Goal: Task Accomplishment & Management: Use online tool/utility

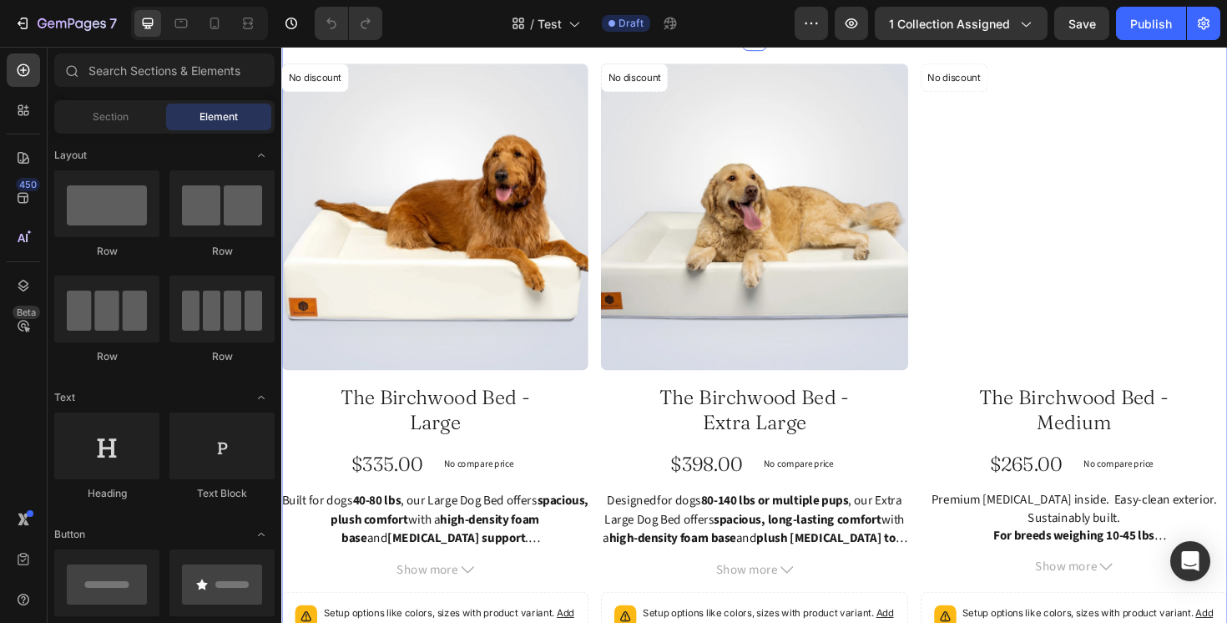
scroll to position [135, 0]
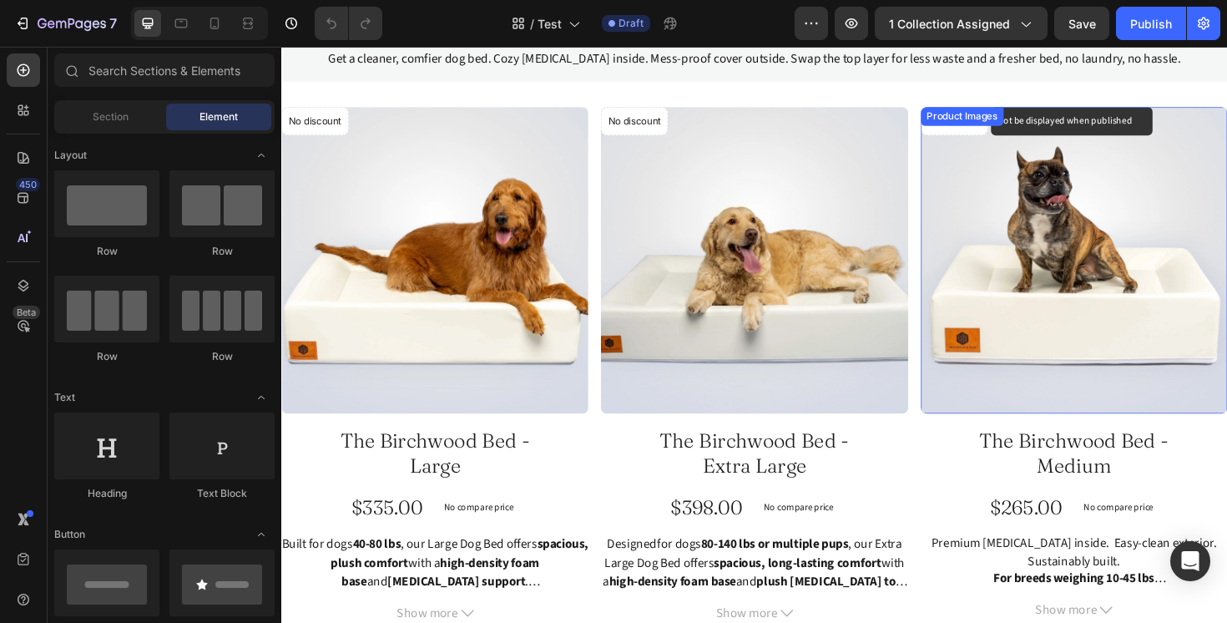
click at [352, 139] on div "No discount Not be displayed when published Product Badge" at bounding box center [316, 125] width 71 height 30
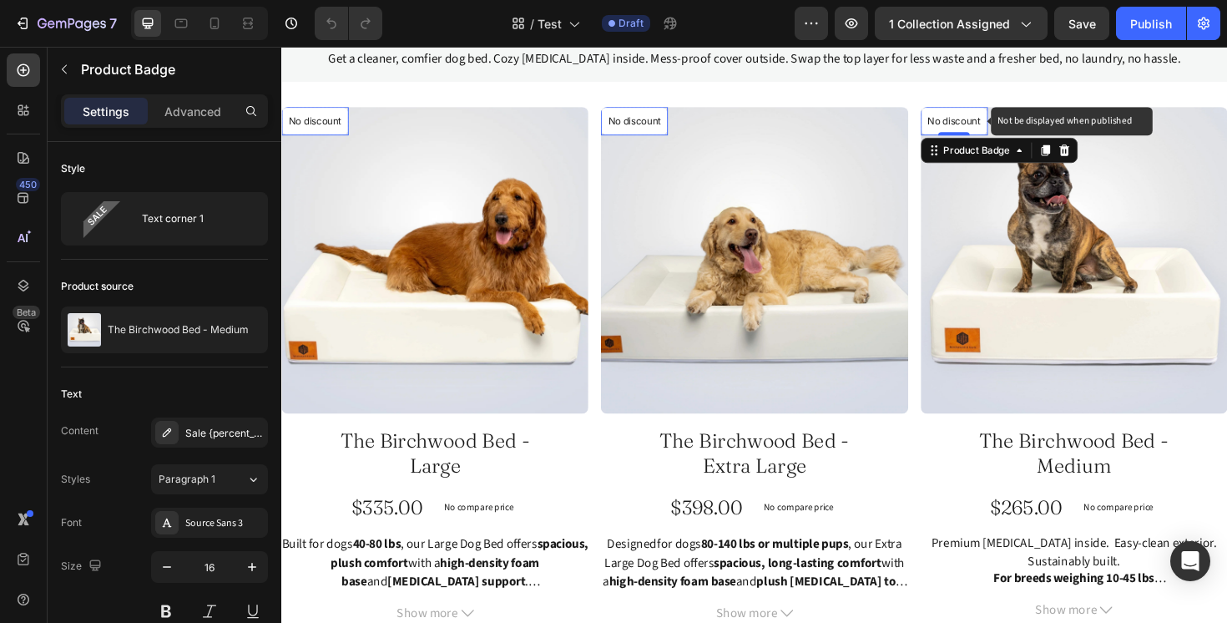
click at [345, 124] on p "No discount" at bounding box center [317, 125] width 56 height 15
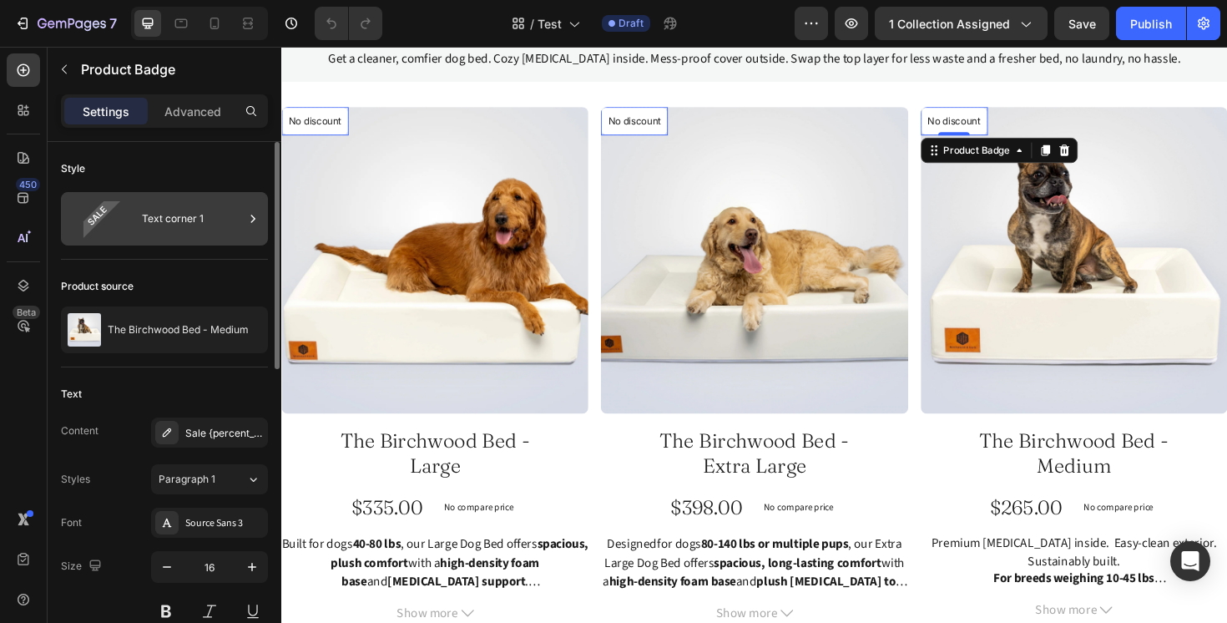
click at [169, 221] on div "Text corner 1" at bounding box center [193, 218] width 102 height 38
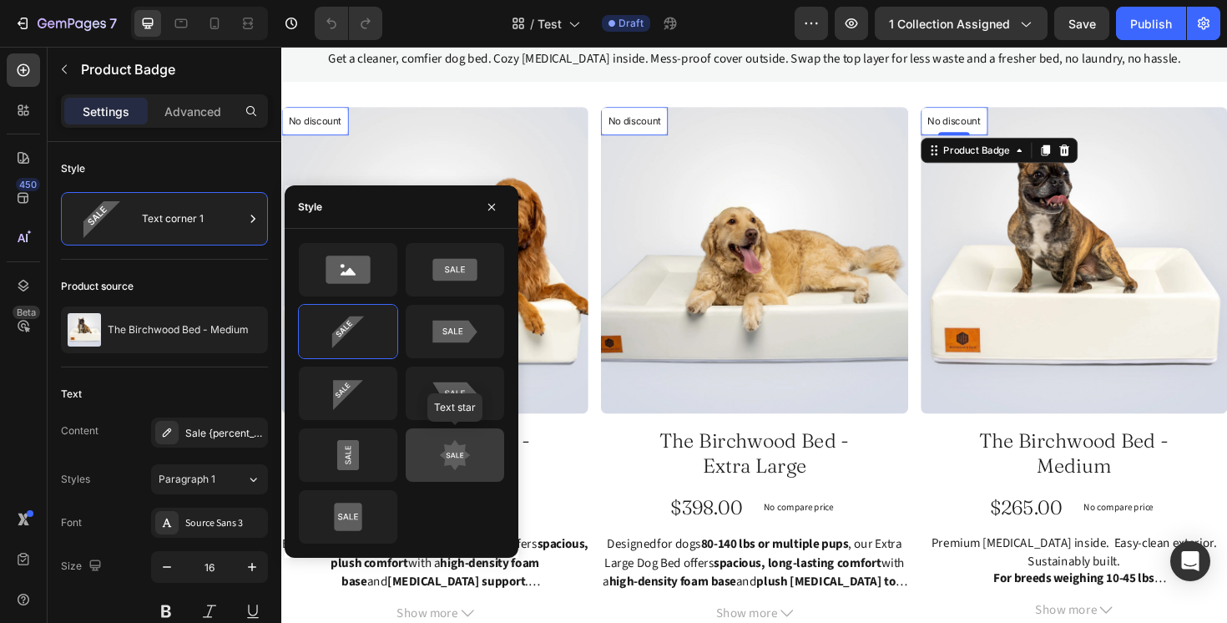
click at [472, 465] on icon at bounding box center [455, 454] width 78 height 33
click at [475, 461] on icon at bounding box center [455, 454] width 78 height 33
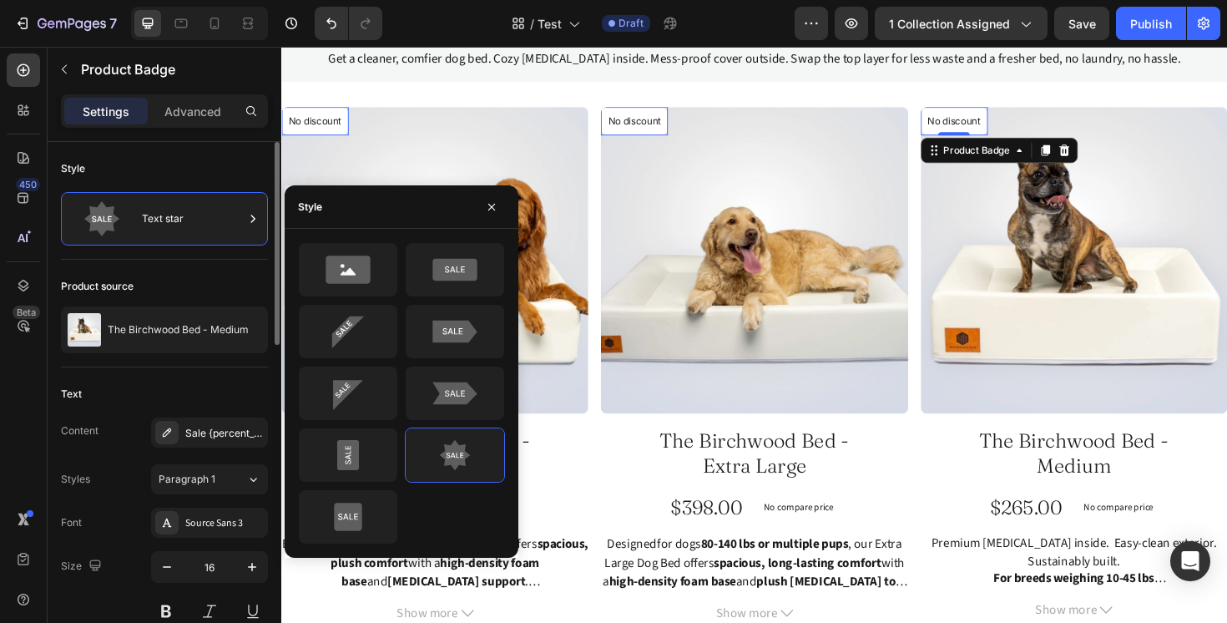
click at [236, 169] on div "Style" at bounding box center [164, 168] width 207 height 27
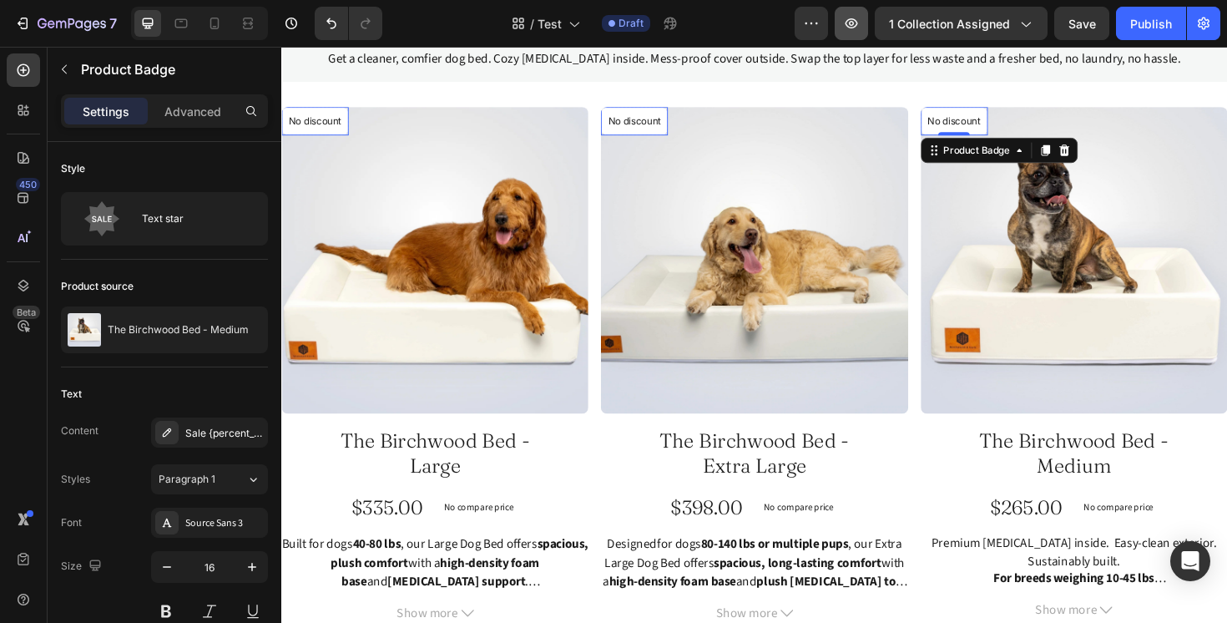
click at [860, 23] on icon "button" at bounding box center [851, 23] width 17 height 17
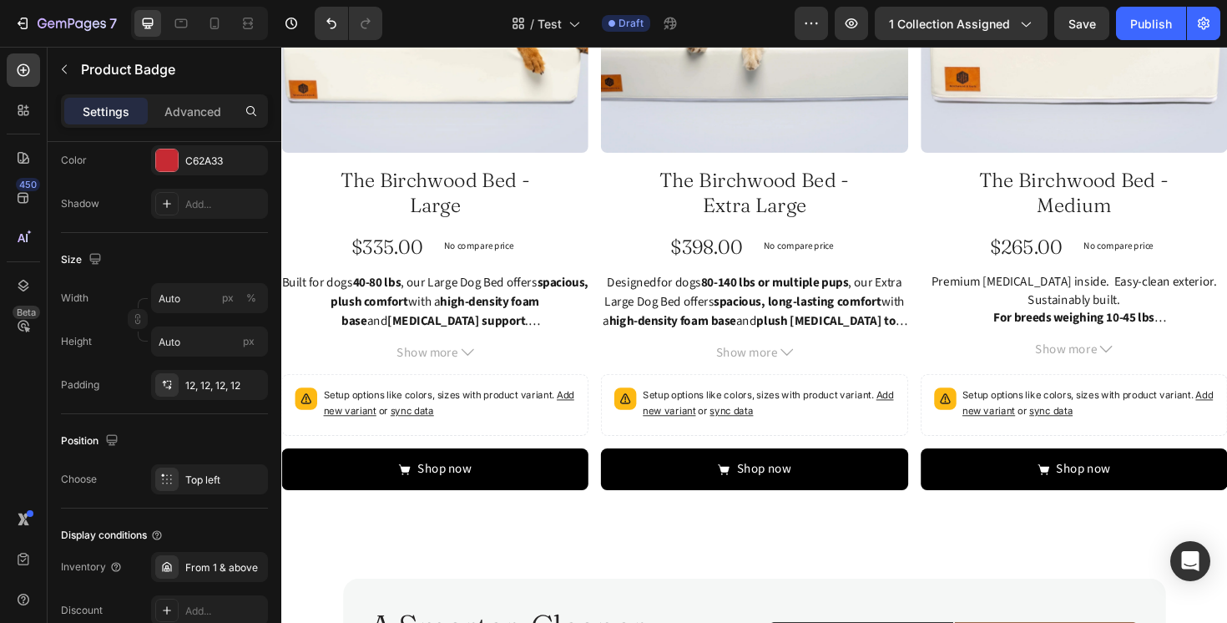
scroll to position [0, 0]
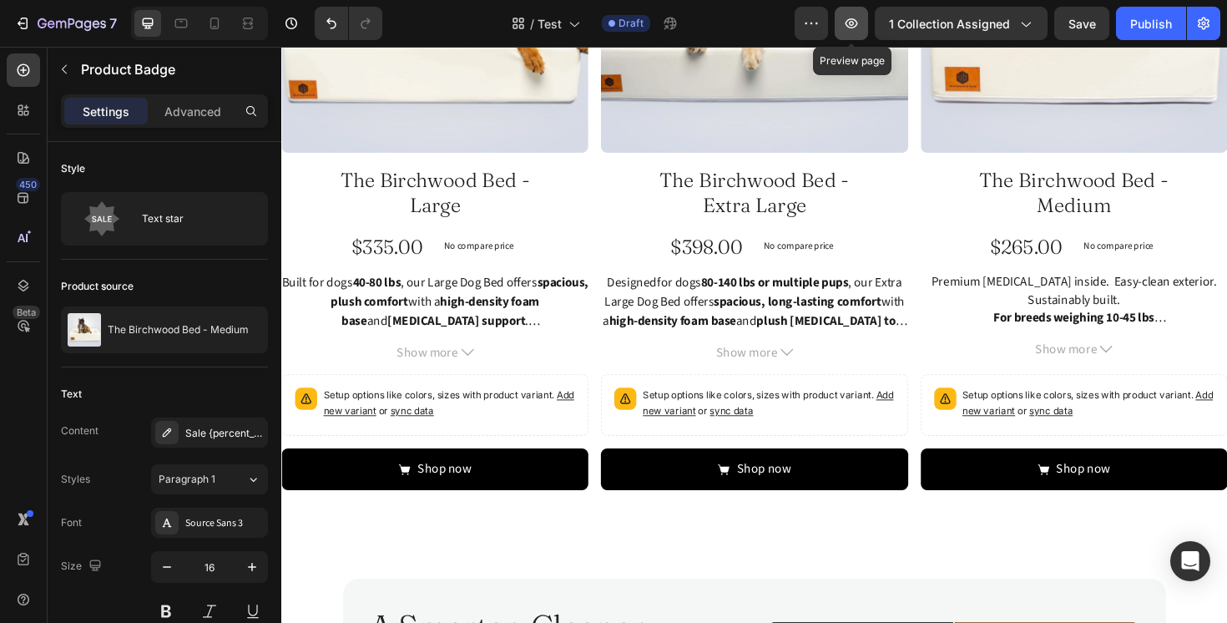
click at [854, 20] on icon "button" at bounding box center [851, 23] width 17 height 17
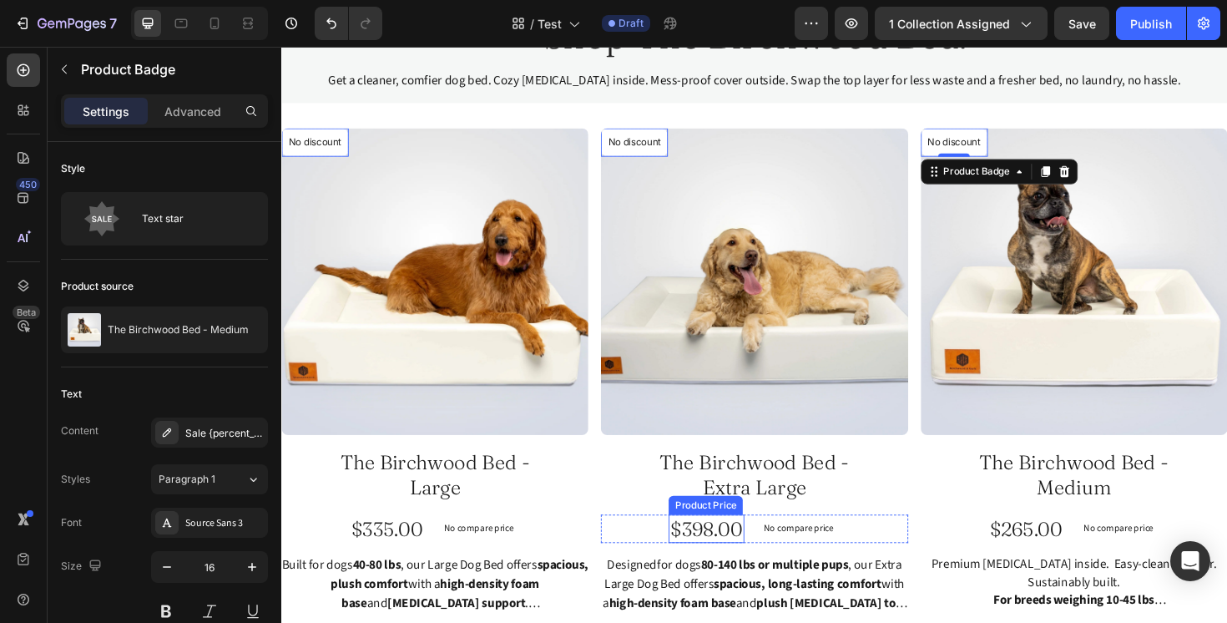
scroll to position [104, 0]
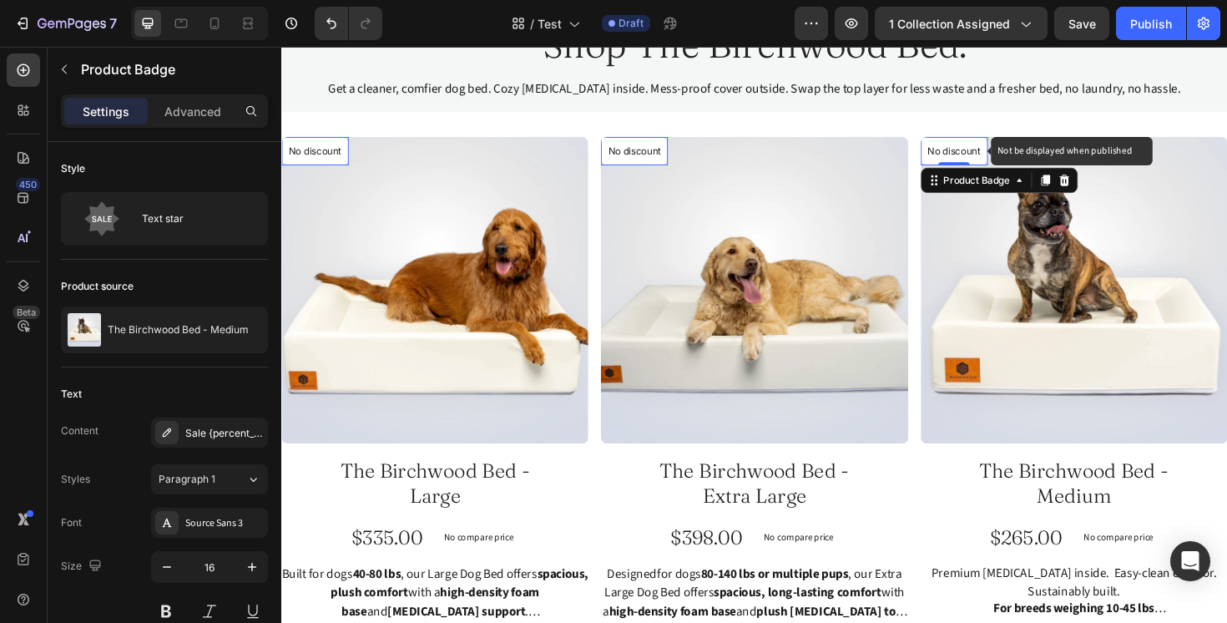
click at [345, 159] on p "No discount" at bounding box center [317, 156] width 56 height 15
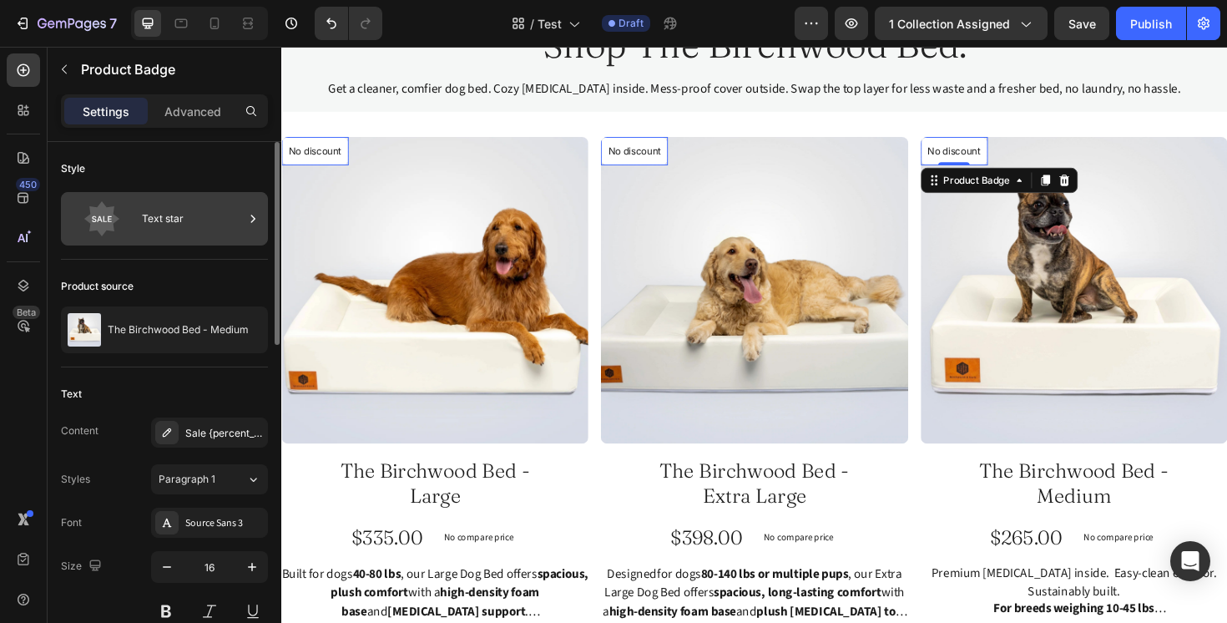
click at [172, 215] on div "Text star" at bounding box center [193, 218] width 102 height 38
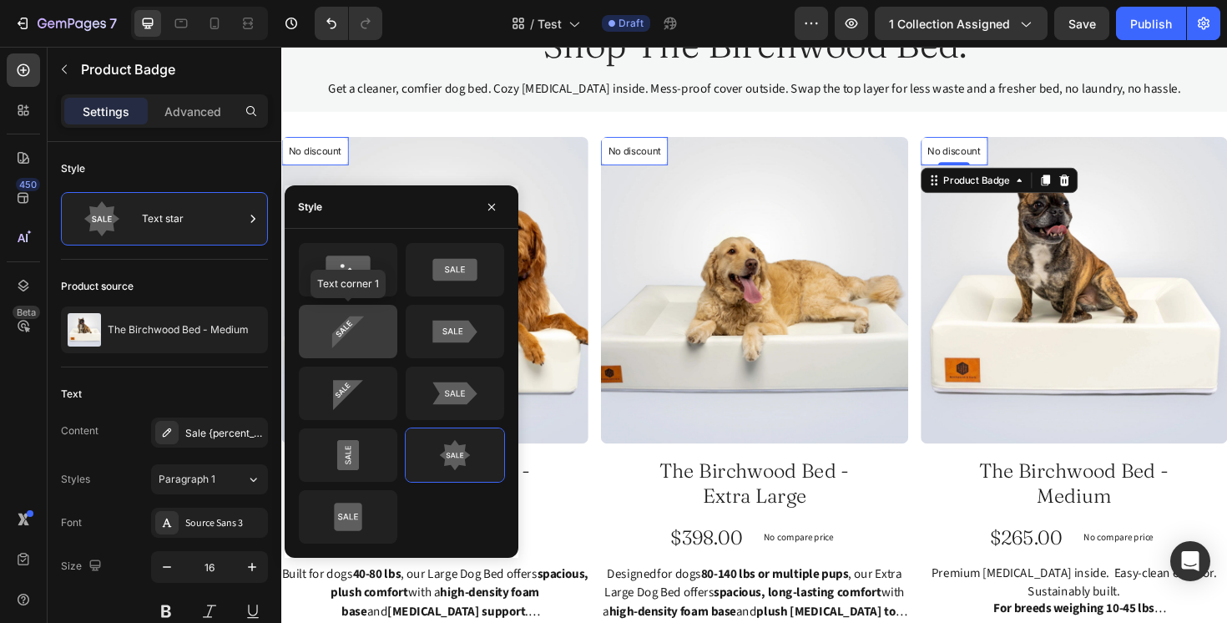
click at [374, 331] on icon at bounding box center [348, 331] width 78 height 33
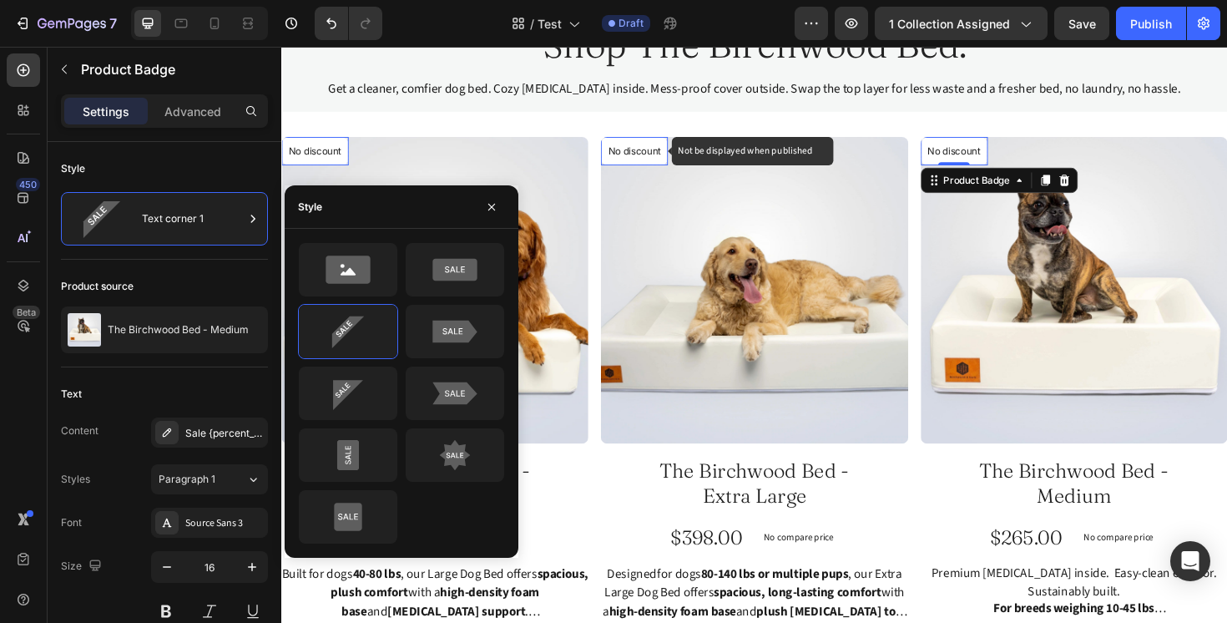
click at [351, 166] on div "No discount" at bounding box center [316, 157] width 69 height 28
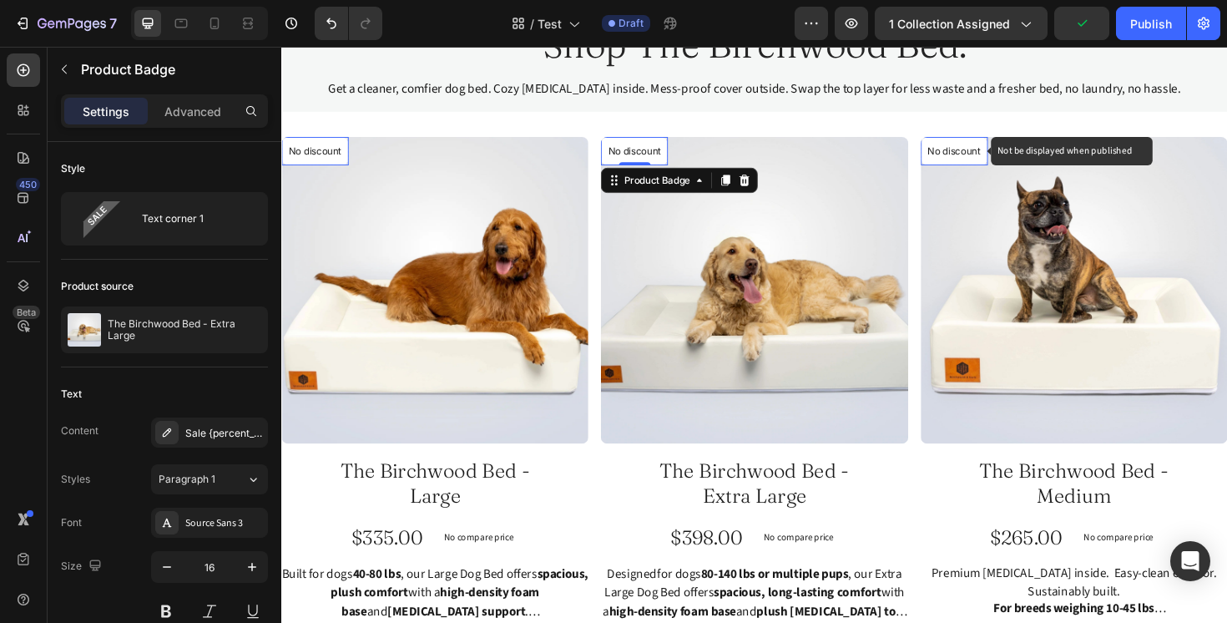
click at [352, 169] on div "No discount Not be displayed when published Product Badge 0" at bounding box center [316, 157] width 71 height 30
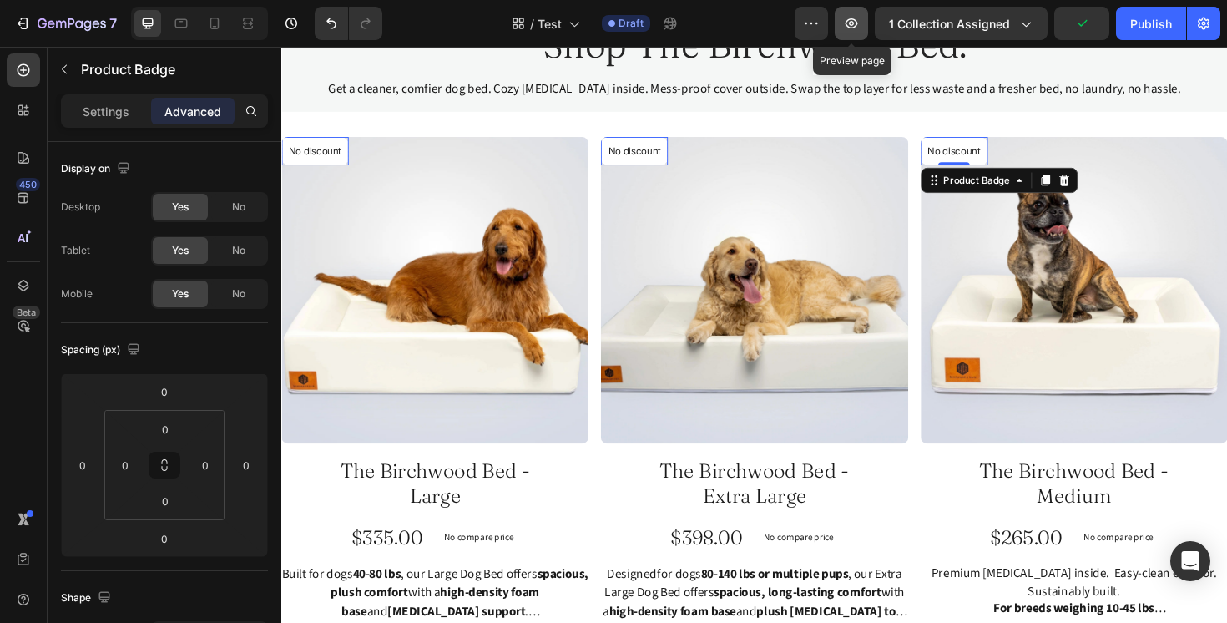
click at [850, 21] on icon "button" at bounding box center [852, 23] width 13 height 10
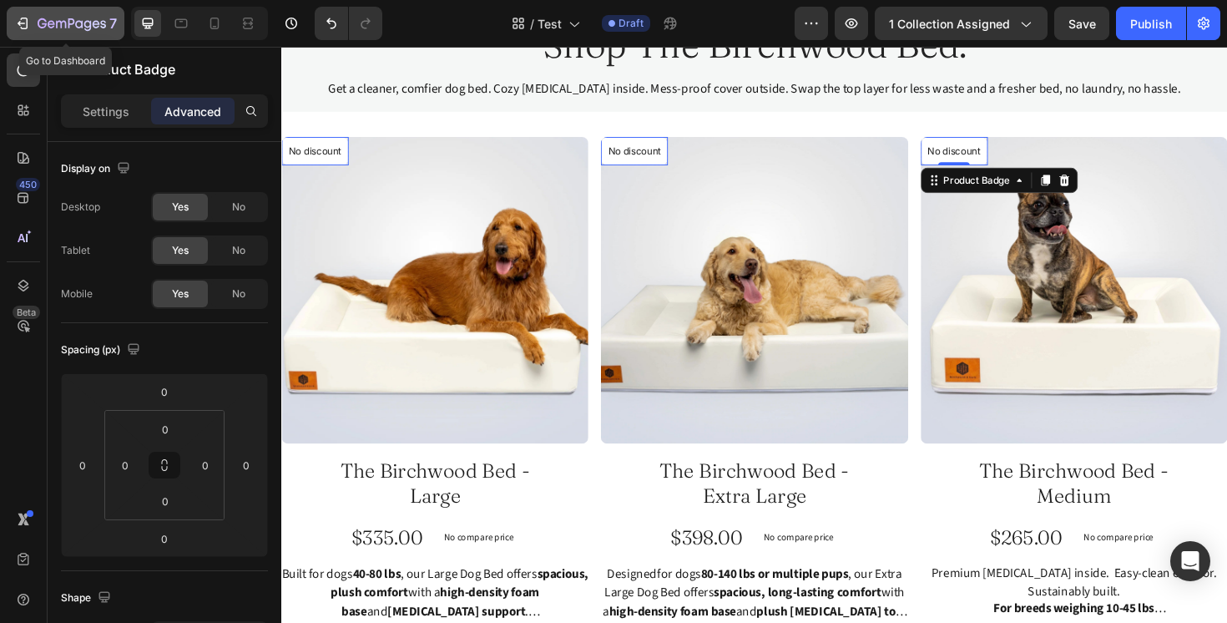
click at [29, 23] on icon "button" at bounding box center [22, 23] width 17 height 17
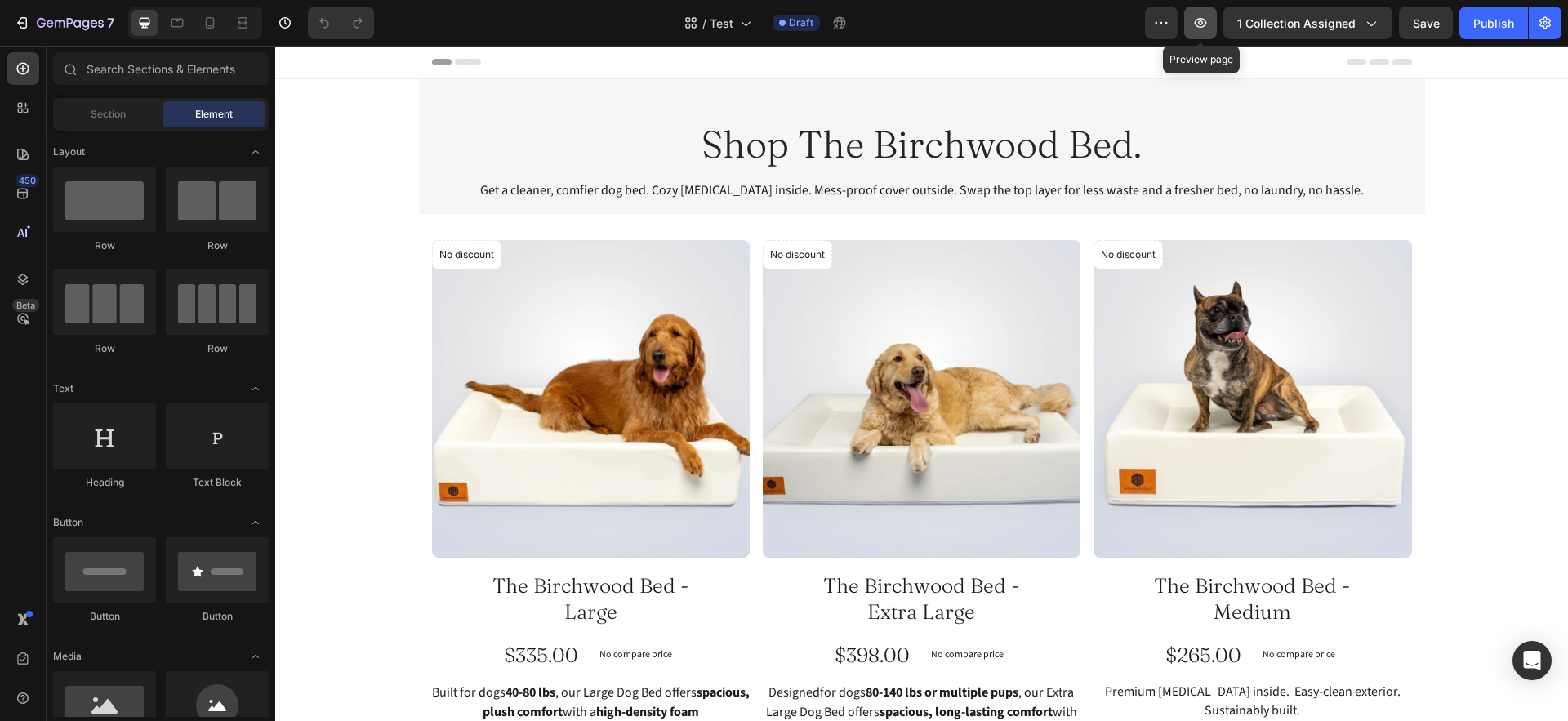
click at [1207, 26] on icon "button" at bounding box center [1200, 23] width 17 height 17
click at [40, 29] on icon "button" at bounding box center [70, 24] width 67 height 14
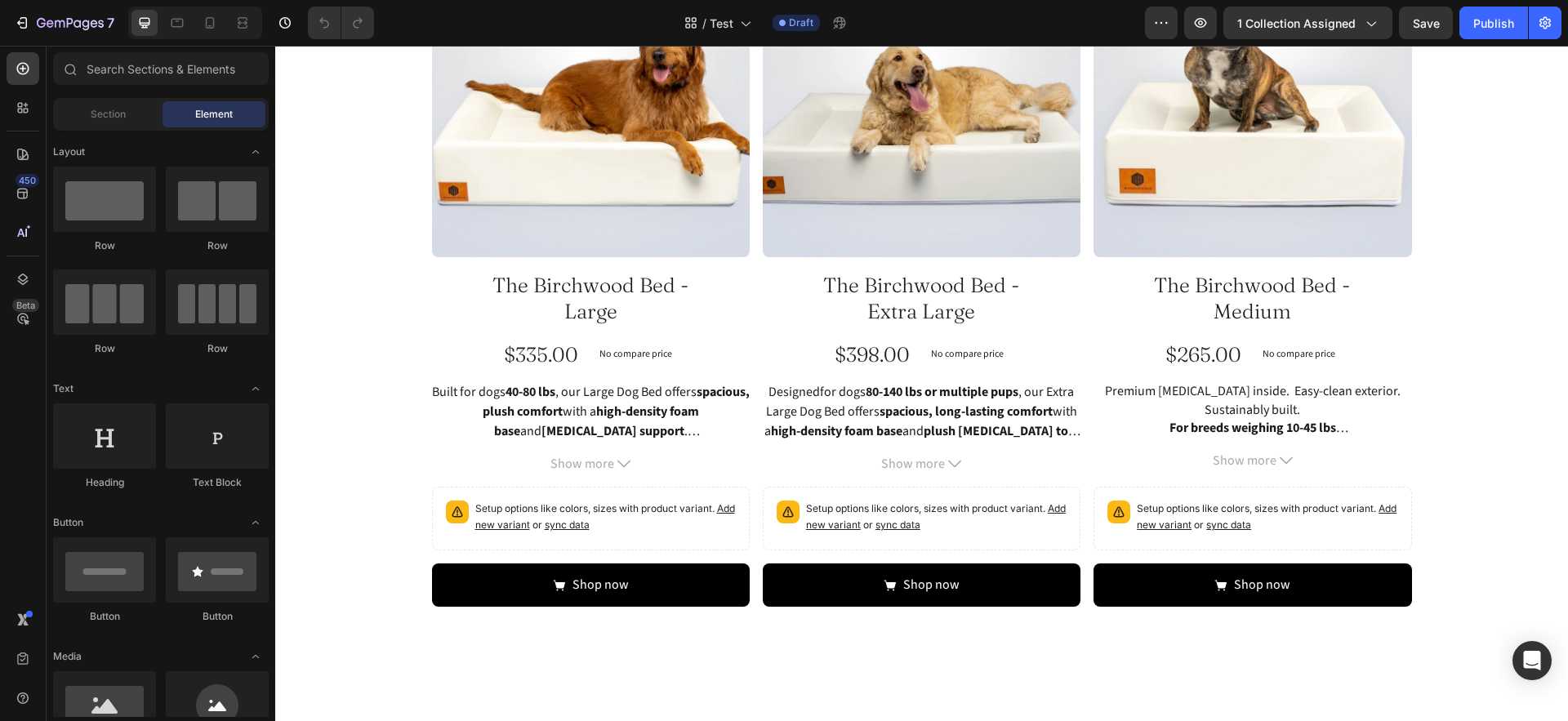
scroll to position [64, 0]
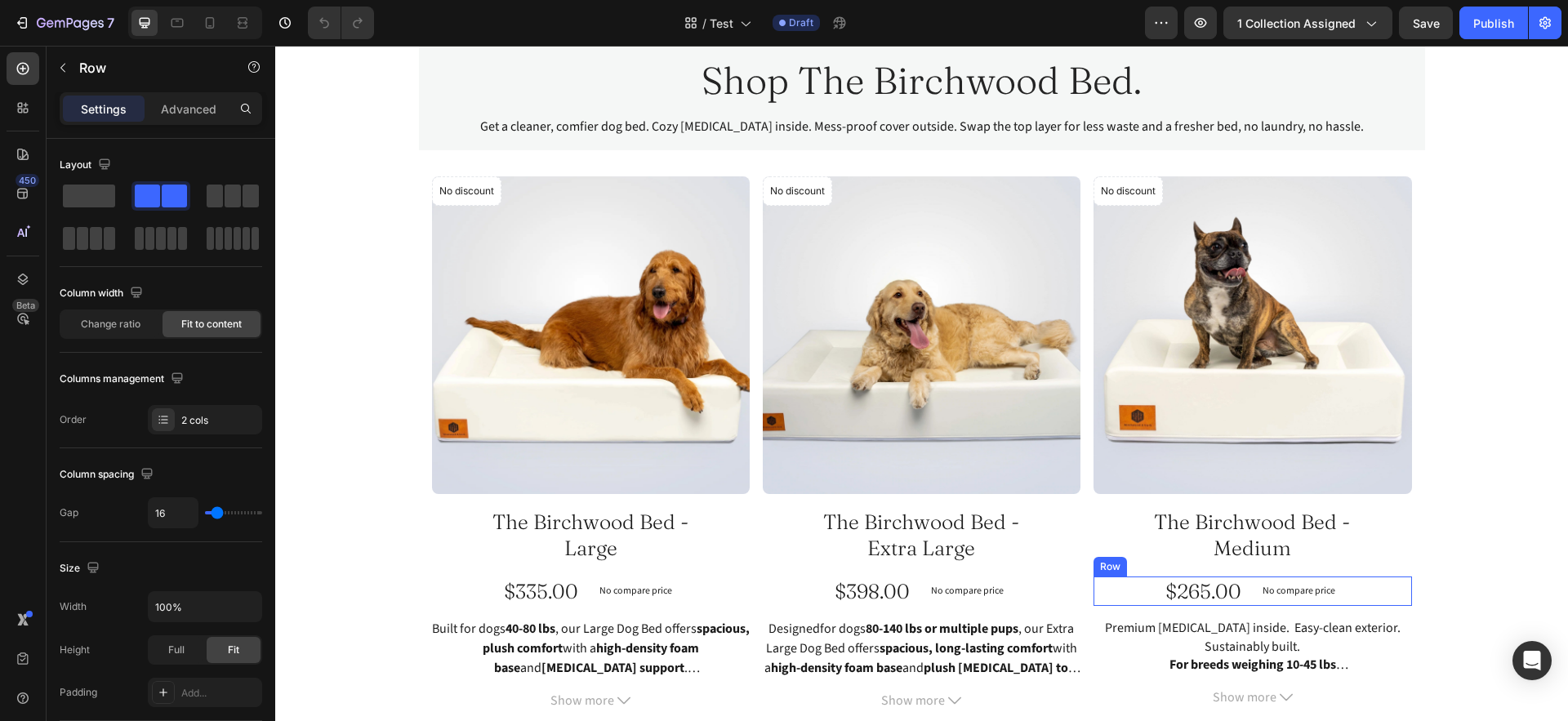
click at [749, 590] on div "$265.00 Product Price Product Price No compare price Product Price Row" at bounding box center [591, 591] width 318 height 30
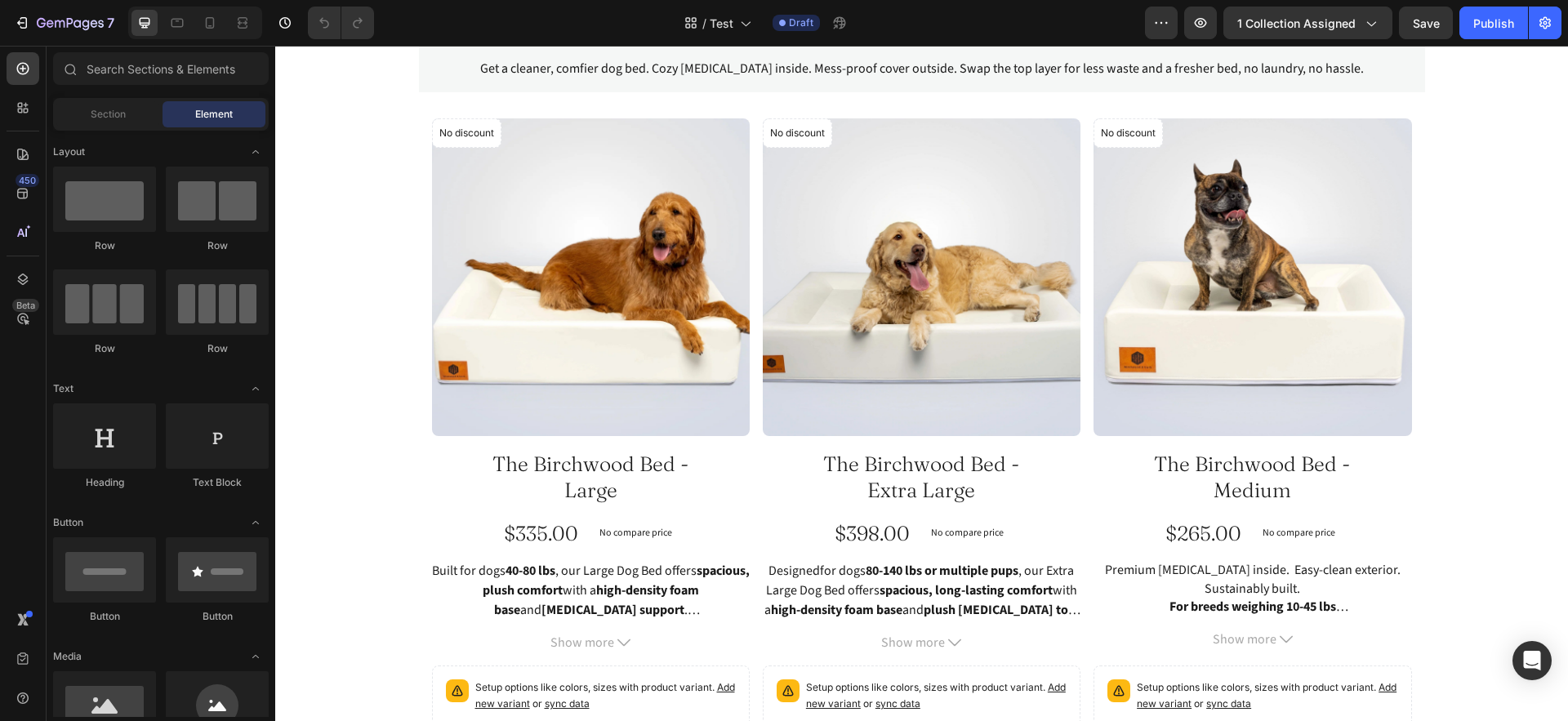
scroll to position [116, 0]
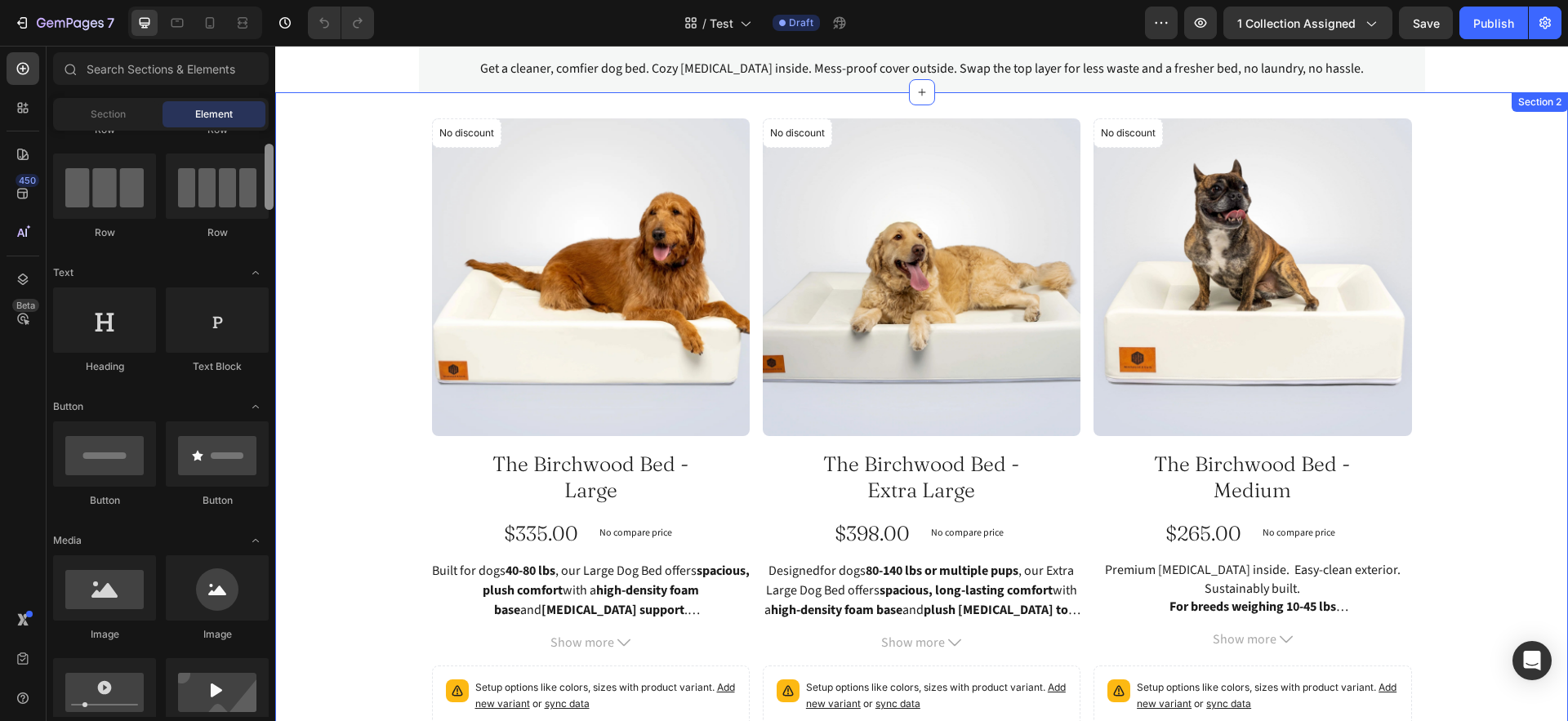
drag, startPoint x: 547, startPoint y: 208, endPoint x: 280, endPoint y: 208, distance: 267.0
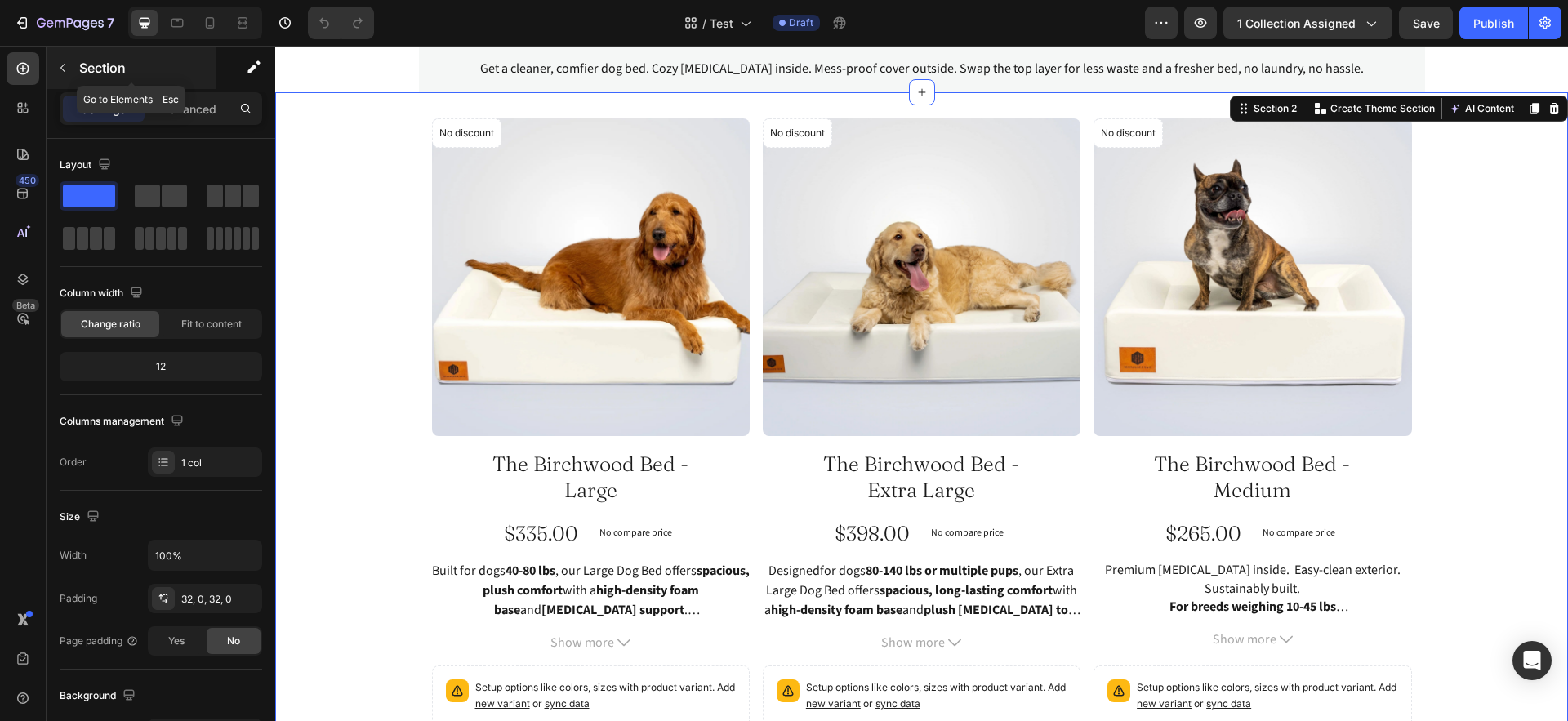
click at [189, 86] on div "Section" at bounding box center [132, 68] width 170 height 42
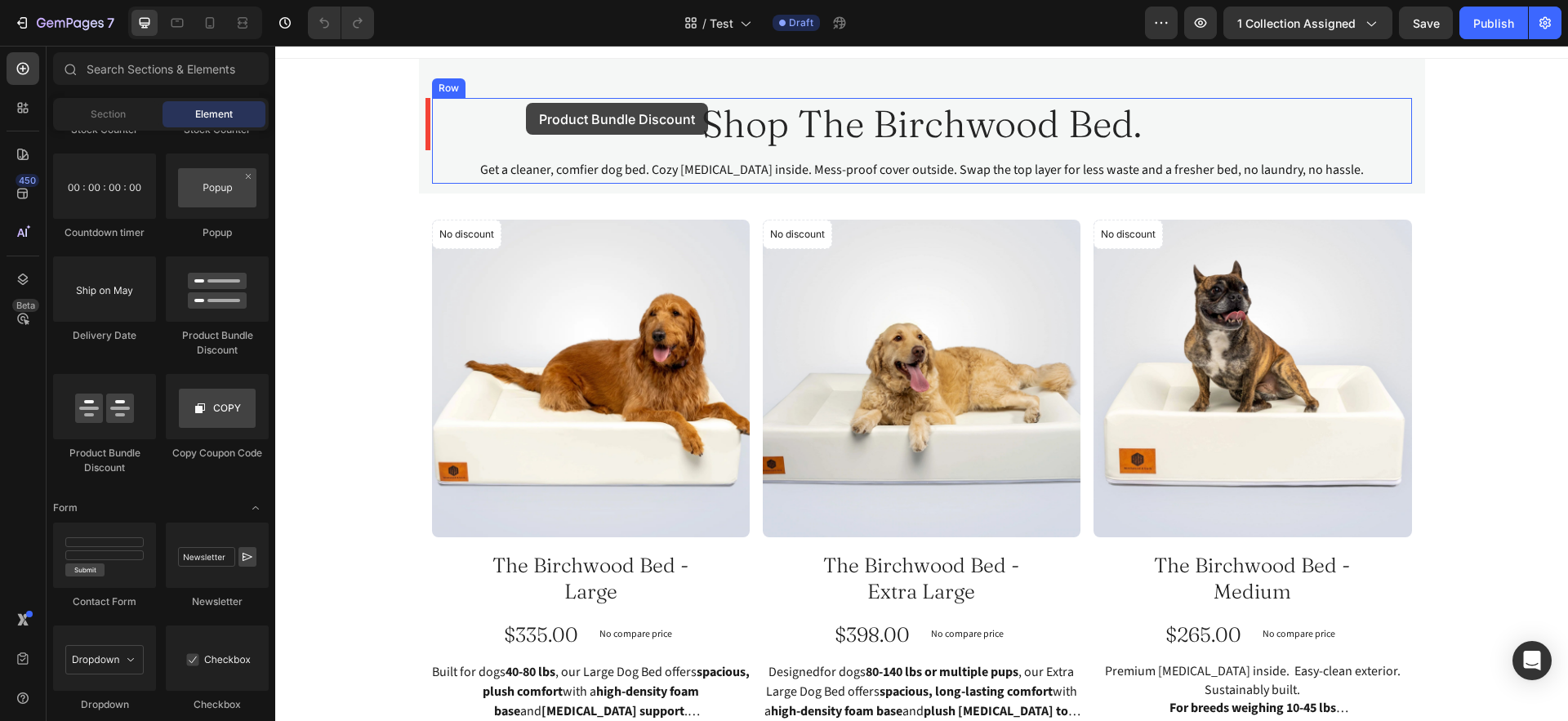
scroll to position [0, 0]
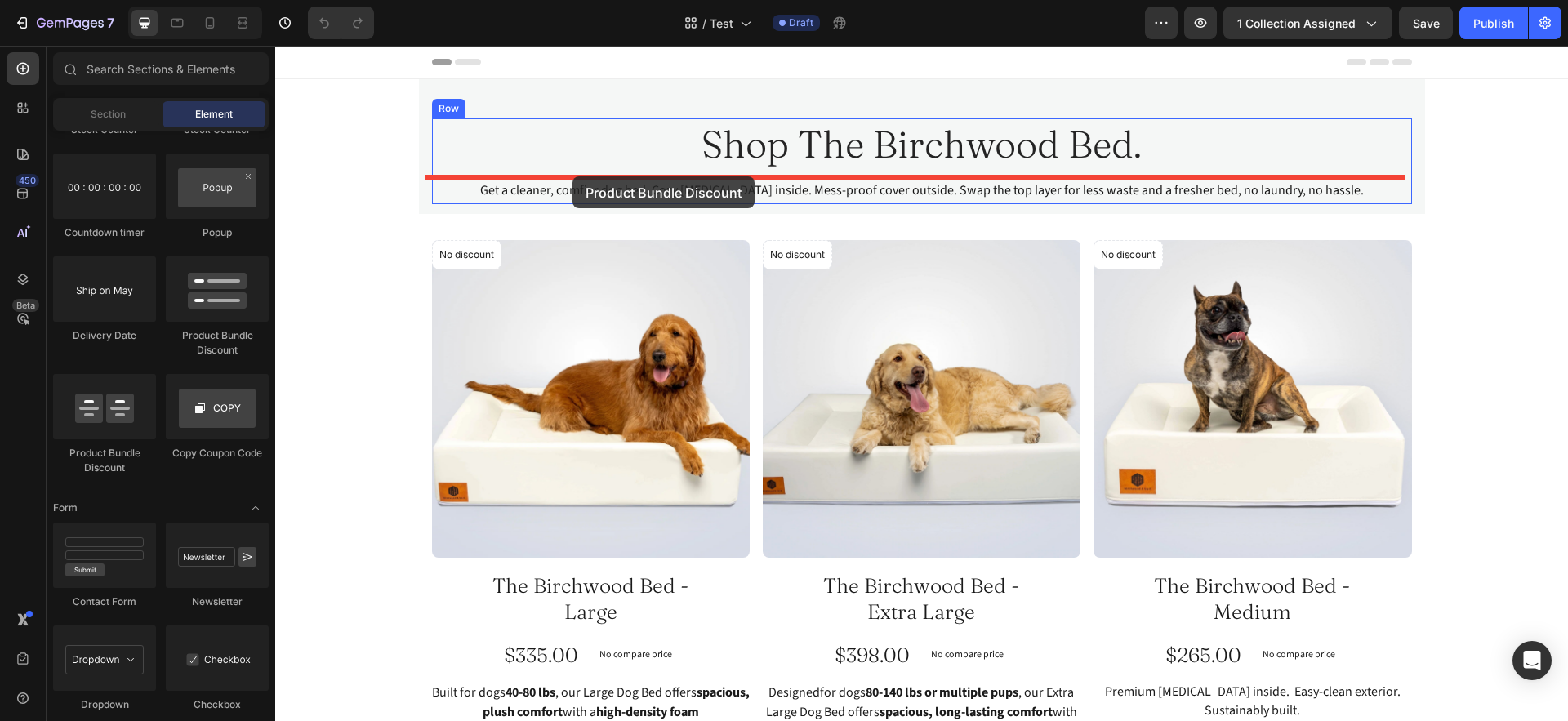
drag, startPoint x: 499, startPoint y: 339, endPoint x: 572, endPoint y: 175, distance: 179.5
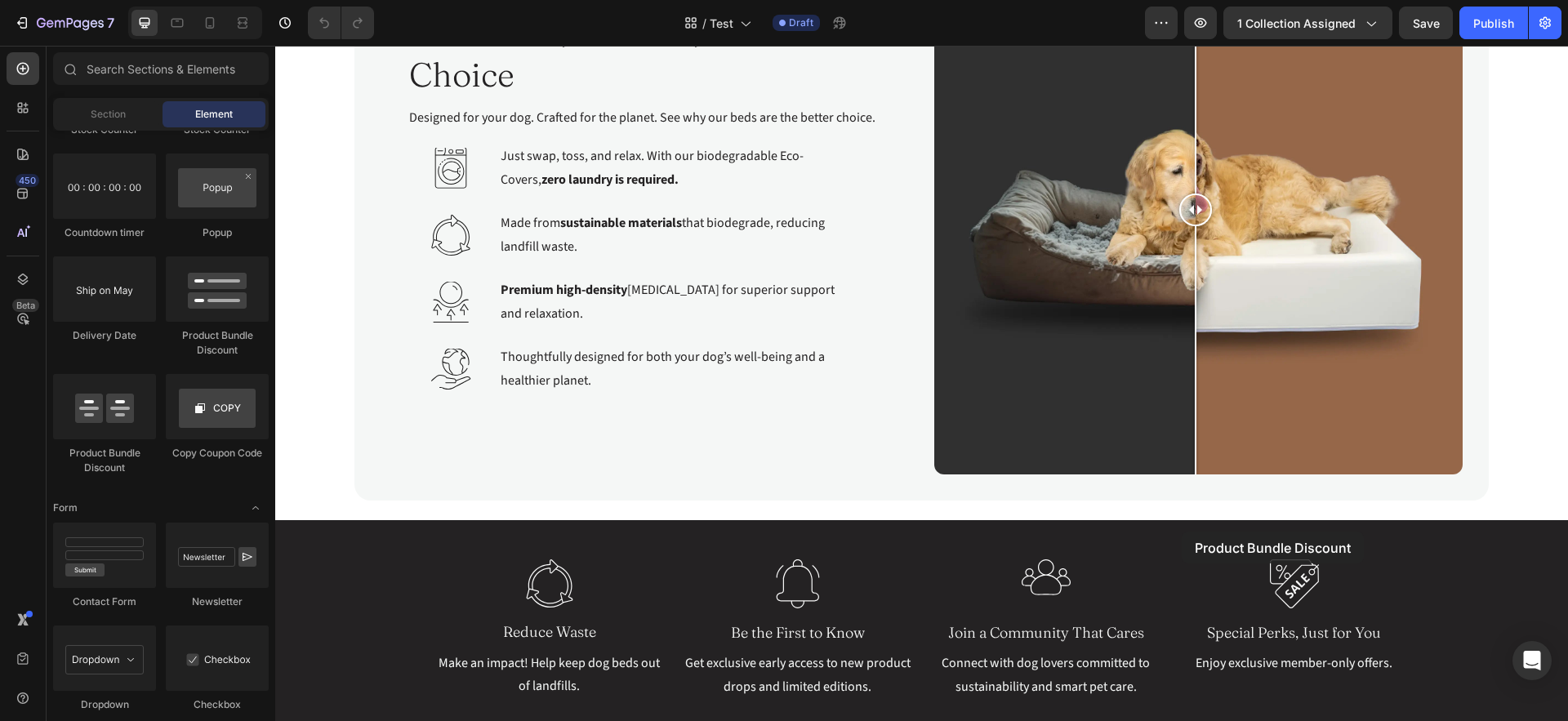
scroll to position [1350, 0]
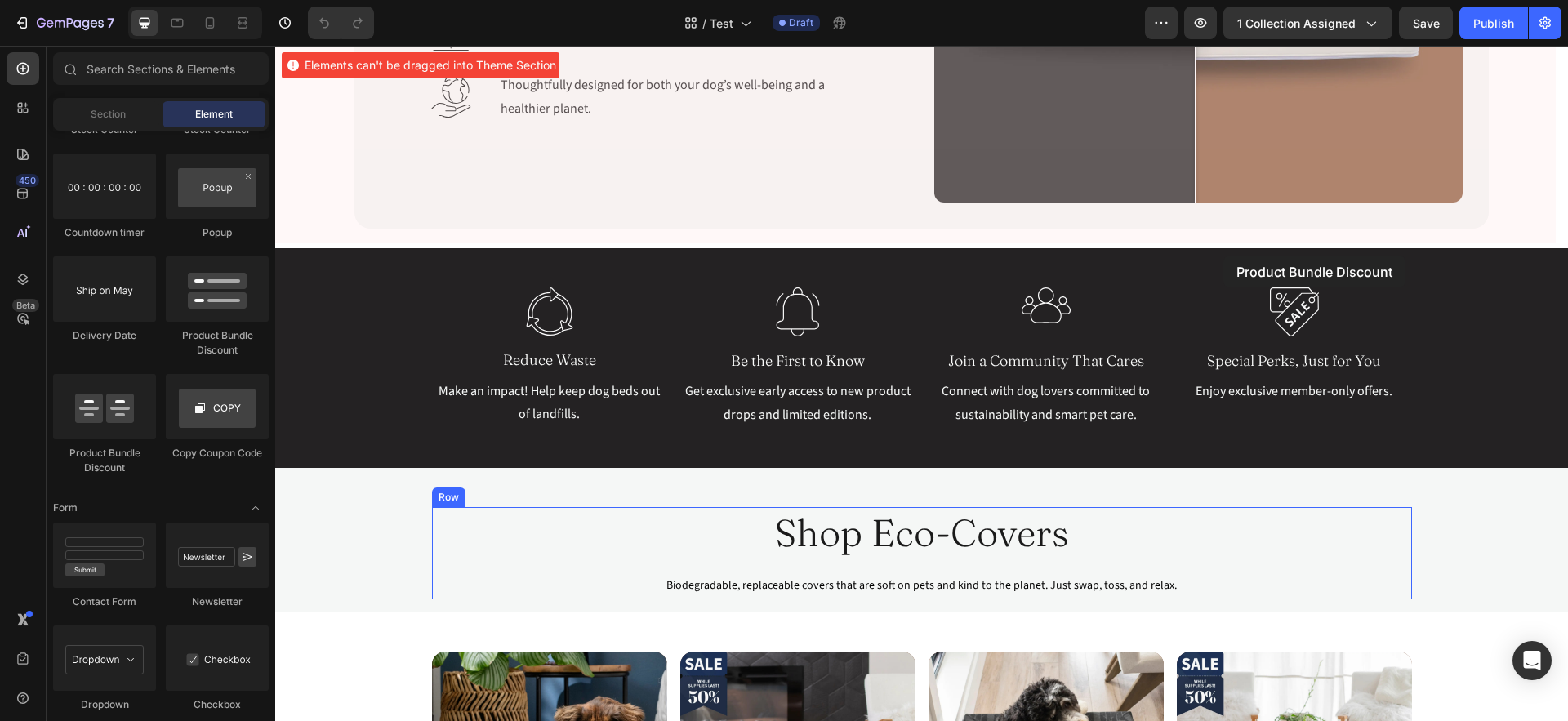
drag, startPoint x: 503, startPoint y: 333, endPoint x: 1216, endPoint y: 235, distance: 719.7
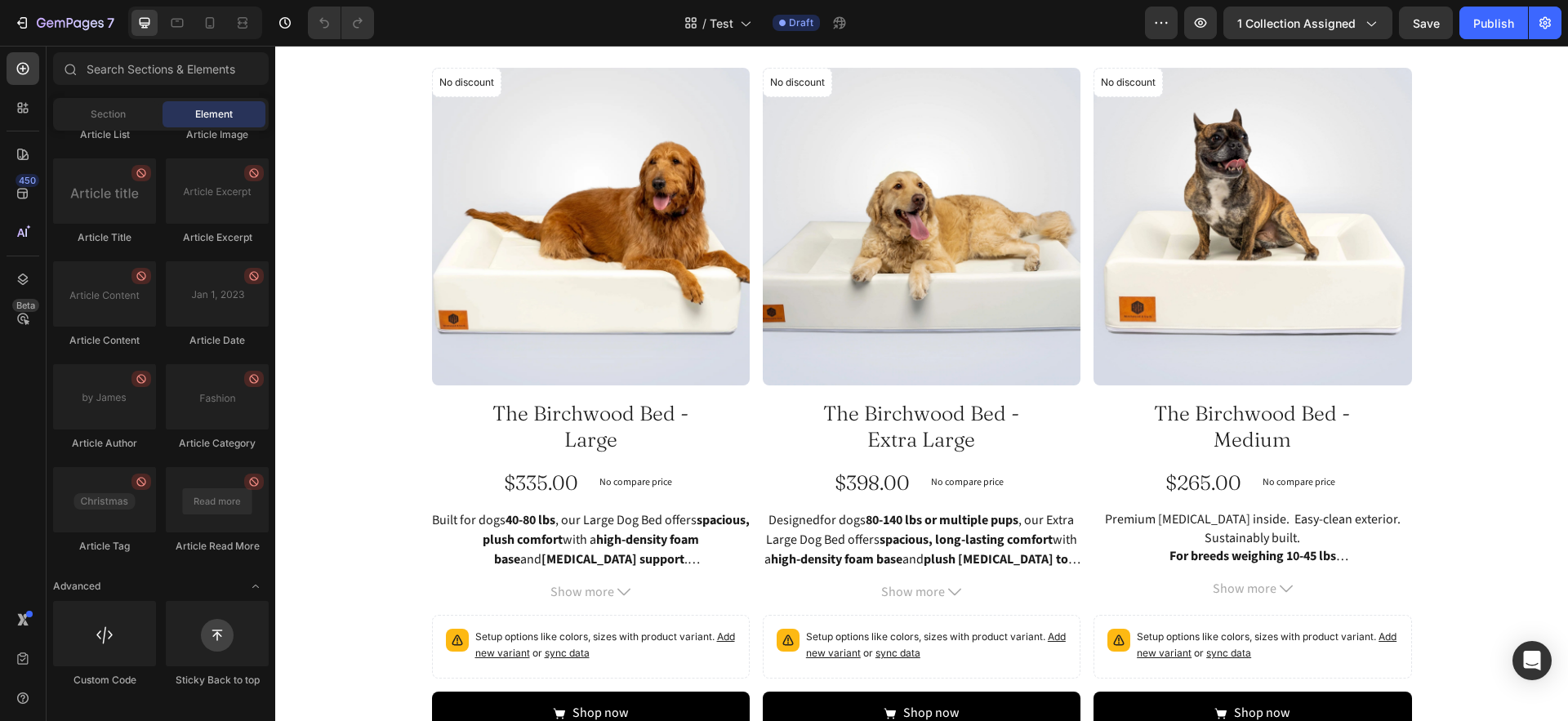
scroll to position [181, 0]
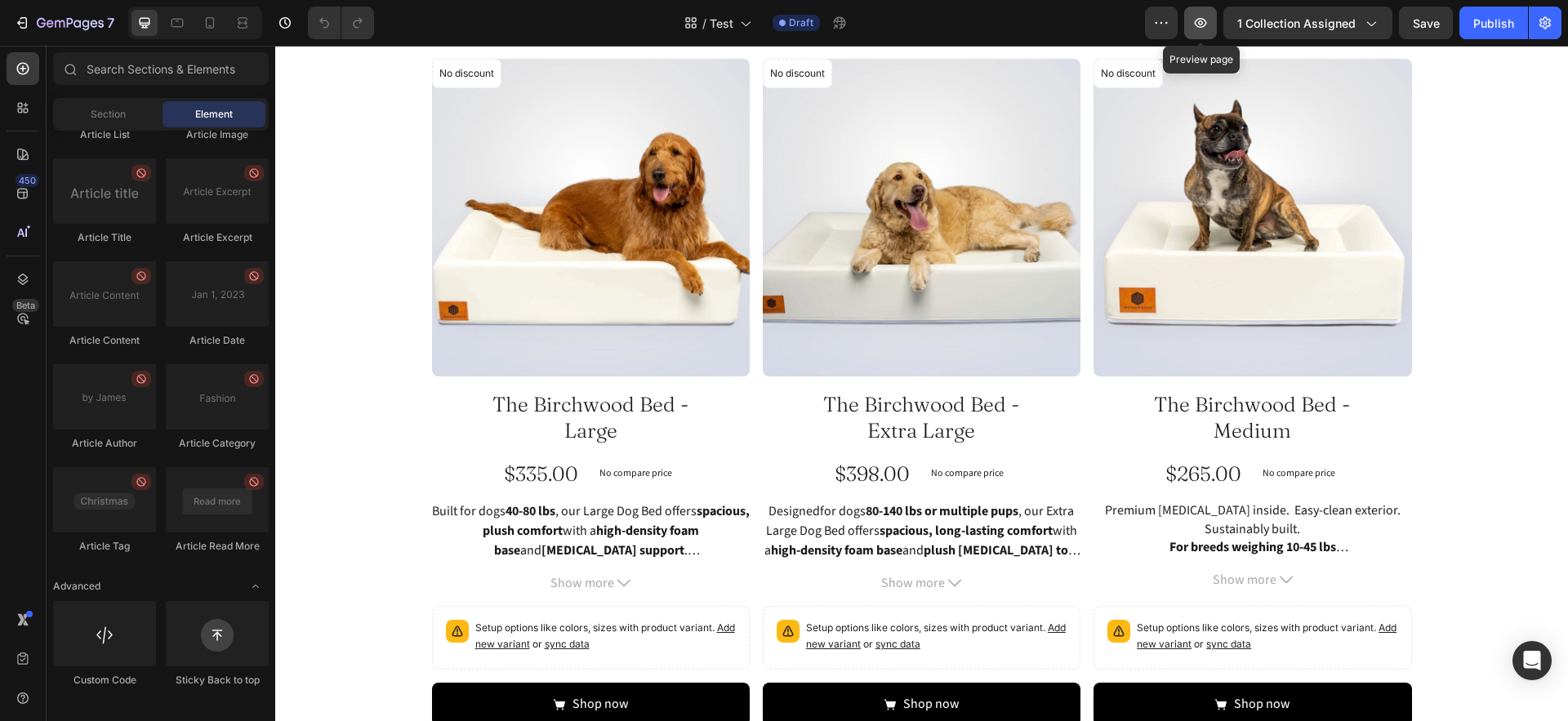
click at [1208, 15] on icon "button" at bounding box center [1200, 23] width 17 height 17
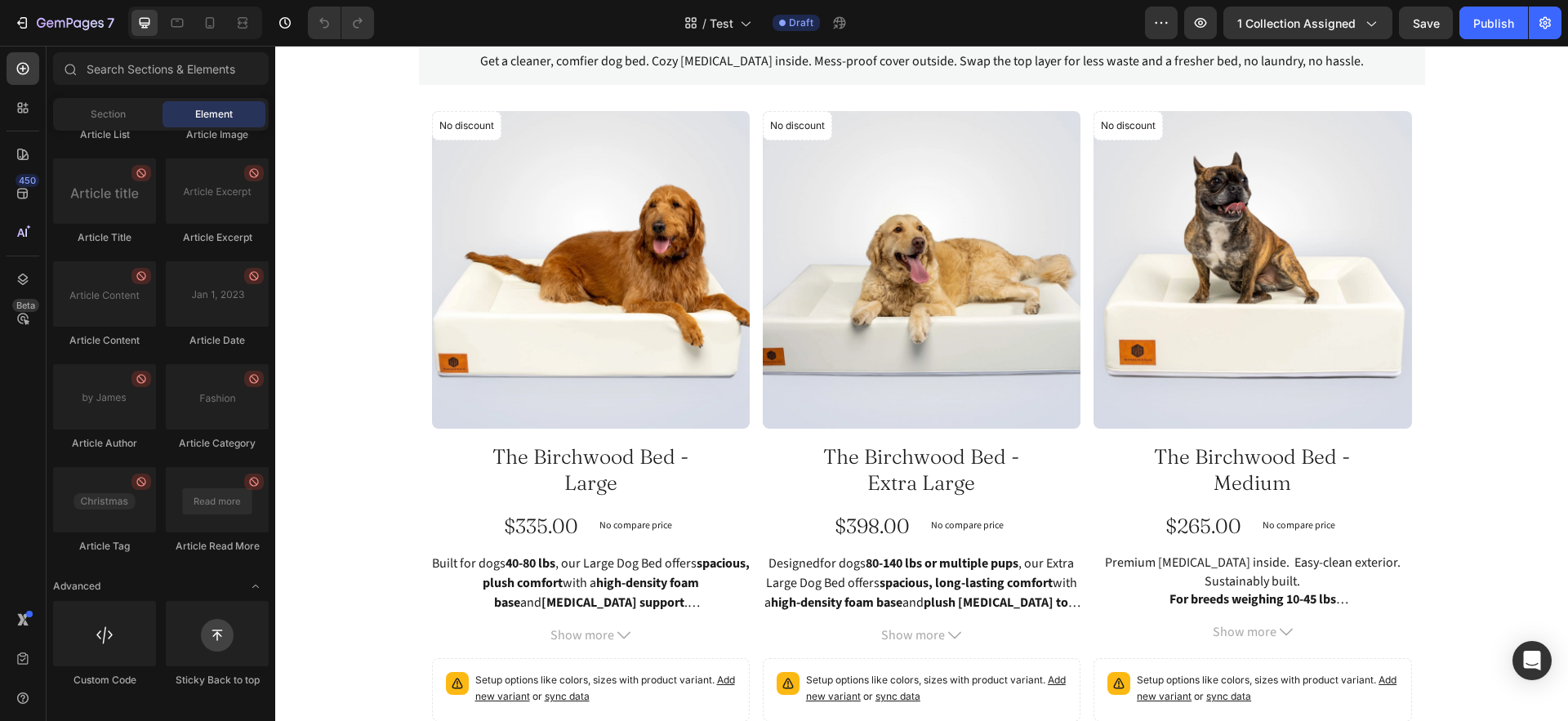
scroll to position [0, 0]
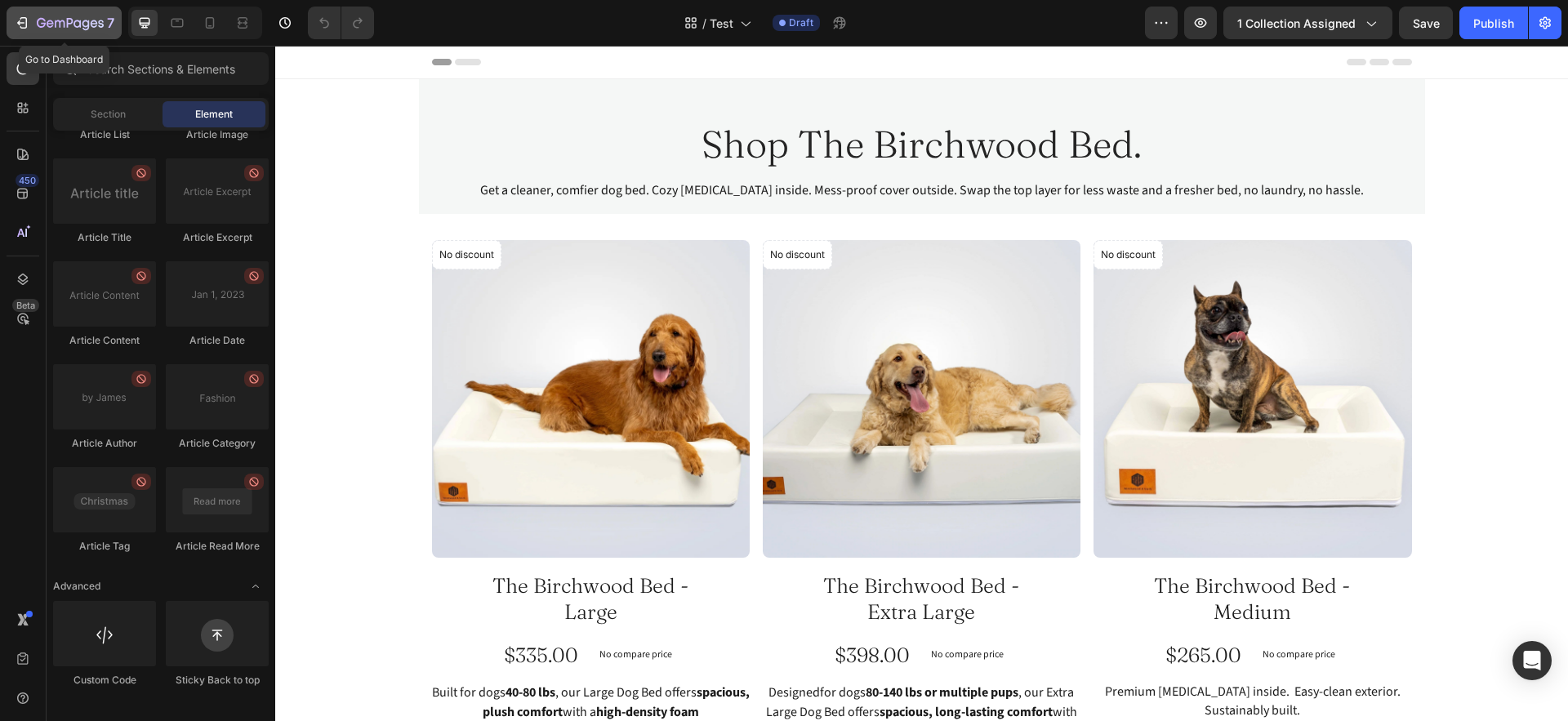
click at [39, 20] on icon "button" at bounding box center [70, 24] width 67 height 14
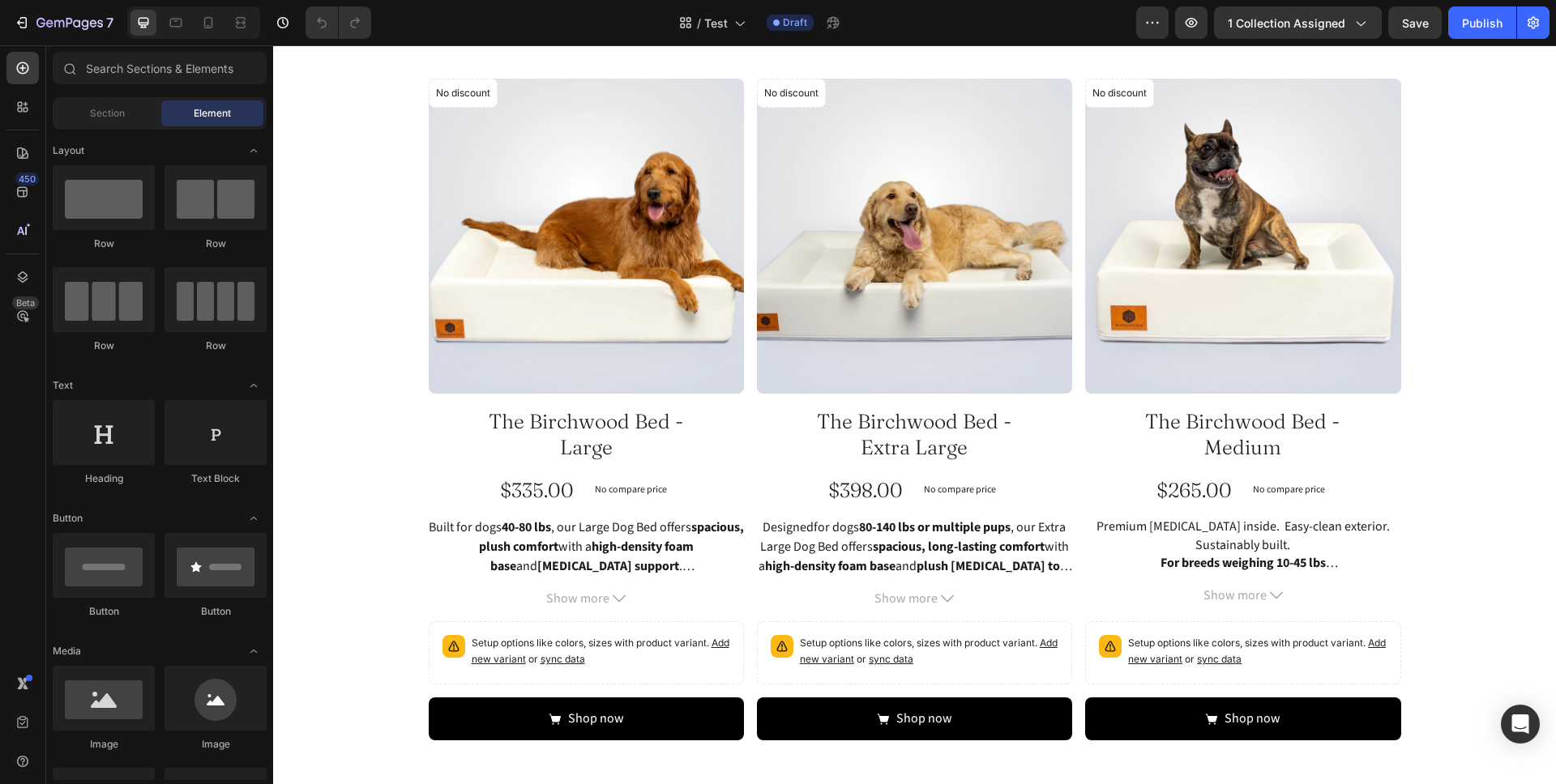
scroll to position [560, 0]
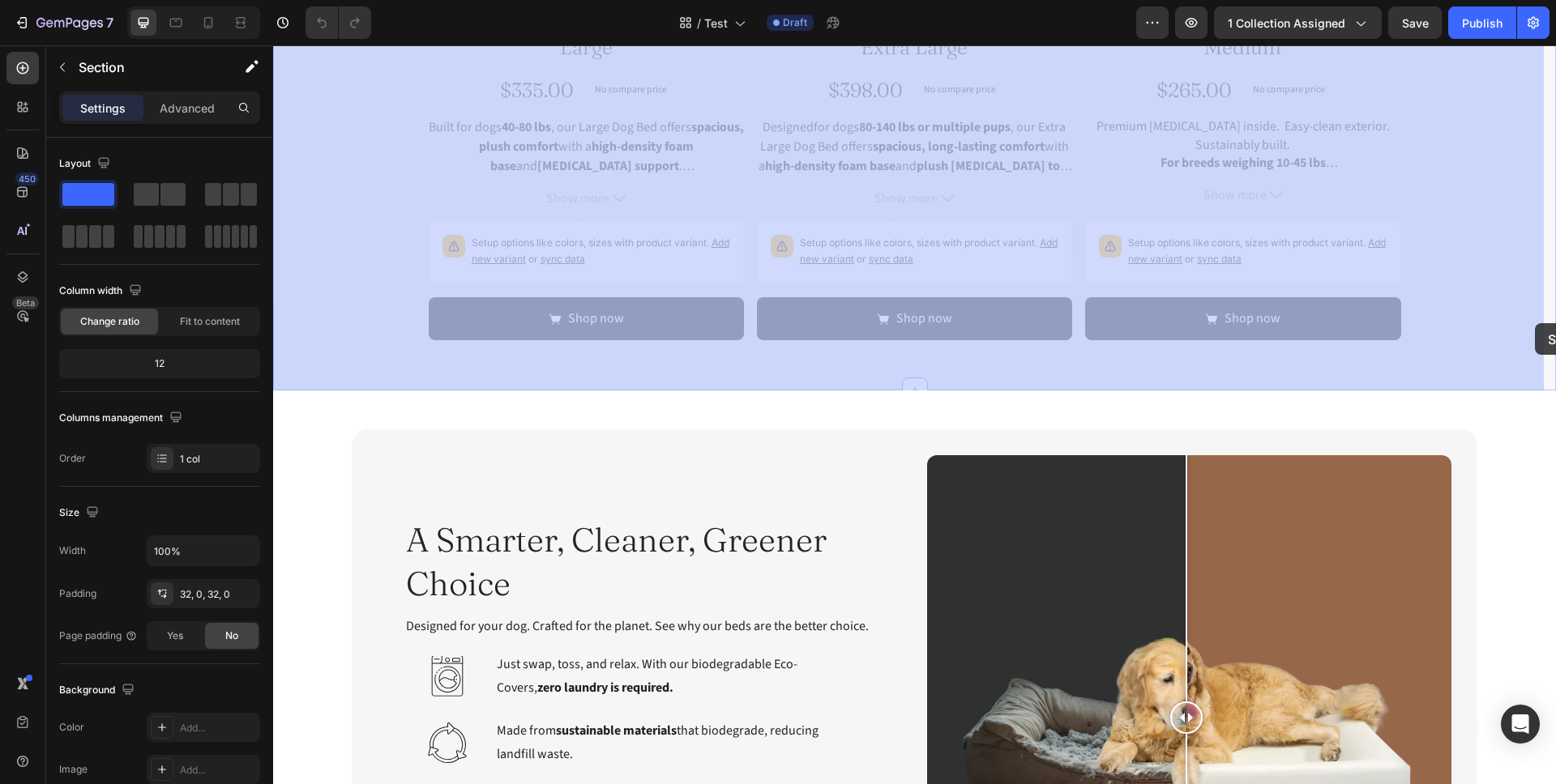
drag, startPoint x: 1538, startPoint y: 260, endPoint x: 1538, endPoint y: 269, distance: 9.0
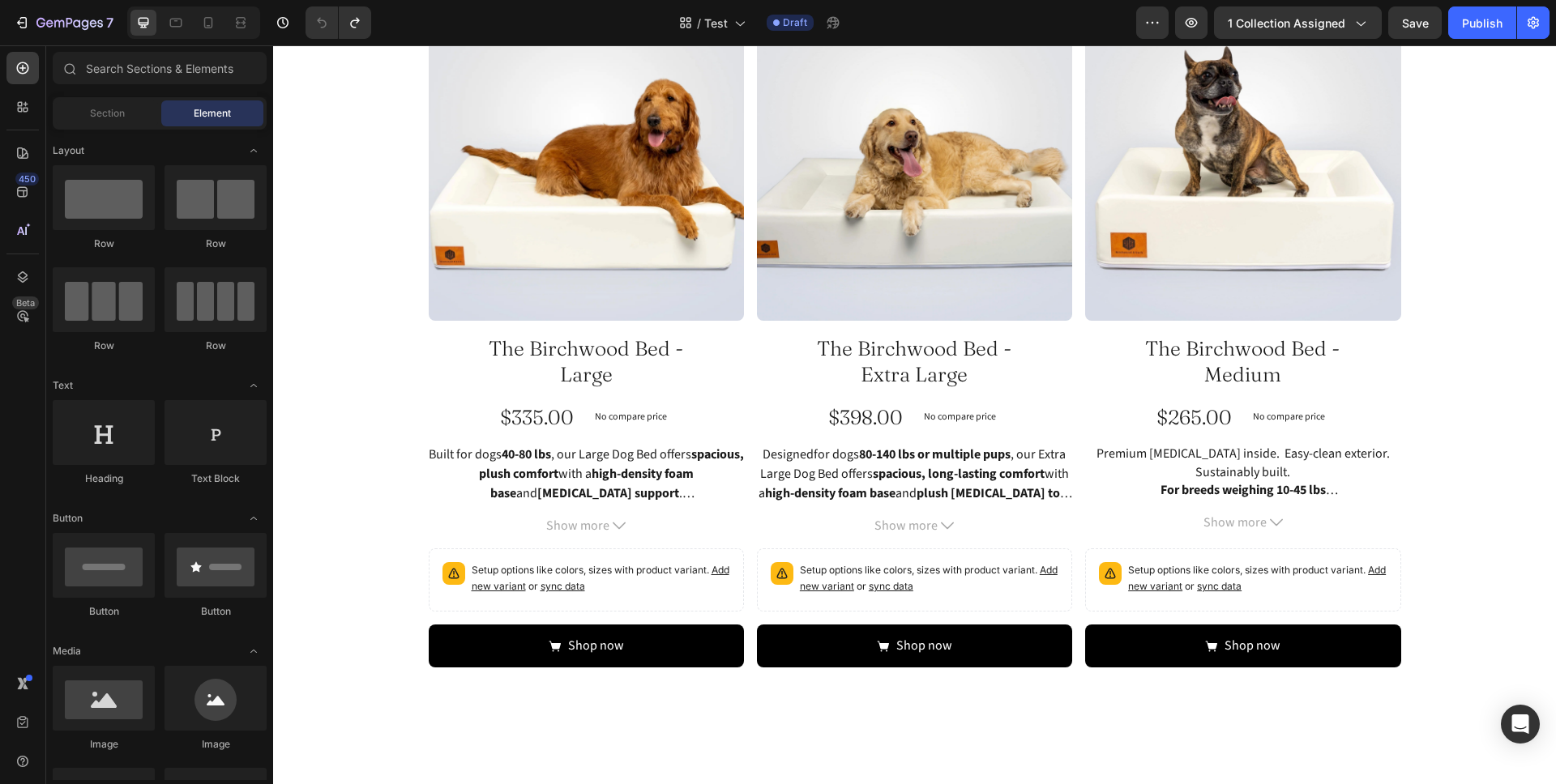
scroll to position [0, 0]
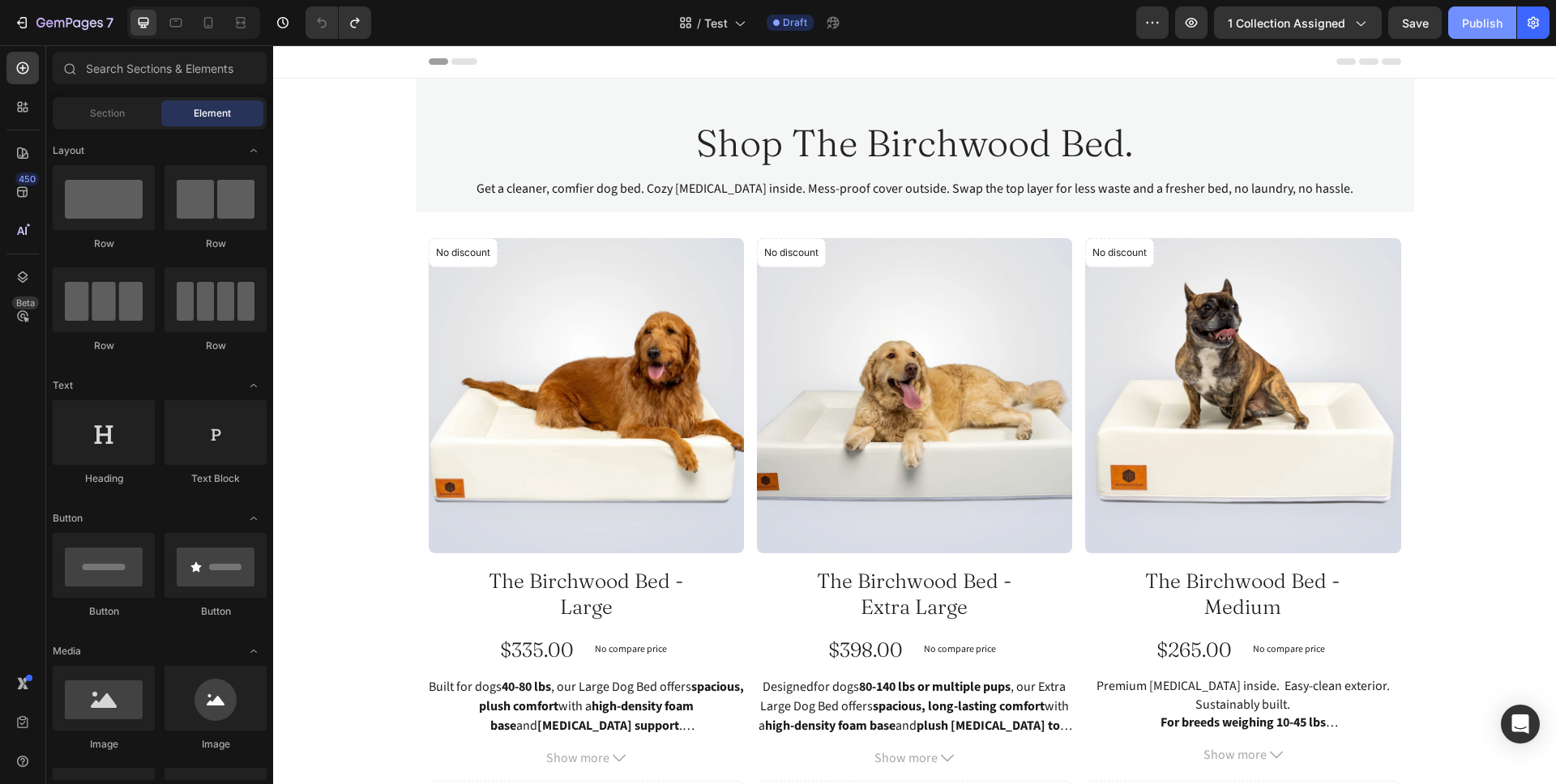
click at [1475, 20] on div "Publish" at bounding box center [1482, 23] width 41 height 17
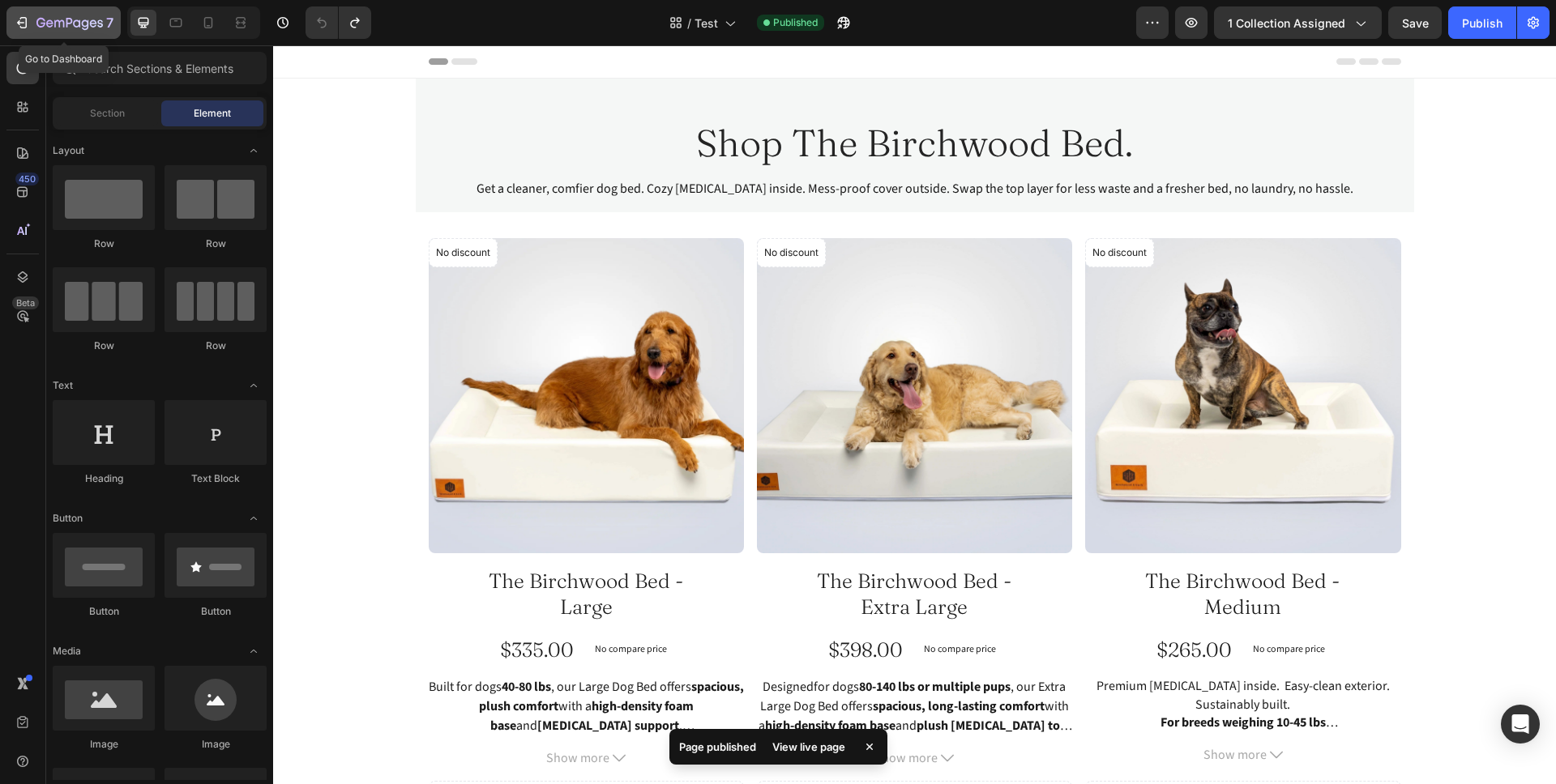
click at [37, 32] on div "7" at bounding box center [75, 22] width 77 height 19
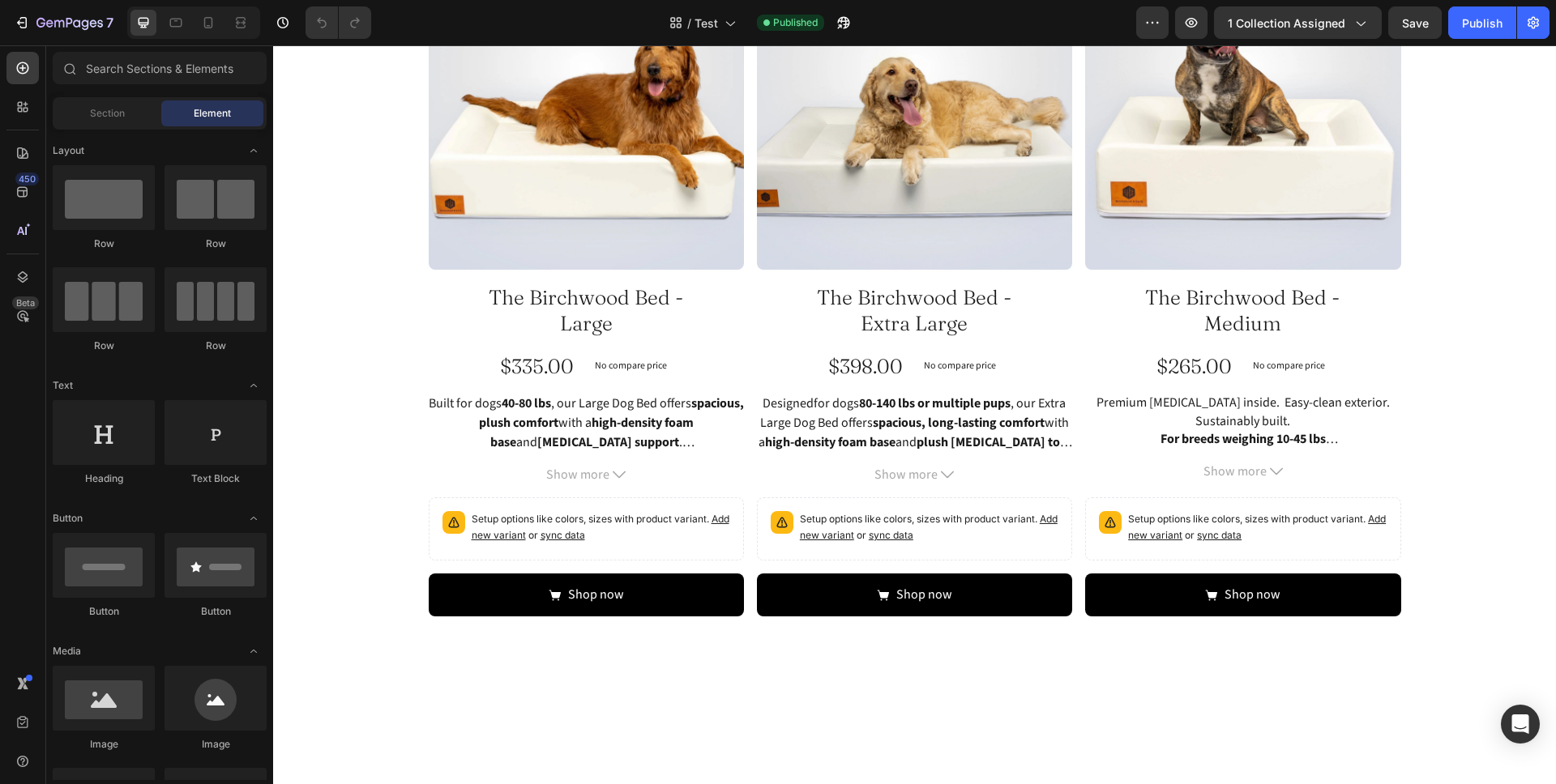
scroll to position [115, 0]
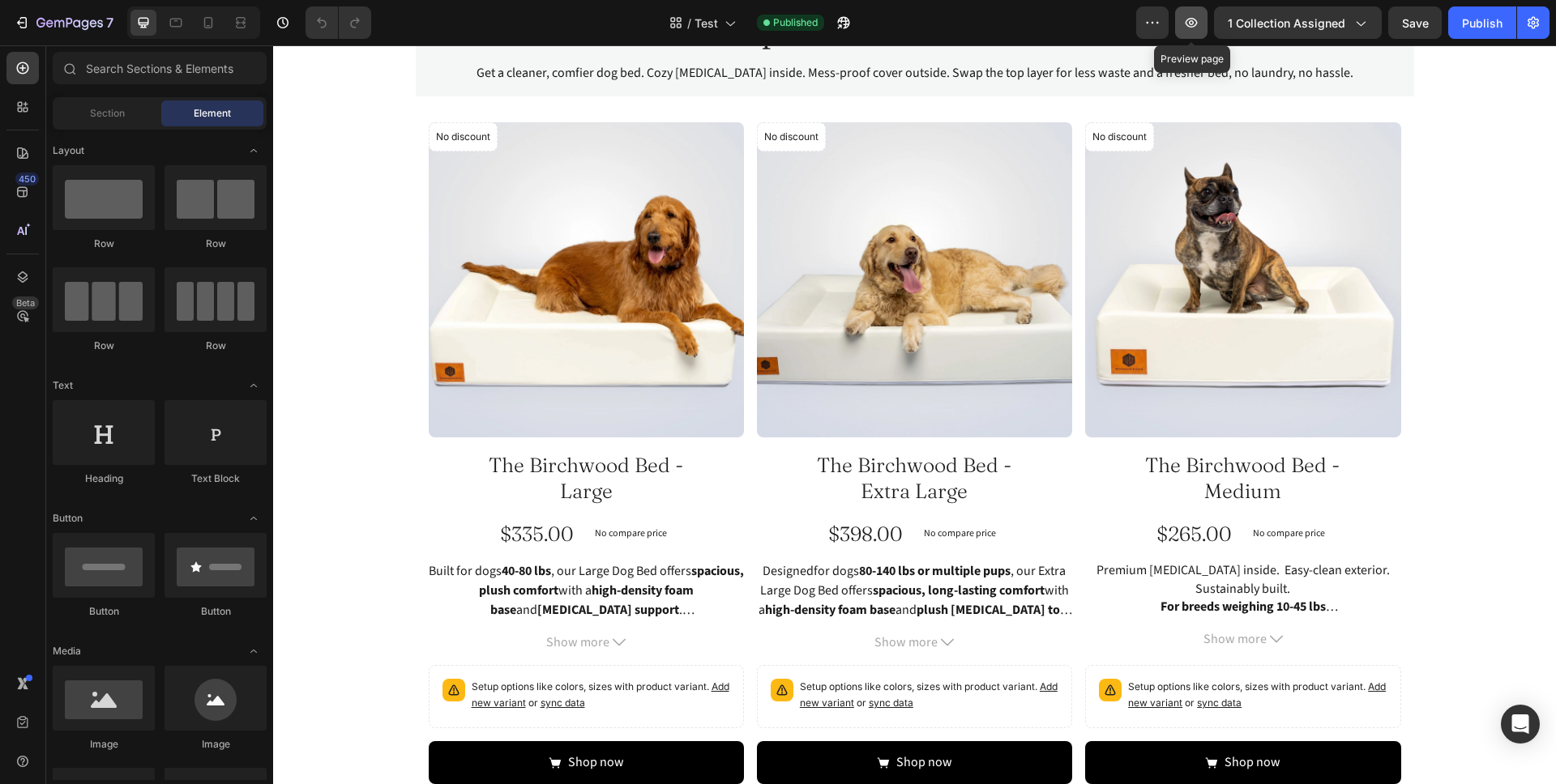
click at [1208, 21] on button "button" at bounding box center [1190, 22] width 32 height 32
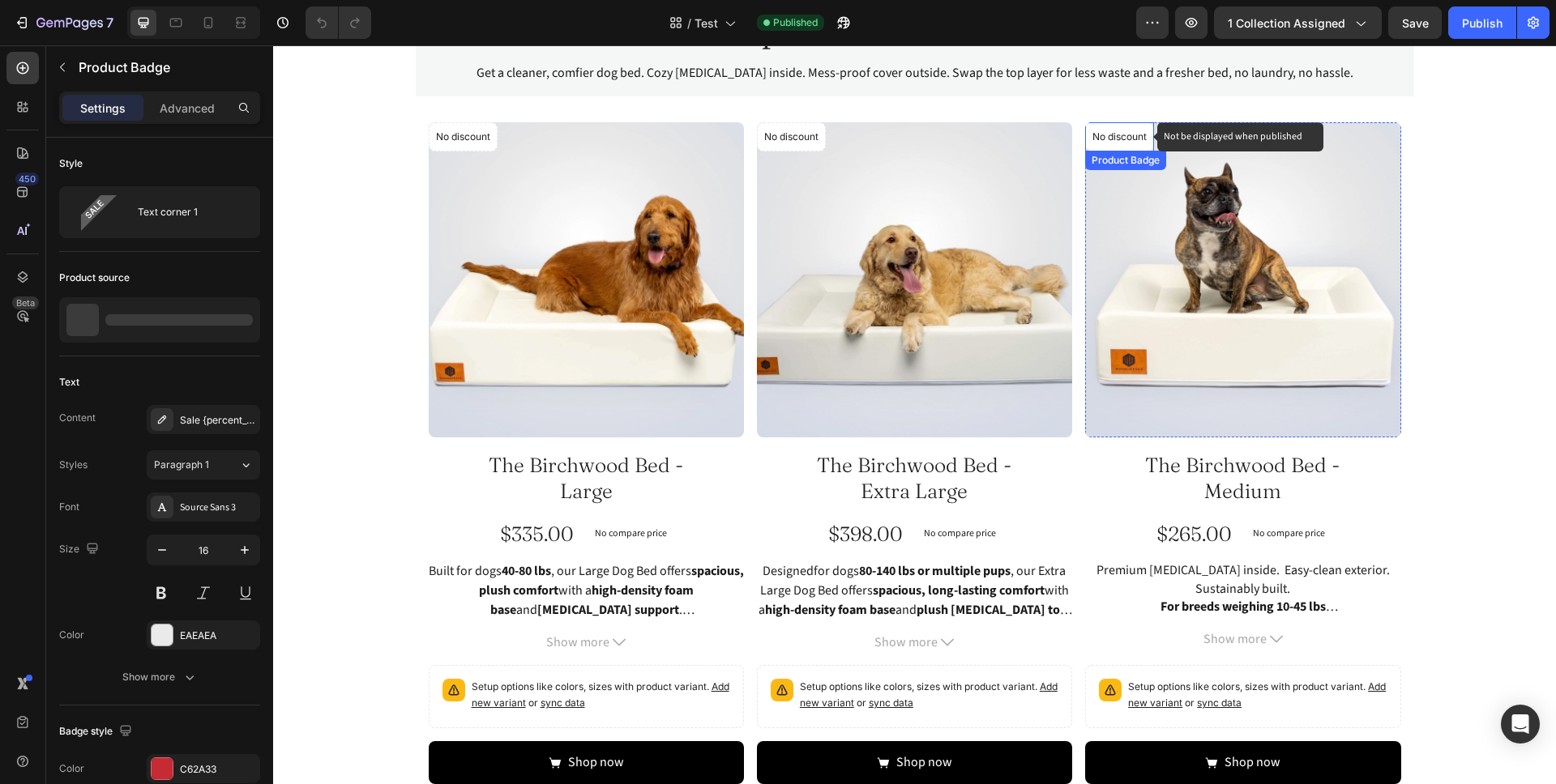
click at [490, 141] on p "No discount" at bounding box center [463, 137] width 54 height 15
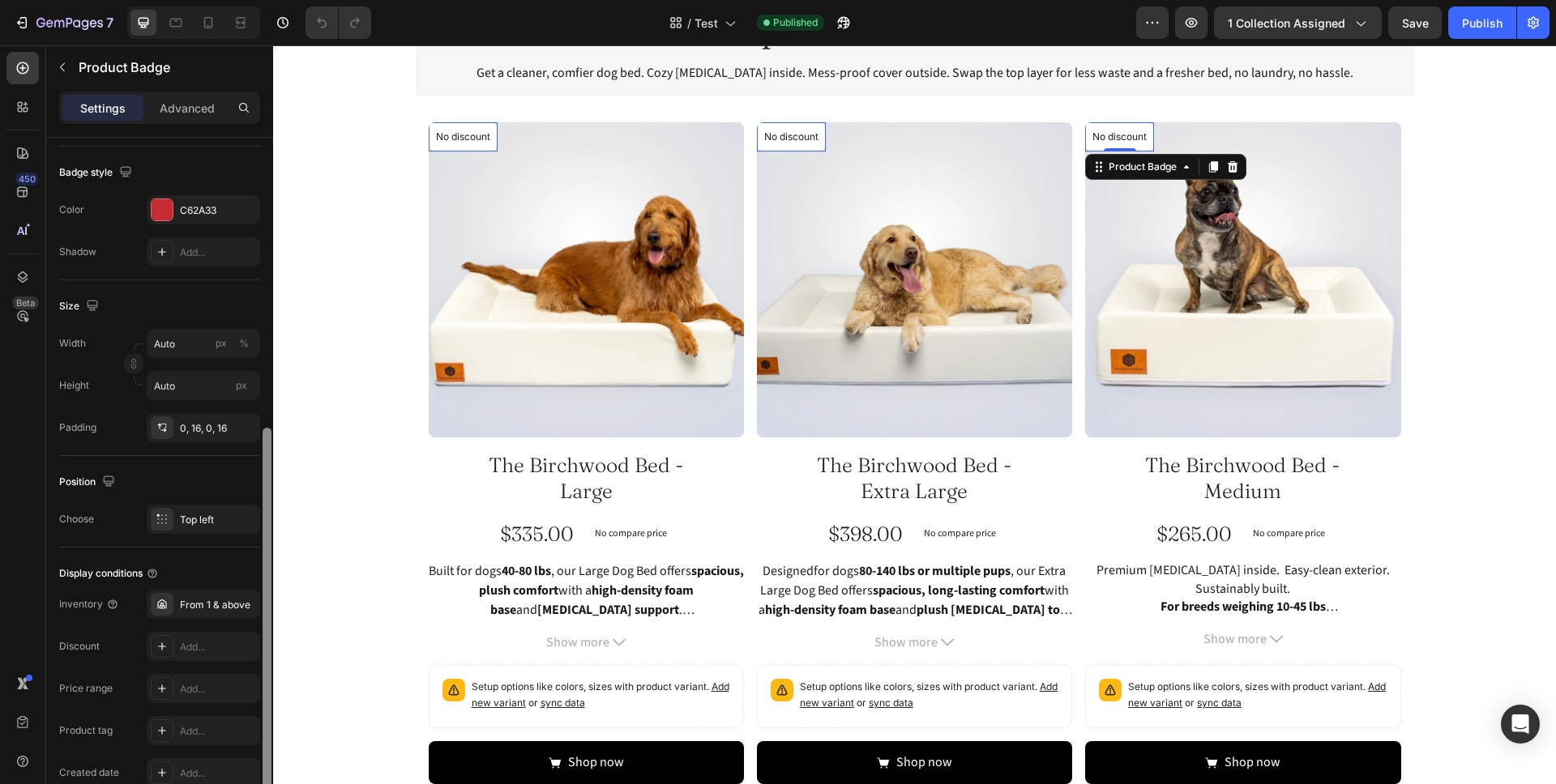
drag, startPoint x: 270, startPoint y: 352, endPoint x: 227, endPoint y: 334, distance: 46.6
click at [252, 644] on div "Style Text corner 1 Product source The Birchwood Bed - Medium Text Content Sale…" at bounding box center [160, 484] width 227 height 693
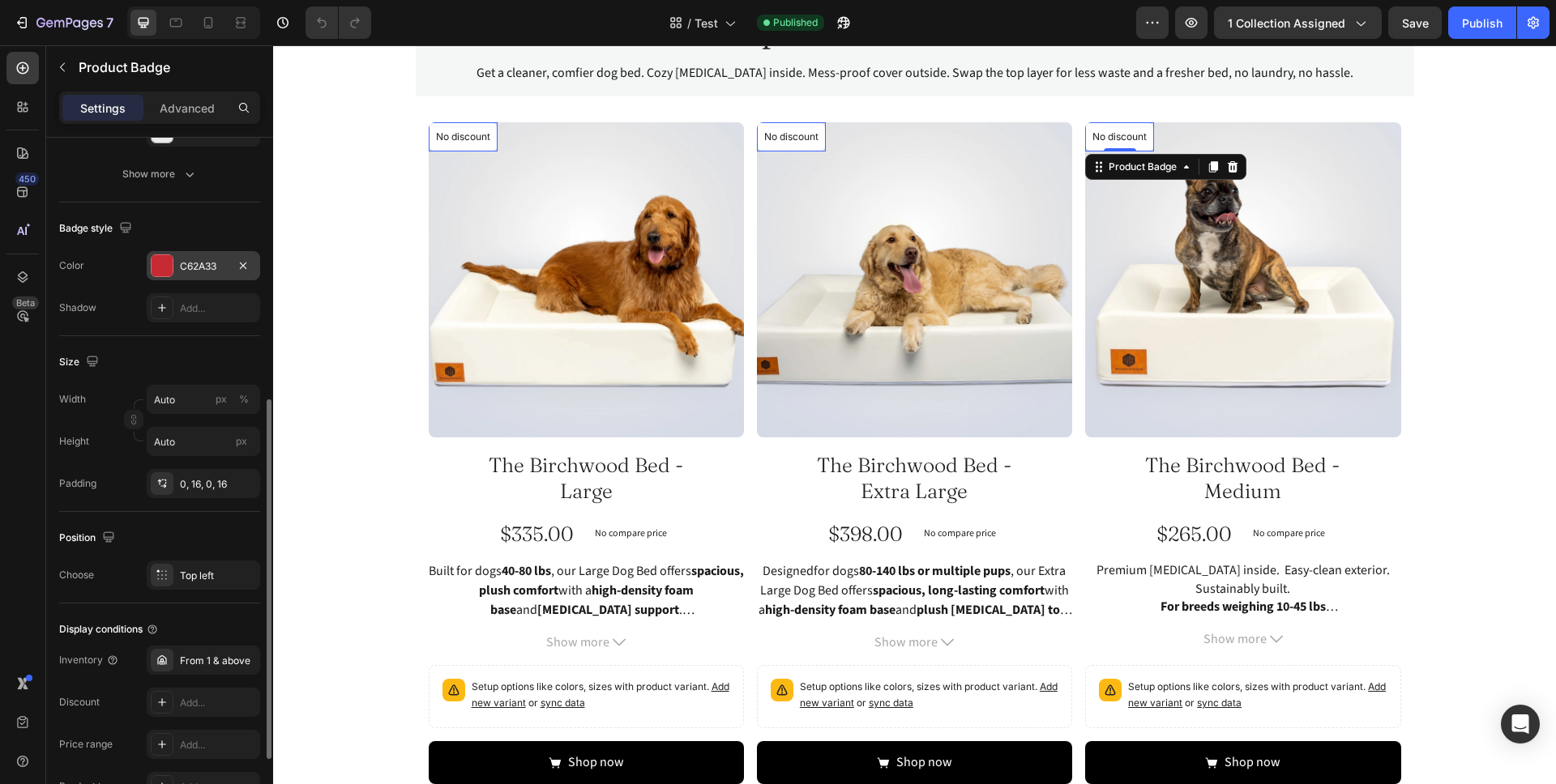
click at [164, 272] on div at bounding box center [162, 266] width 21 height 21
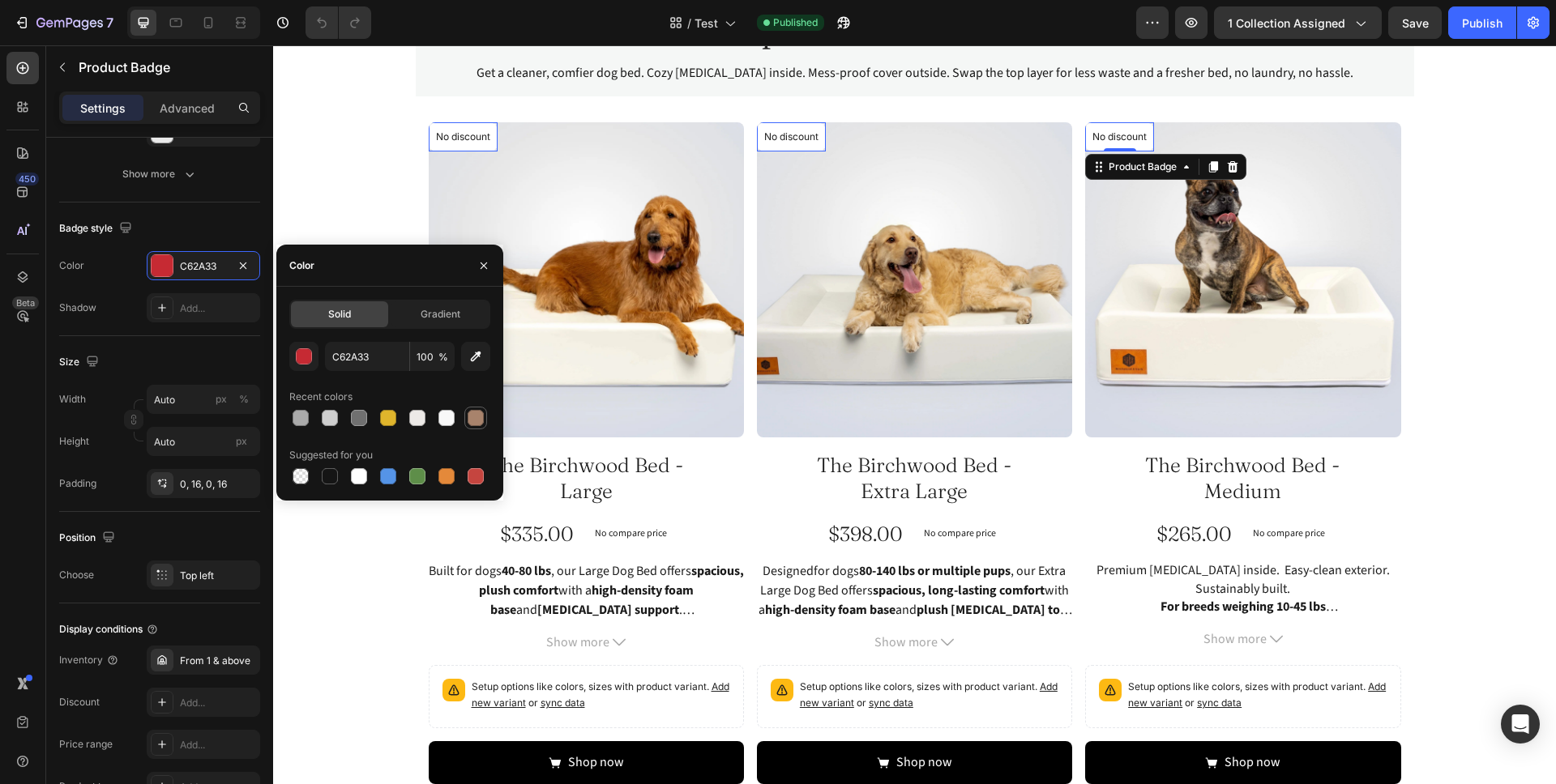
click at [478, 417] on div at bounding box center [476, 417] width 17 height 16
type input "A8836C"
click at [179, 227] on div "Badge style" at bounding box center [159, 228] width 201 height 26
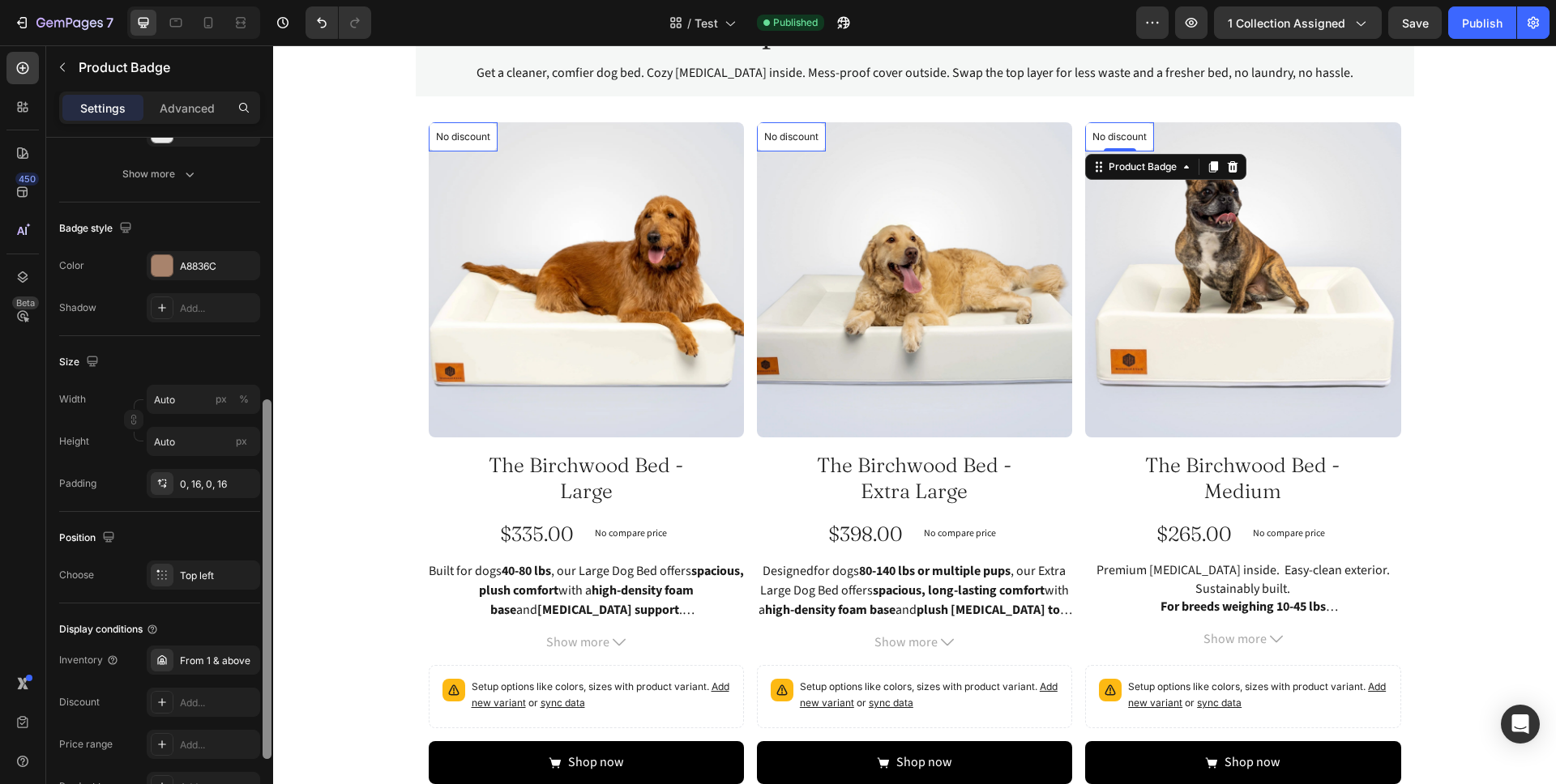
scroll to position [0, 0]
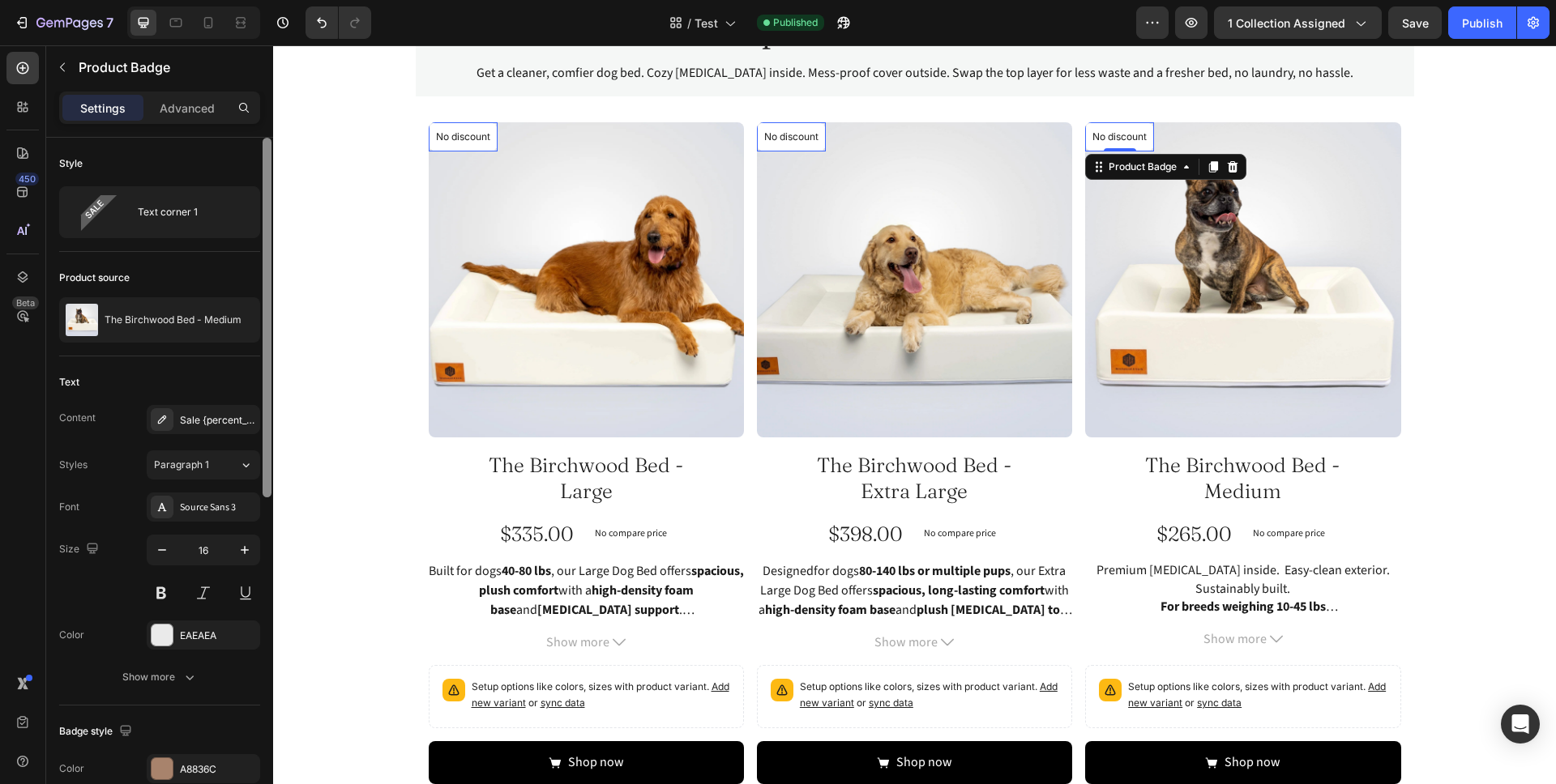
click at [268, 341] on div at bounding box center [267, 484] width 13 height 693
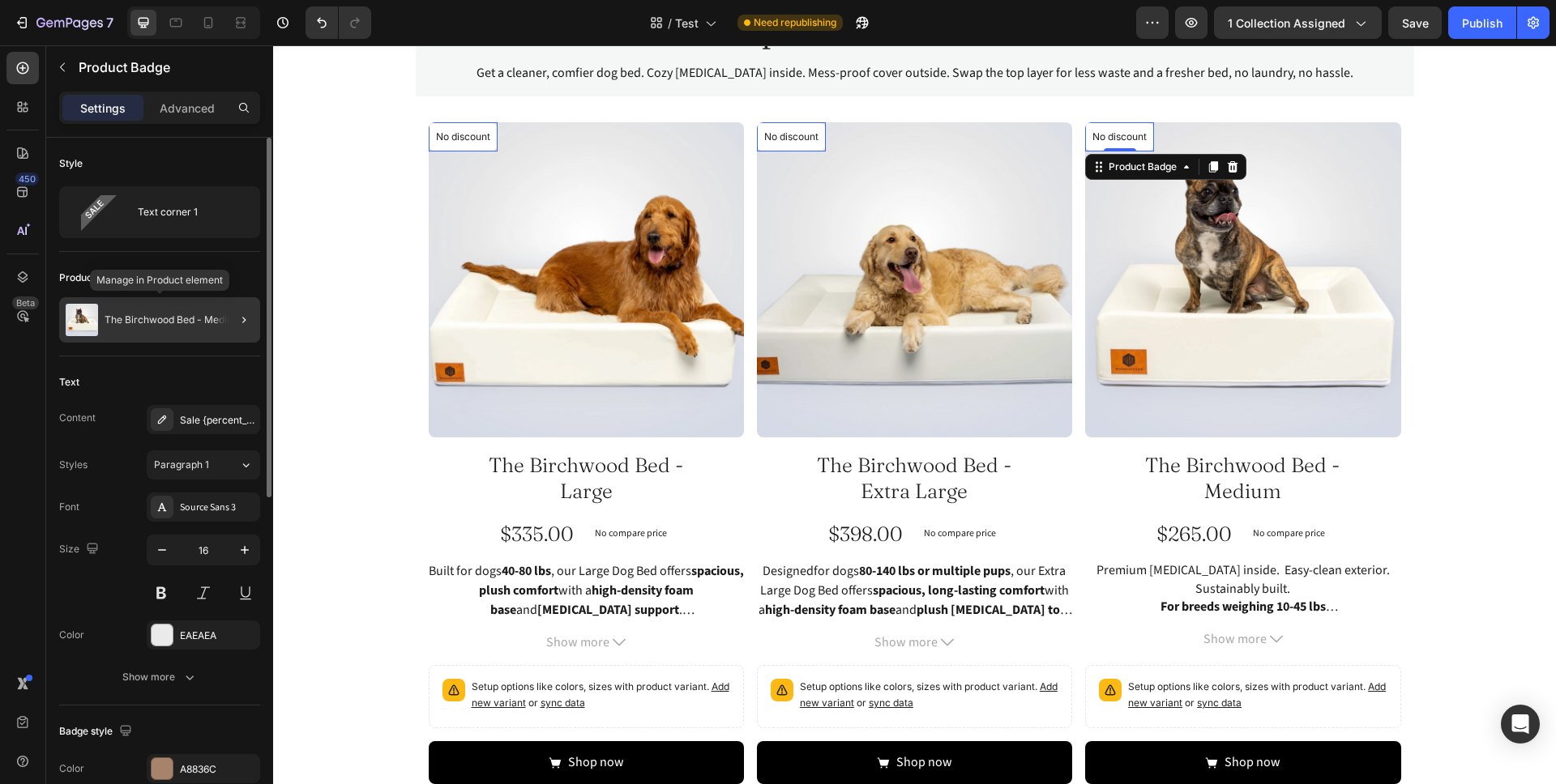
click at [213, 317] on p "The Birchwood Bed - Medium" at bounding box center [173, 320] width 137 height 12
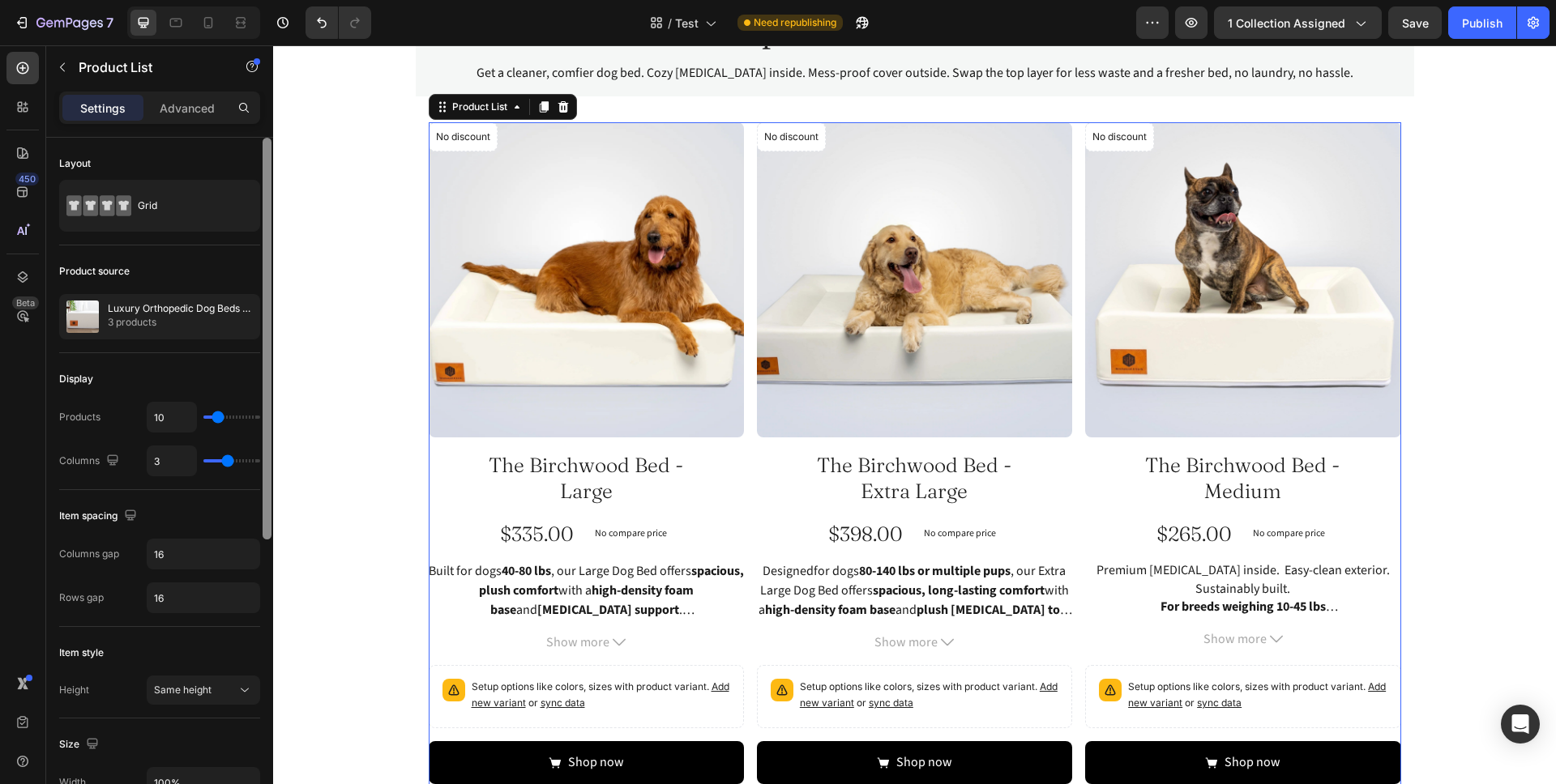
drag, startPoint x: 268, startPoint y: 401, endPoint x: 245, endPoint y: 236, distance: 166.6
click at [253, 248] on div "Layout Grid Product source Luxury Orthopedic Dog Beds – All Sizes 3 products Di…" at bounding box center [160, 484] width 227 height 693
click at [70, 73] on button "button" at bounding box center [62, 67] width 26 height 26
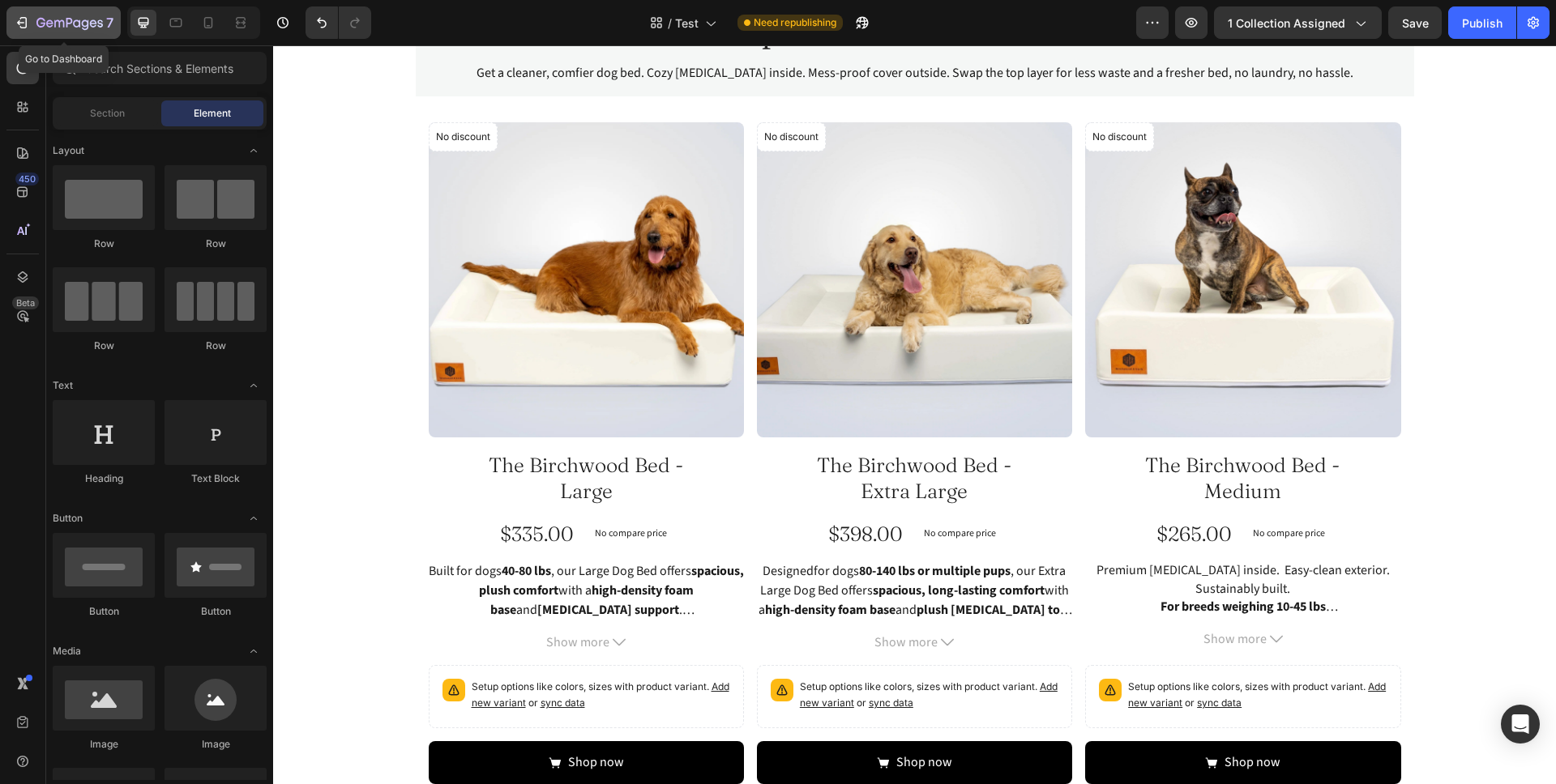
click at [18, 34] on button "7" at bounding box center [64, 22] width 115 height 32
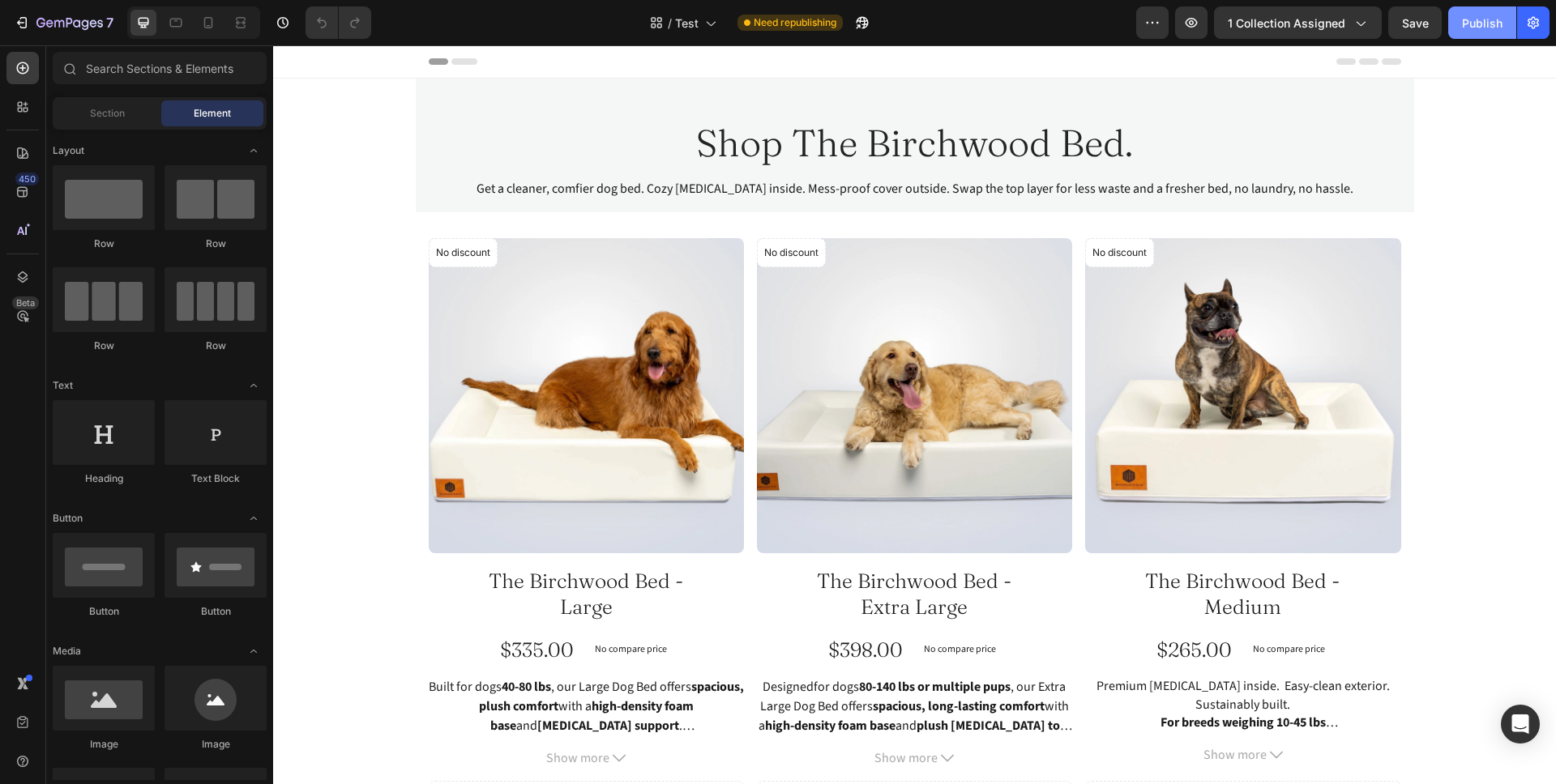
click at [1497, 30] on div "Publish" at bounding box center [1482, 23] width 41 height 17
click at [45, 22] on icon "button" at bounding box center [41, 22] width 9 height 10
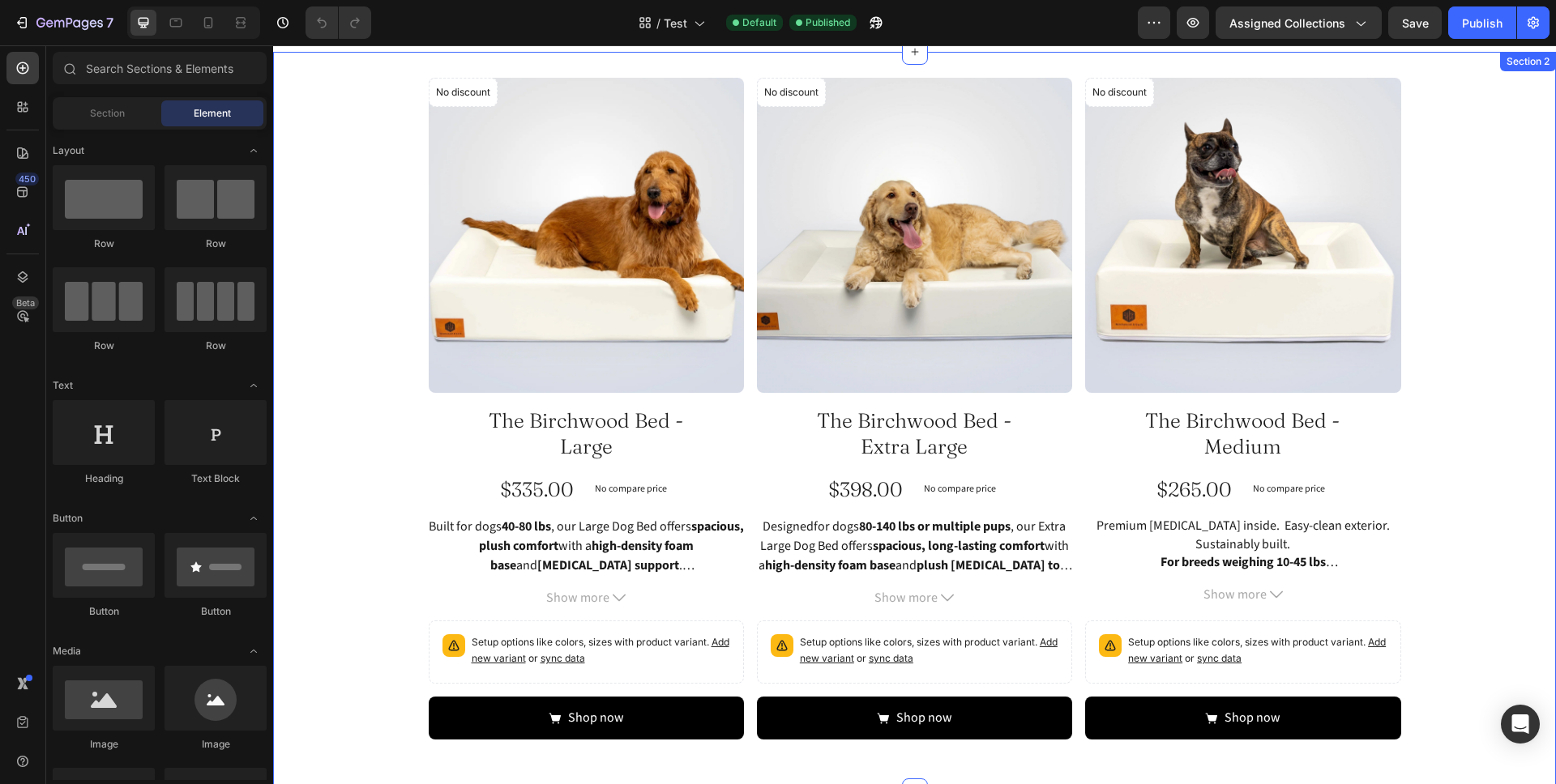
scroll to position [131, 0]
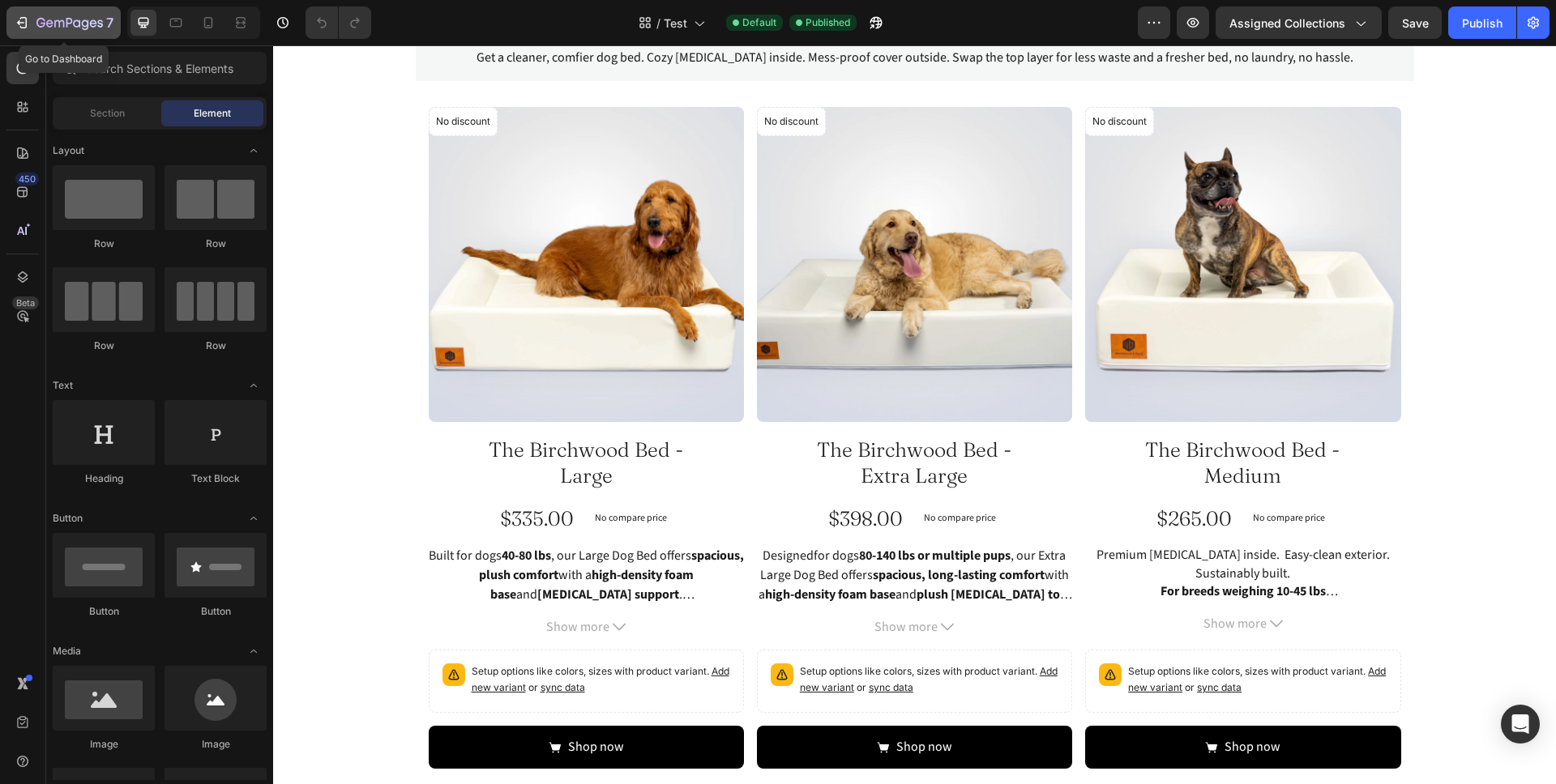
click at [33, 29] on div "7" at bounding box center [63, 22] width 100 height 19
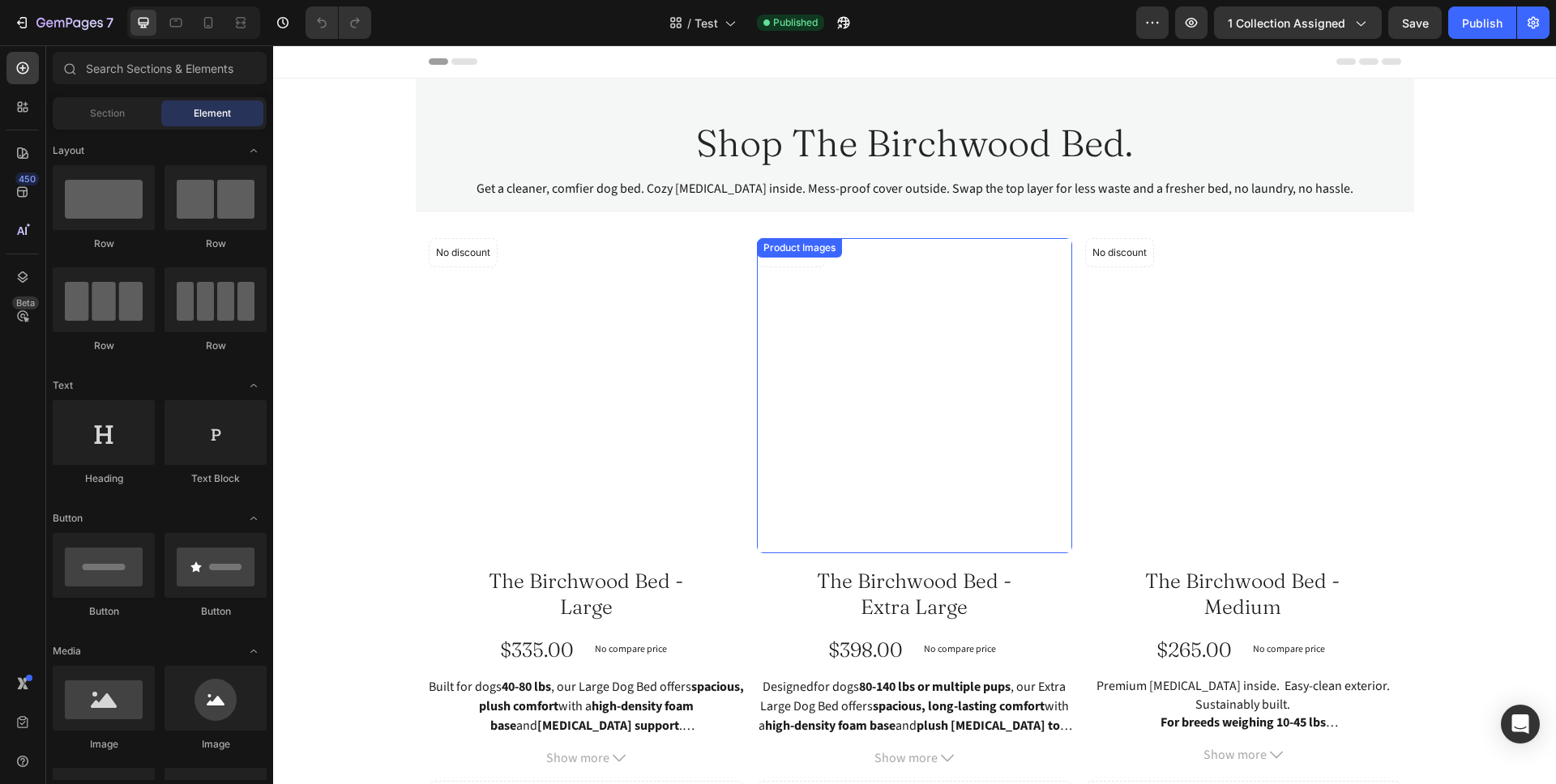
scroll to position [35, 0]
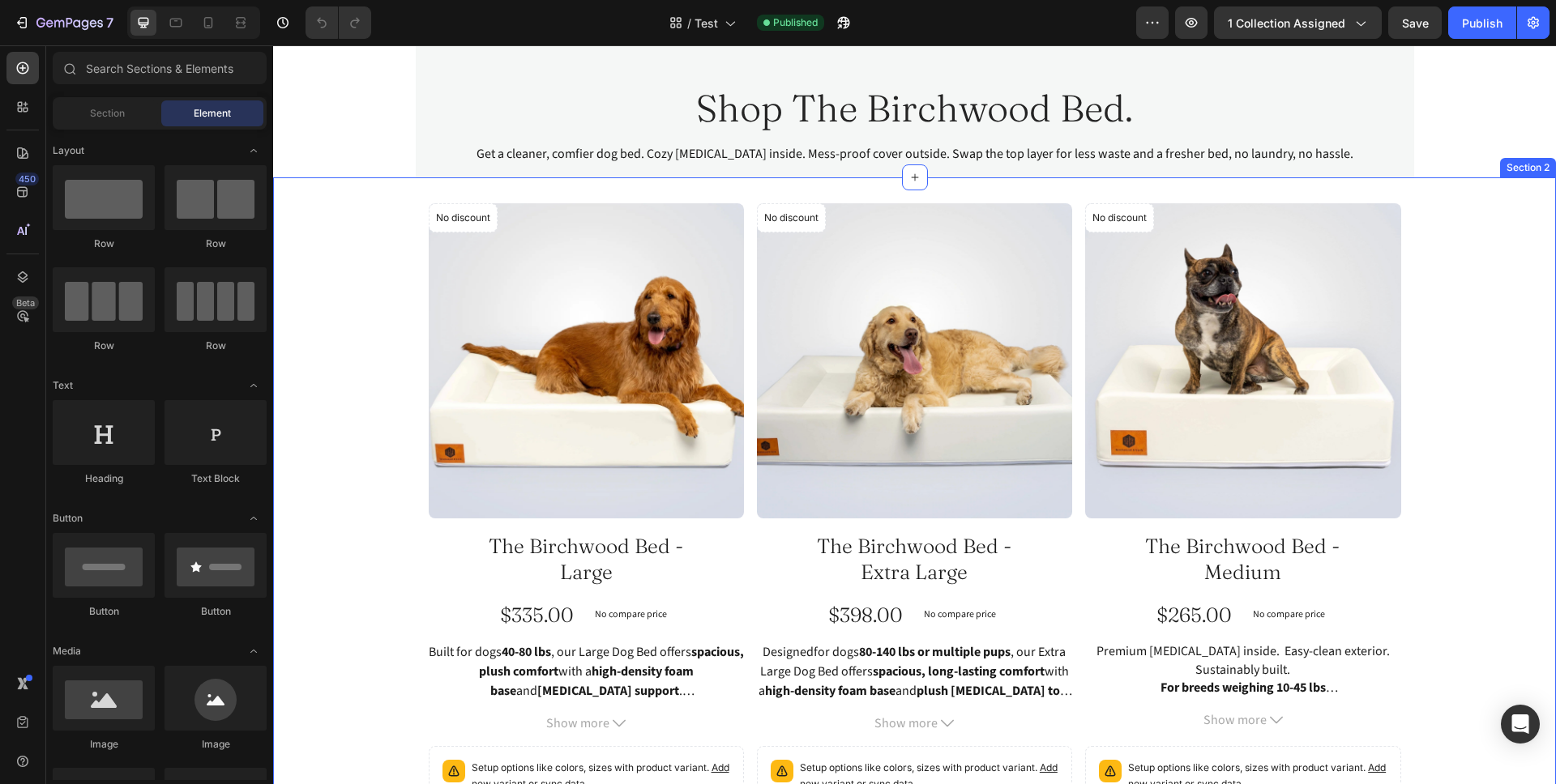
click at [658, 178] on div "No discount Not be displayed when published Product Badge Product Images The Bi…" at bounding box center [913, 547] width 1282 height 740
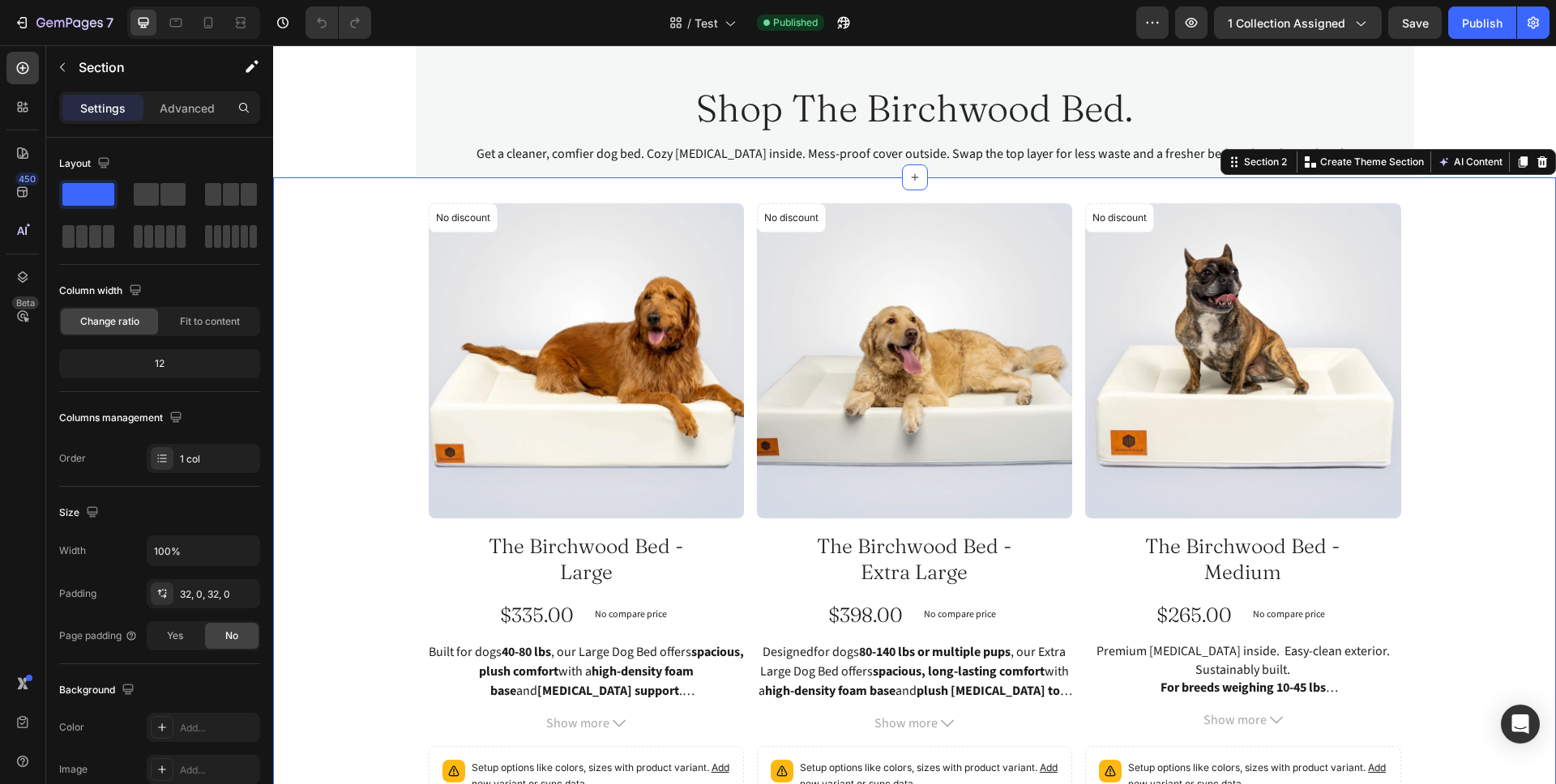
click at [362, 245] on div "No discount Not be displayed when published Product Badge Product Images The Bi…" at bounding box center [913, 547] width 1282 height 688
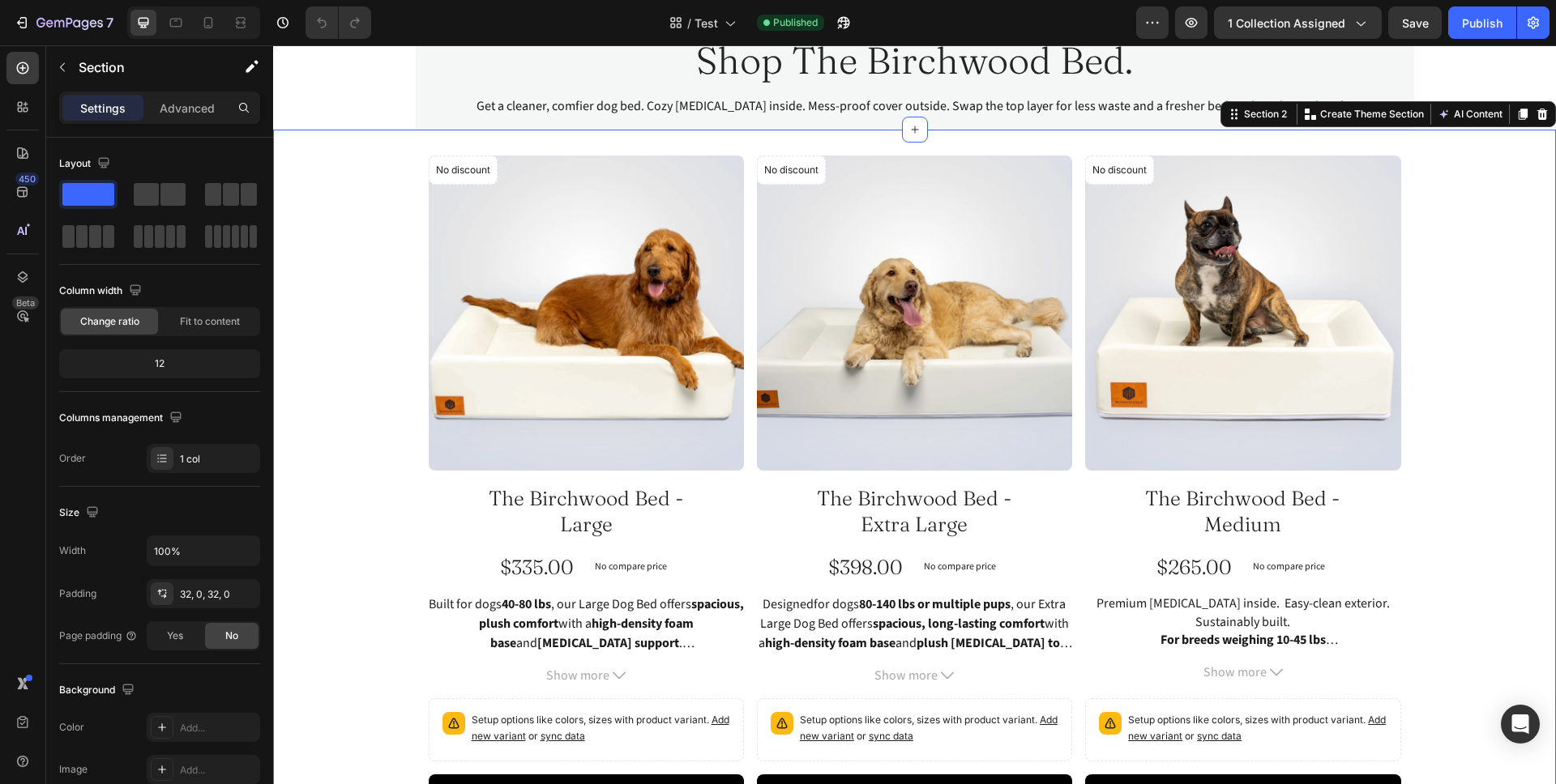
scroll to position [101, 0]
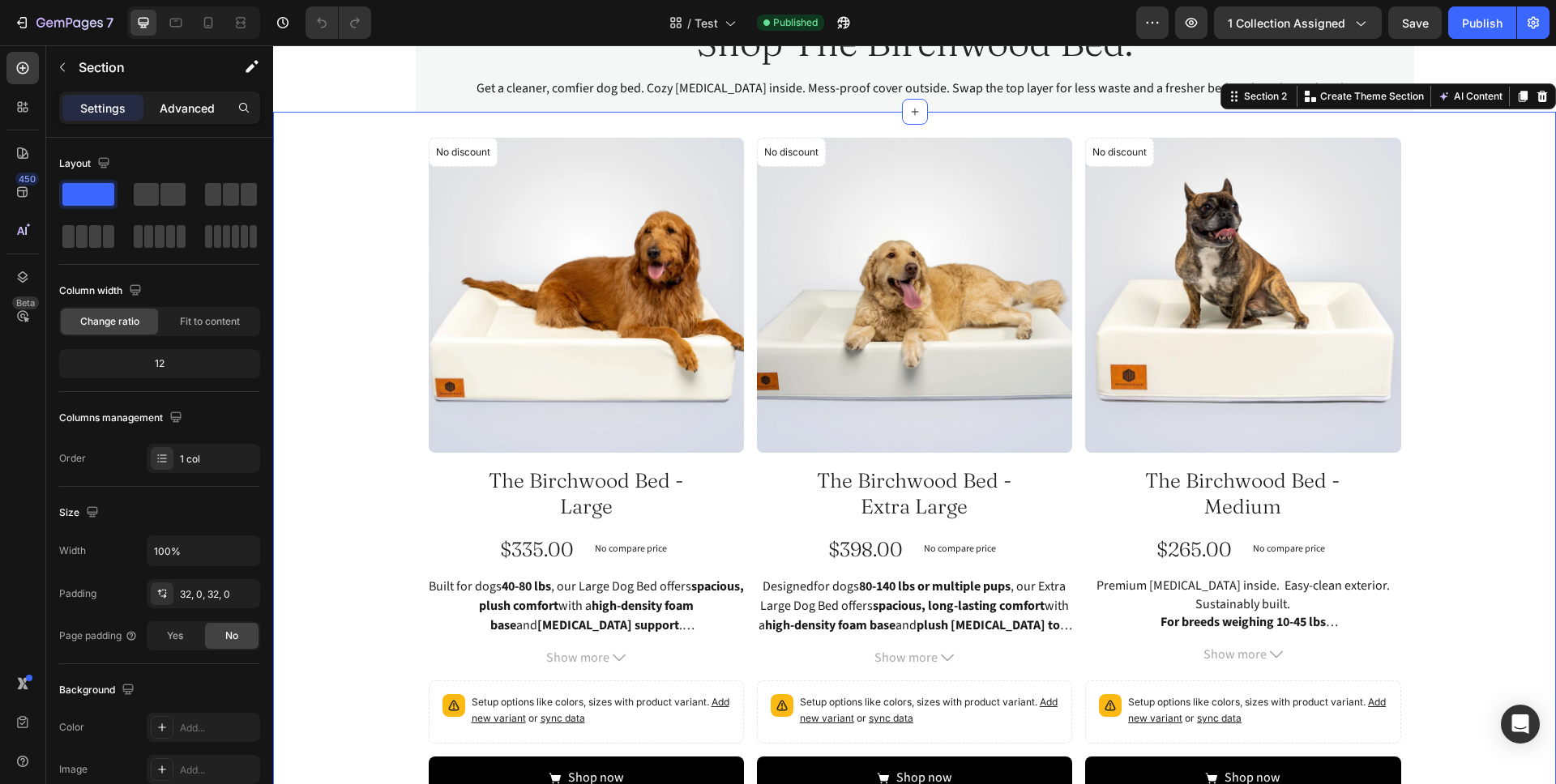
click at [175, 108] on p "Advanced" at bounding box center [186, 109] width 55 height 17
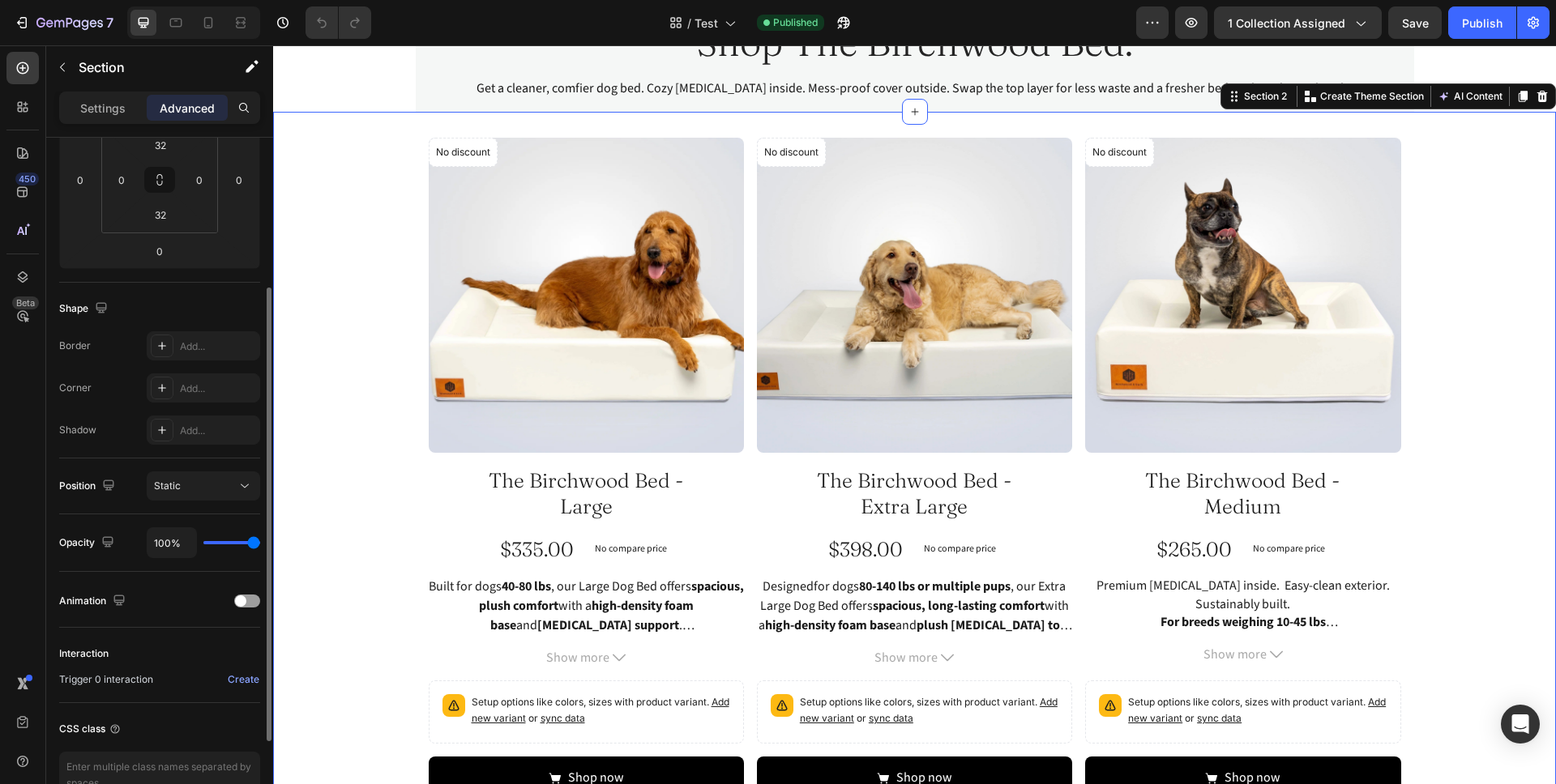
scroll to position [0, 0]
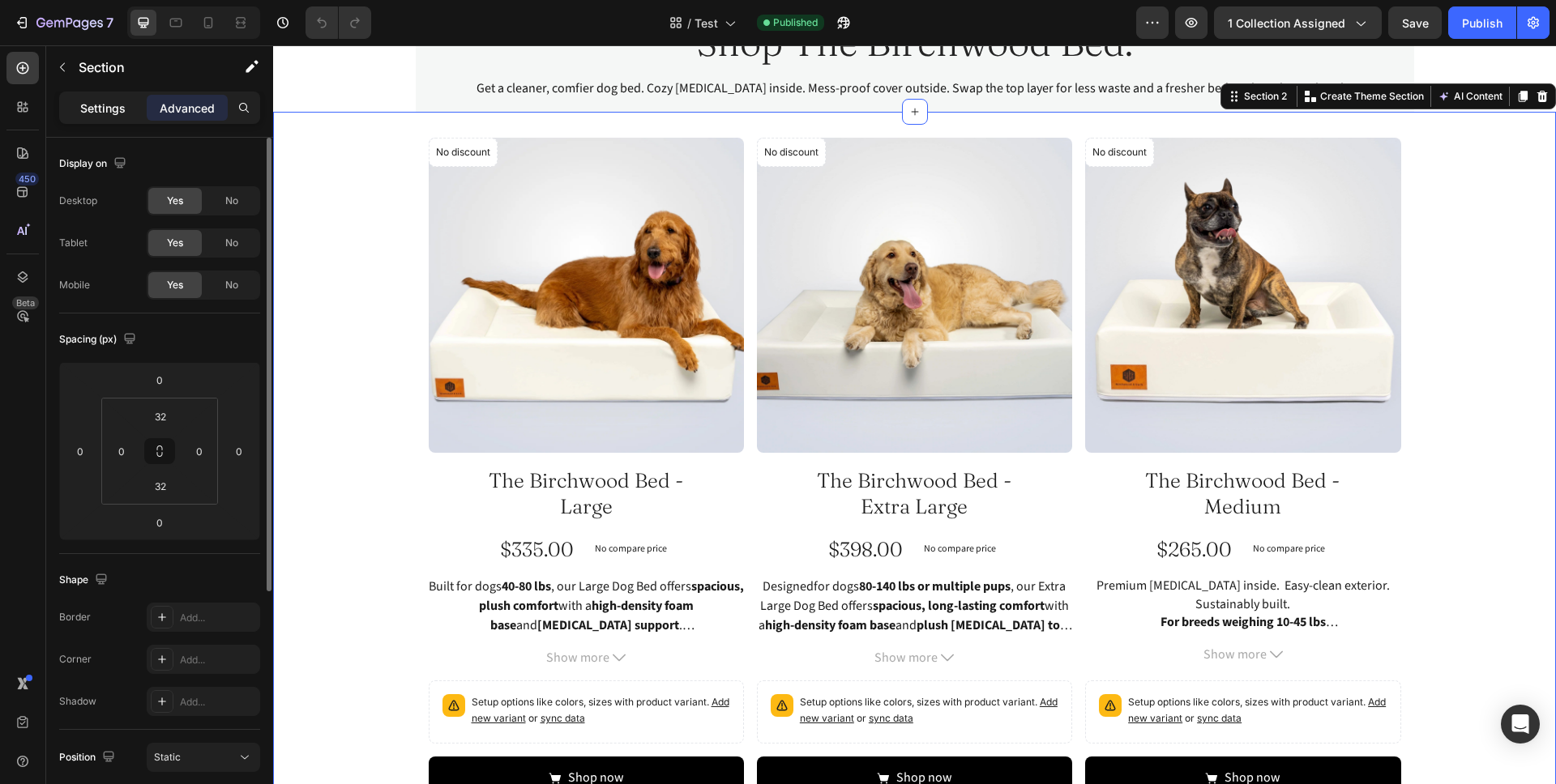
click at [133, 106] on div "Settings" at bounding box center [102, 108] width 81 height 26
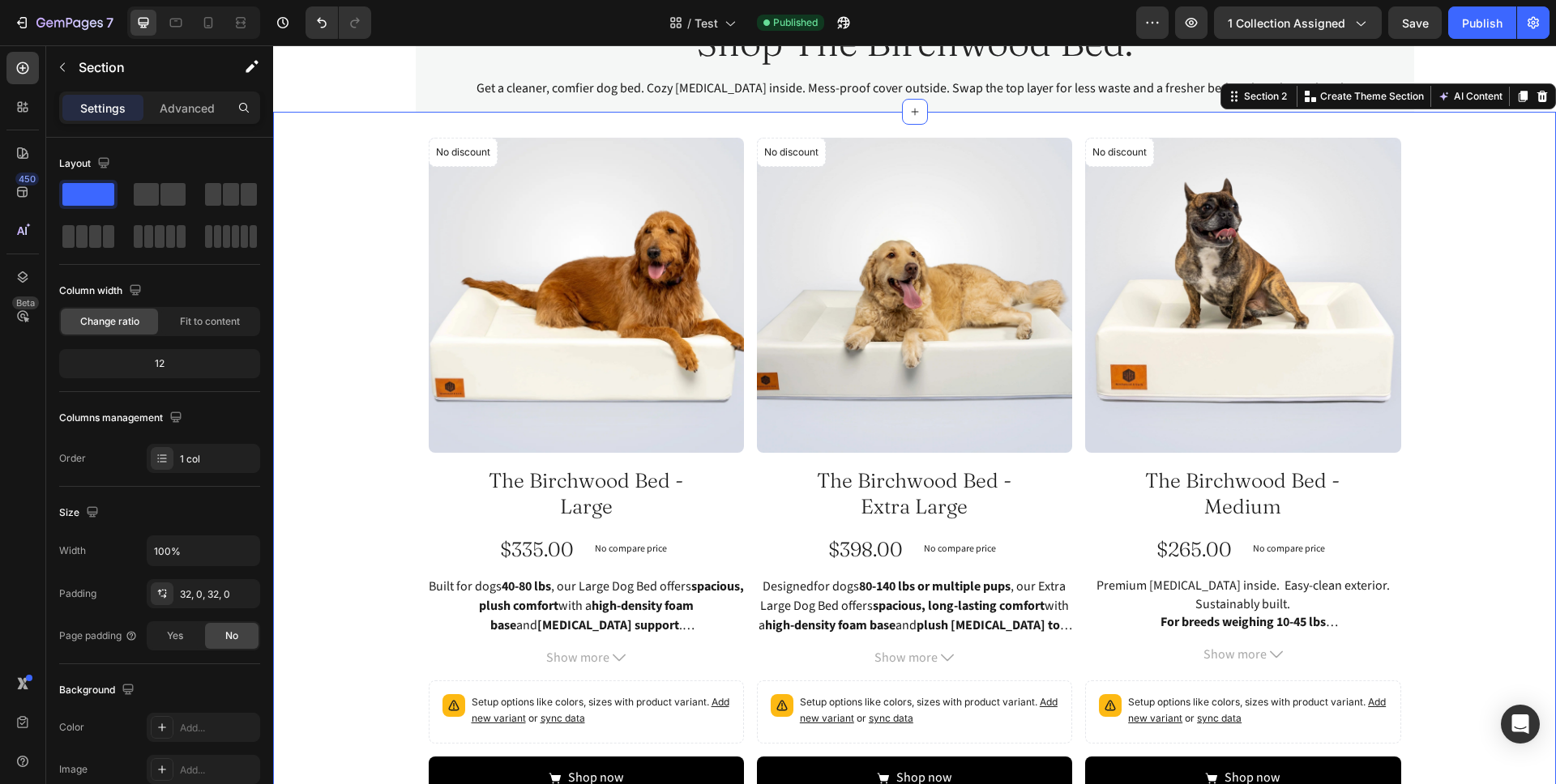
click at [350, 166] on div "No discount Not be displayed when published Product Badge Product Images The Bi…" at bounding box center [913, 481] width 1282 height 688
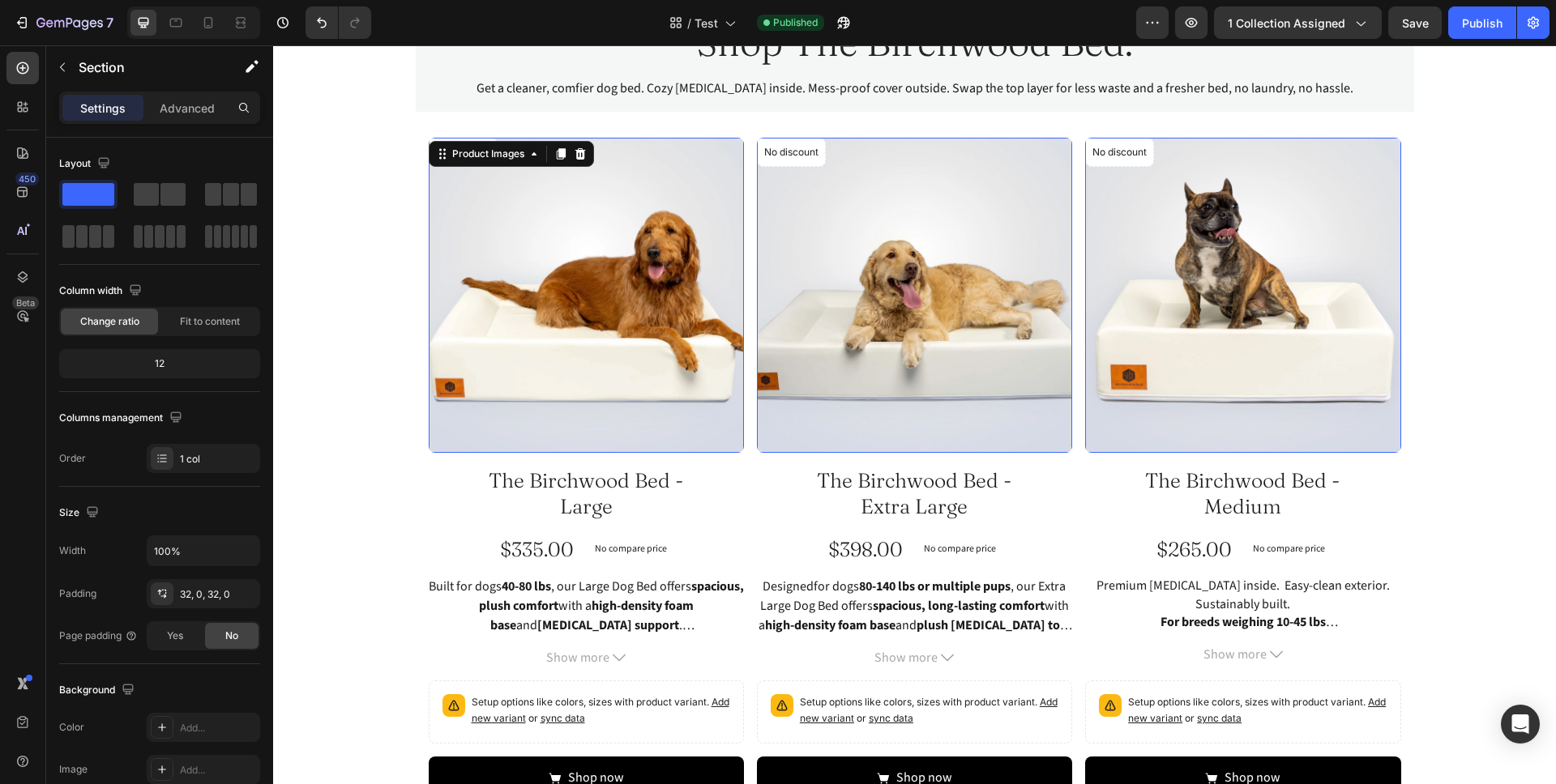
click at [486, 232] on img at bounding box center [586, 295] width 315 height 315
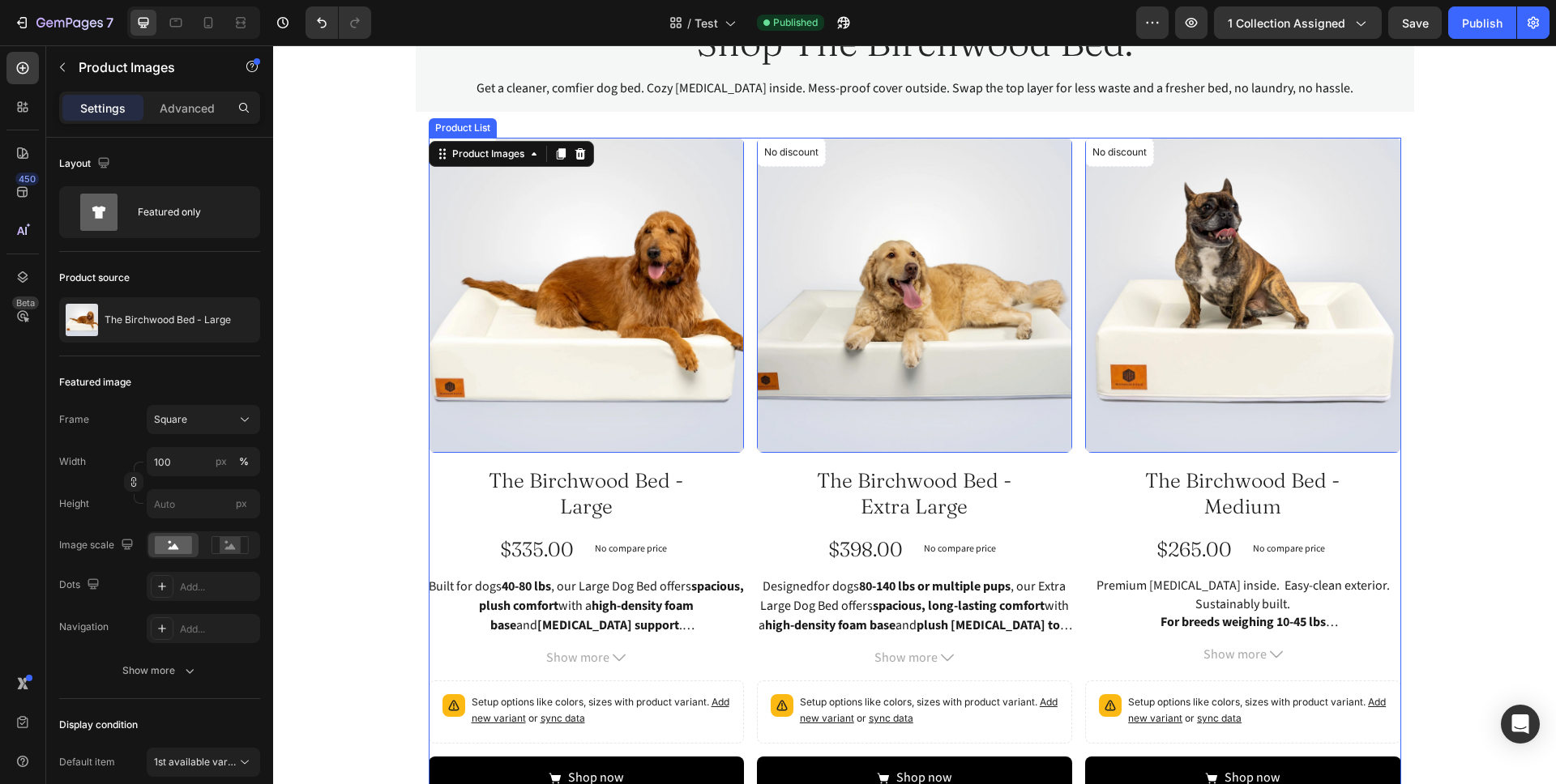
click at [746, 456] on div "No discount Not be displayed when published Product Badge Product Images 16 The…" at bounding box center [915, 475] width 973 height 675
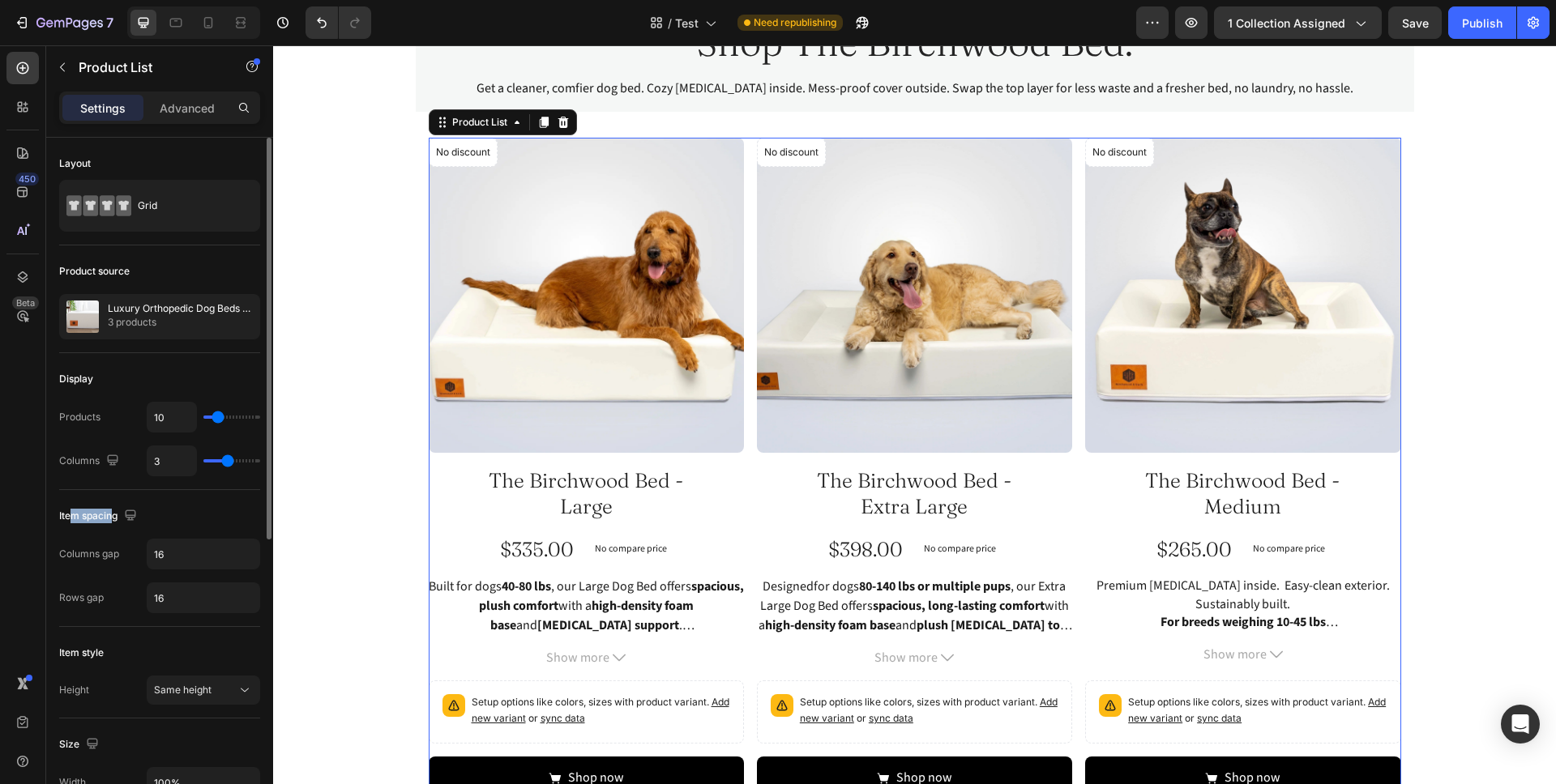
drag, startPoint x: 111, startPoint y: 512, endPoint x: 73, endPoint y: 512, distance: 38.0
click at [73, 512] on div "Item spacing" at bounding box center [99, 516] width 81 height 22
click at [165, 320] on p "3 products" at bounding box center [180, 322] width 145 height 16
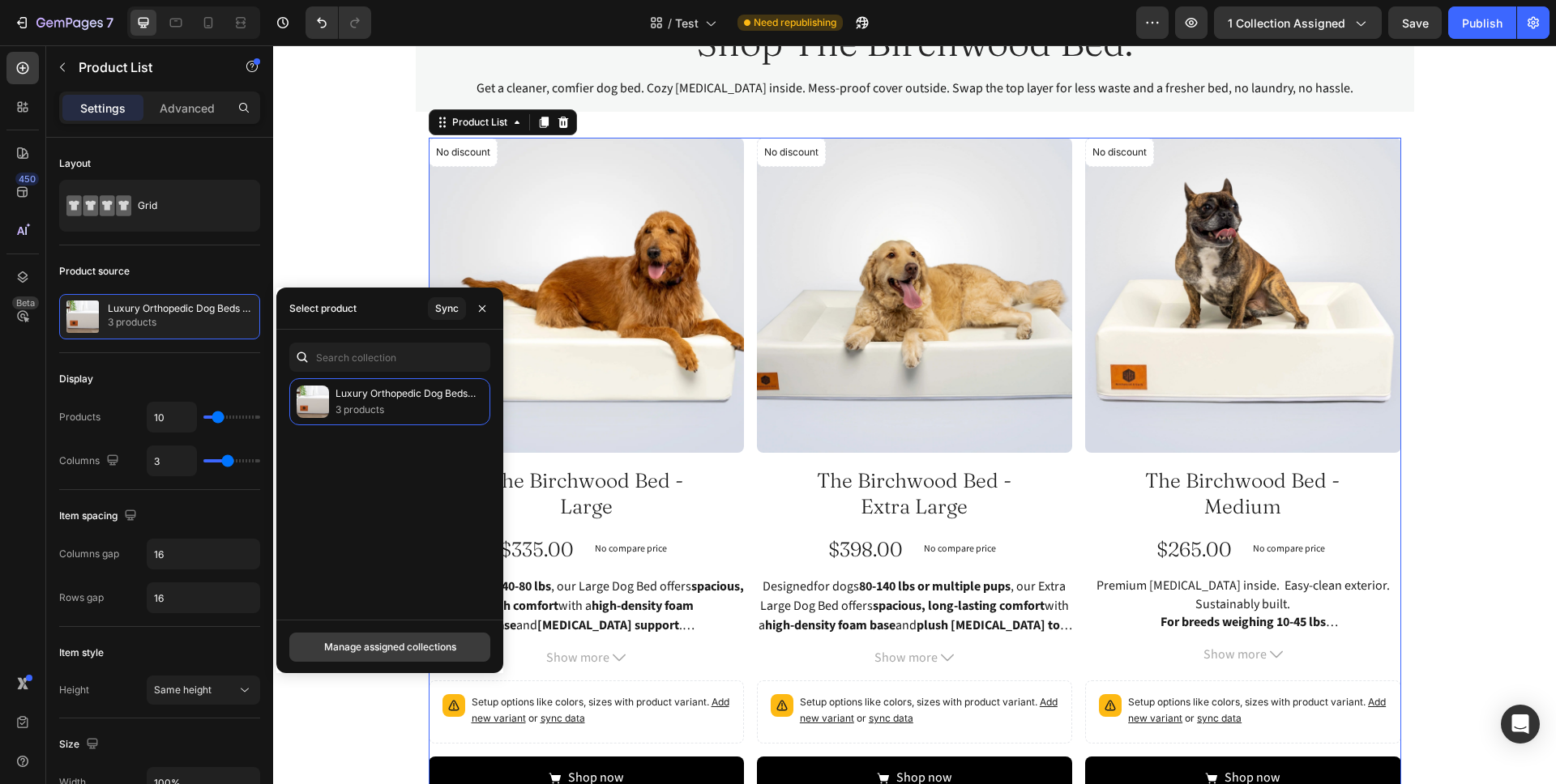
click at [368, 644] on div "Manage assigned collections" at bounding box center [390, 646] width 132 height 15
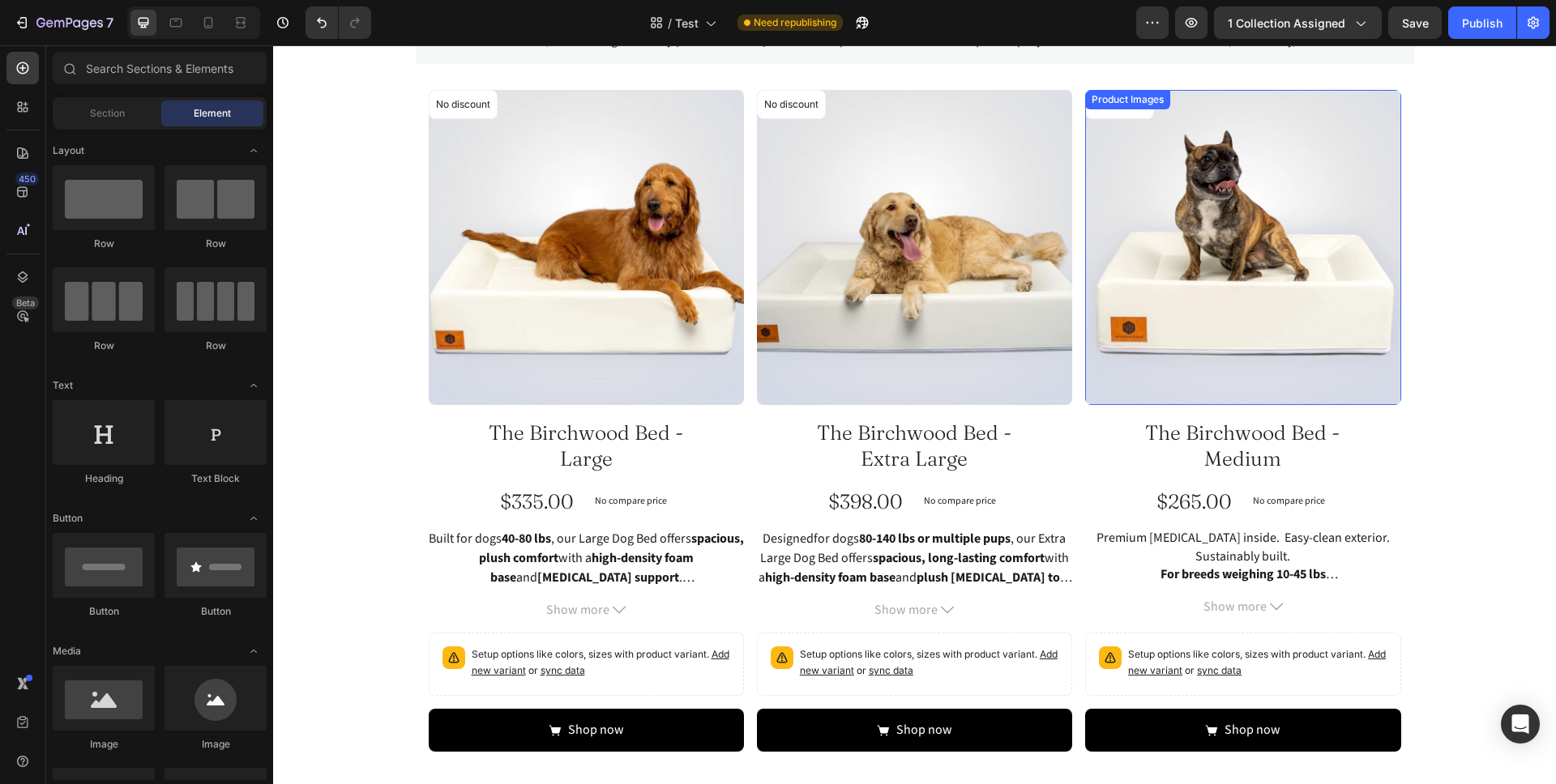
scroll to position [156, 0]
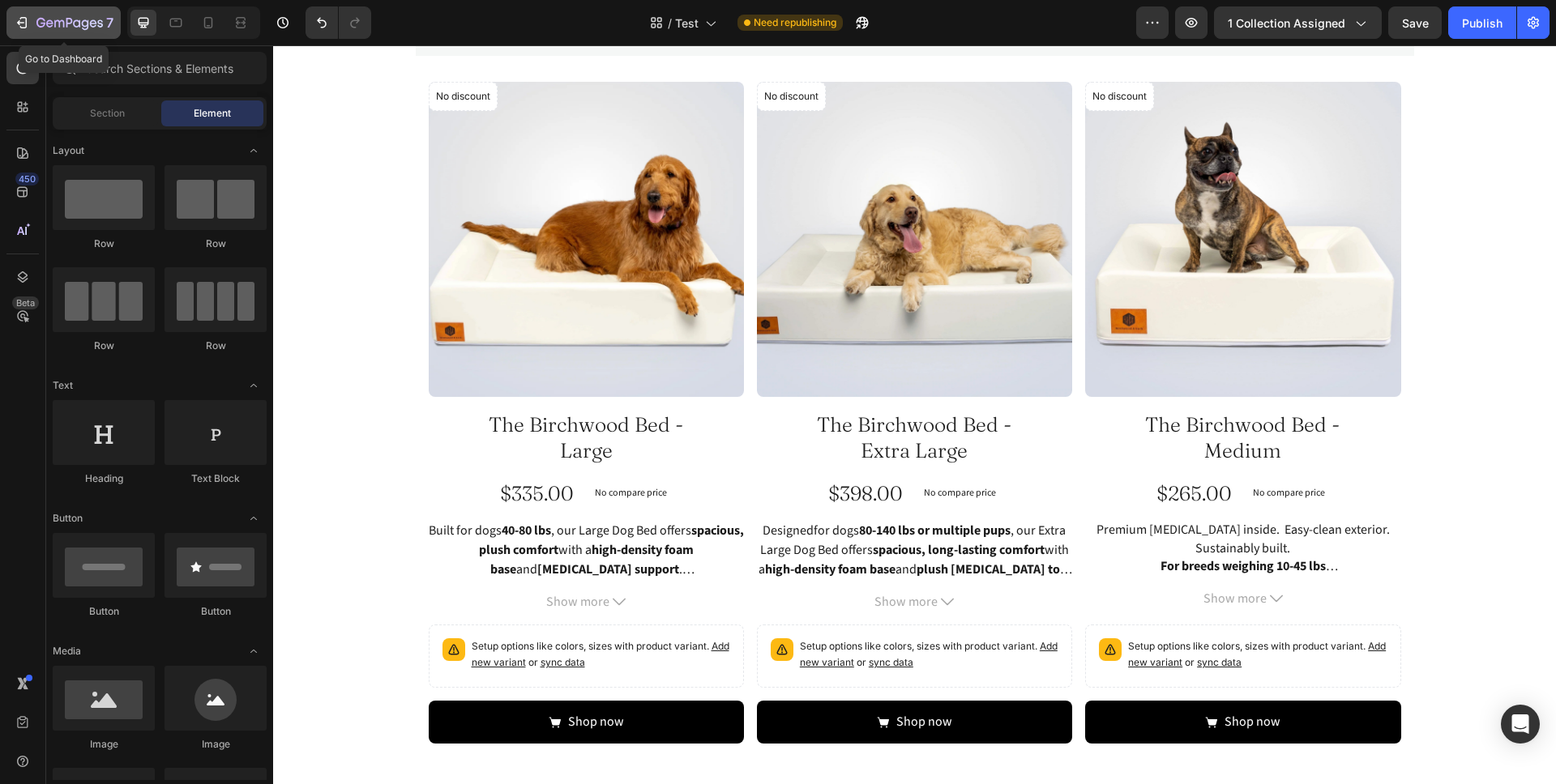
click at [34, 29] on div "7" at bounding box center [63, 22] width 100 height 19
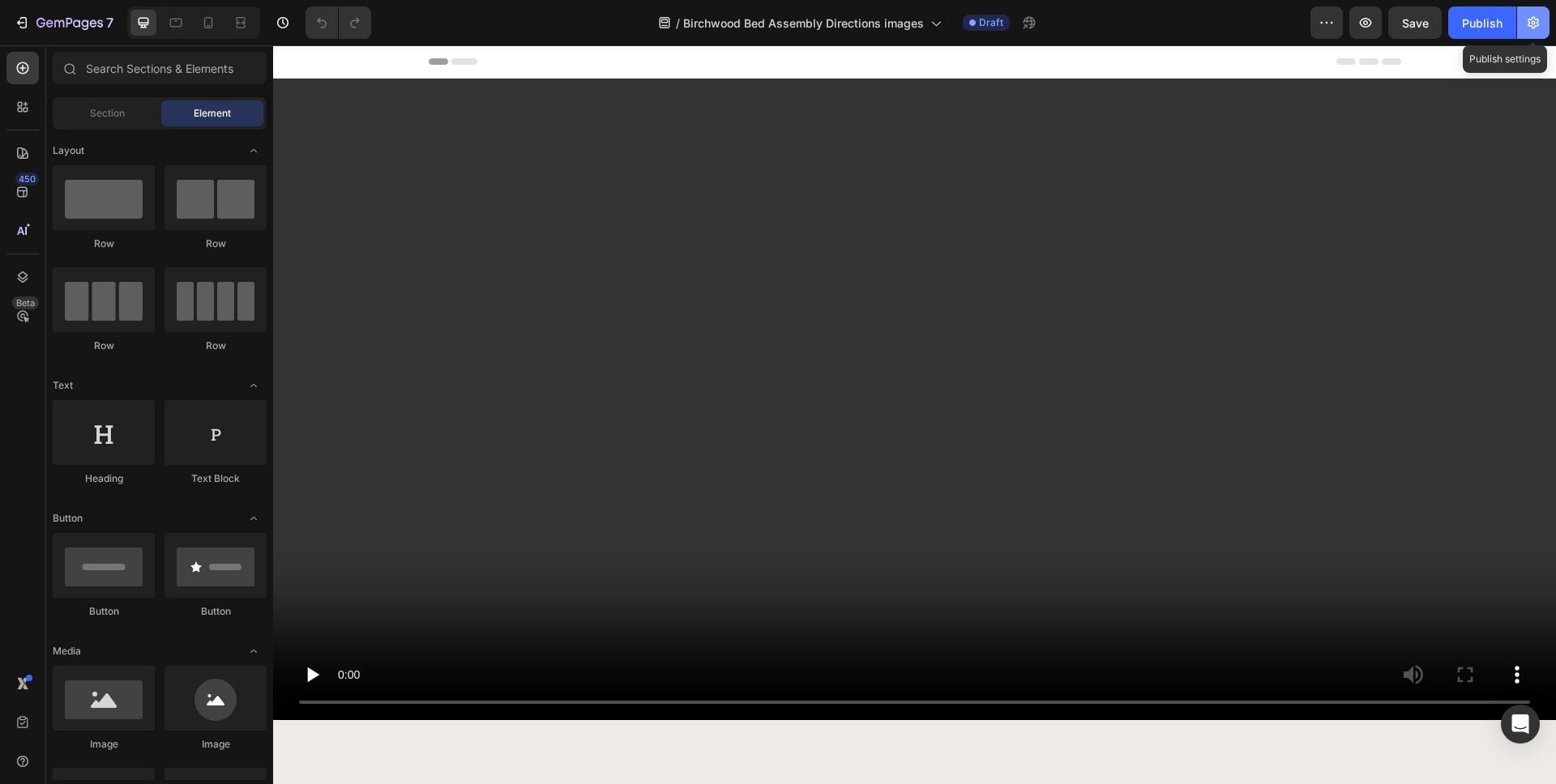
click at [1541, 24] on button "button" at bounding box center [1533, 22] width 32 height 32
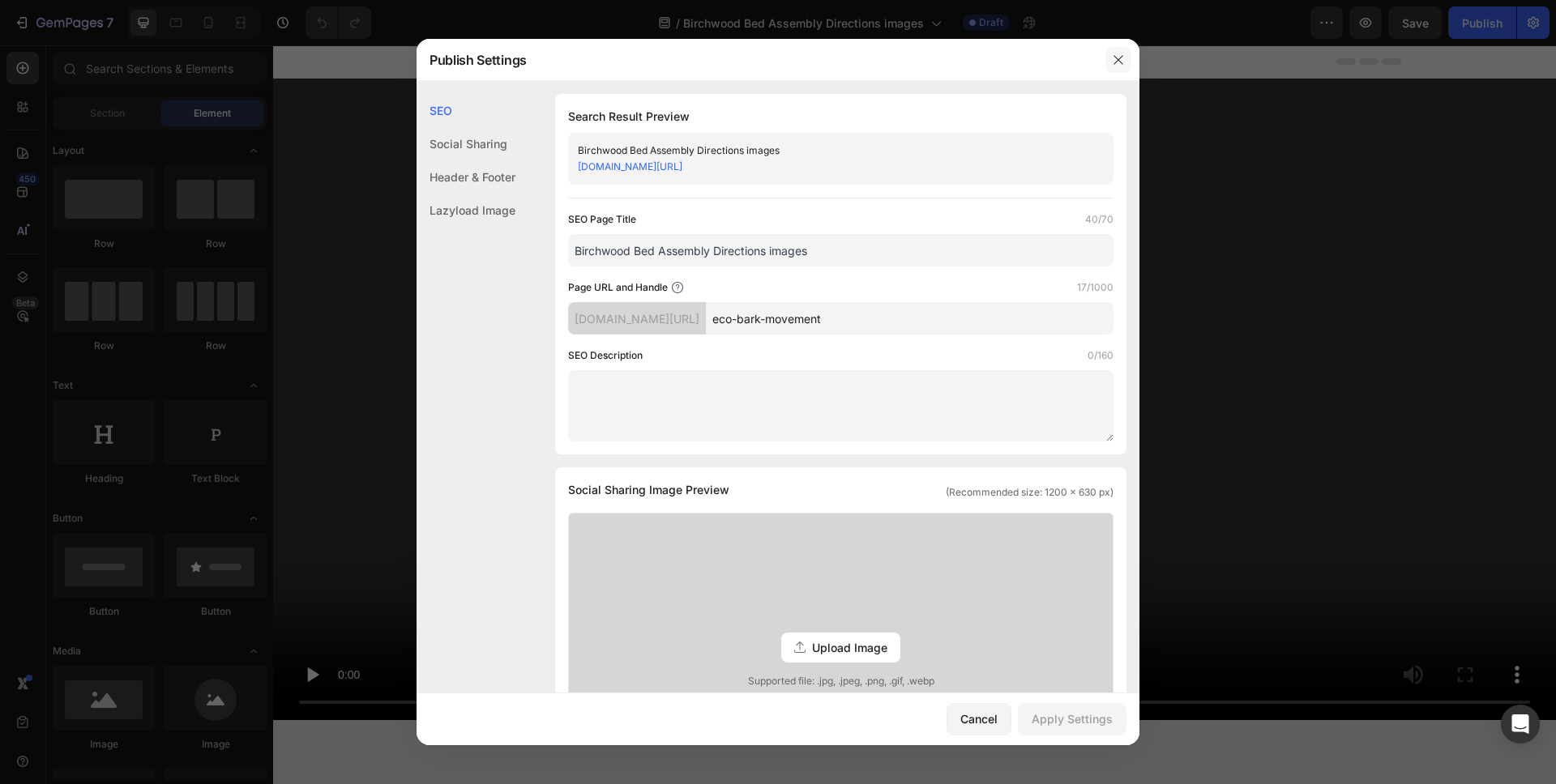
click at [1118, 57] on icon "button" at bounding box center [1117, 59] width 13 height 13
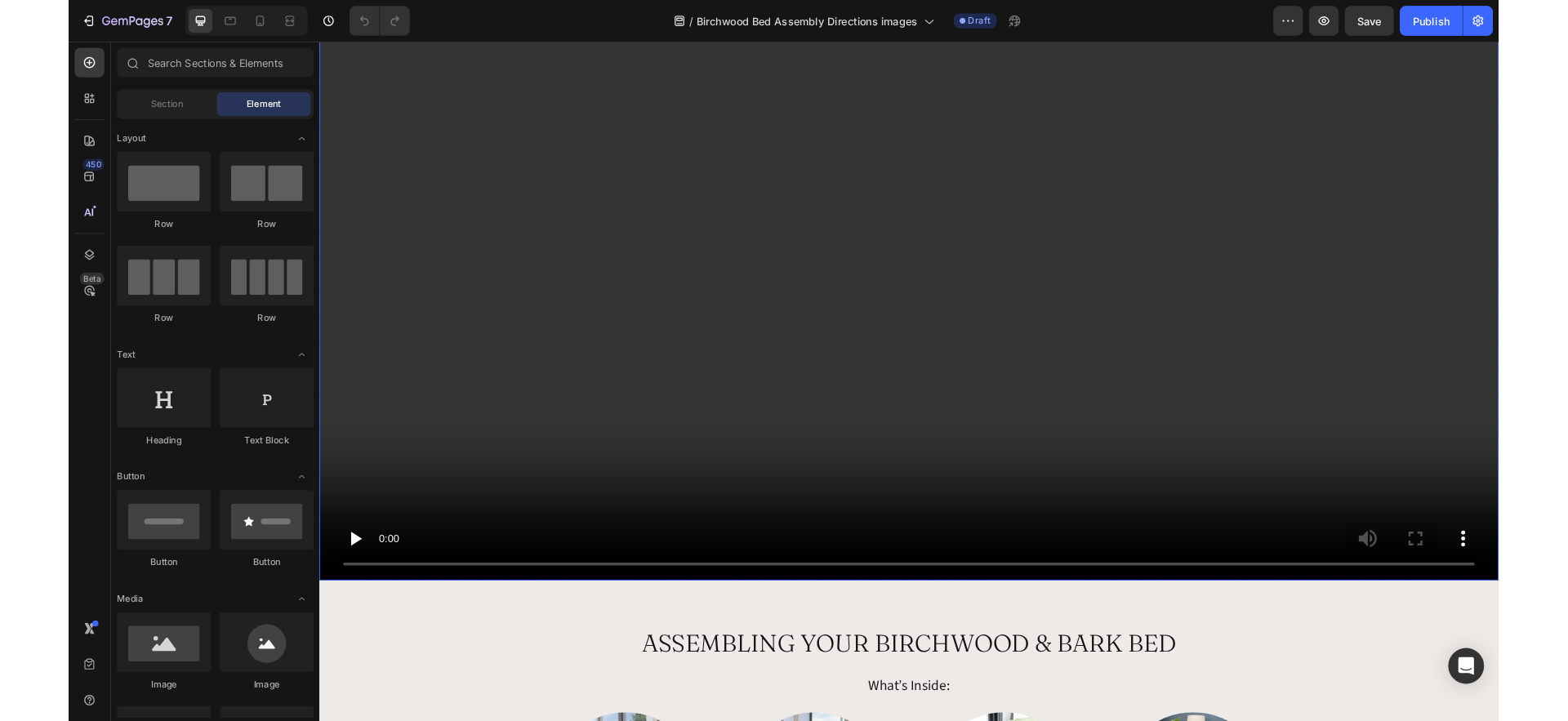
scroll to position [27, 0]
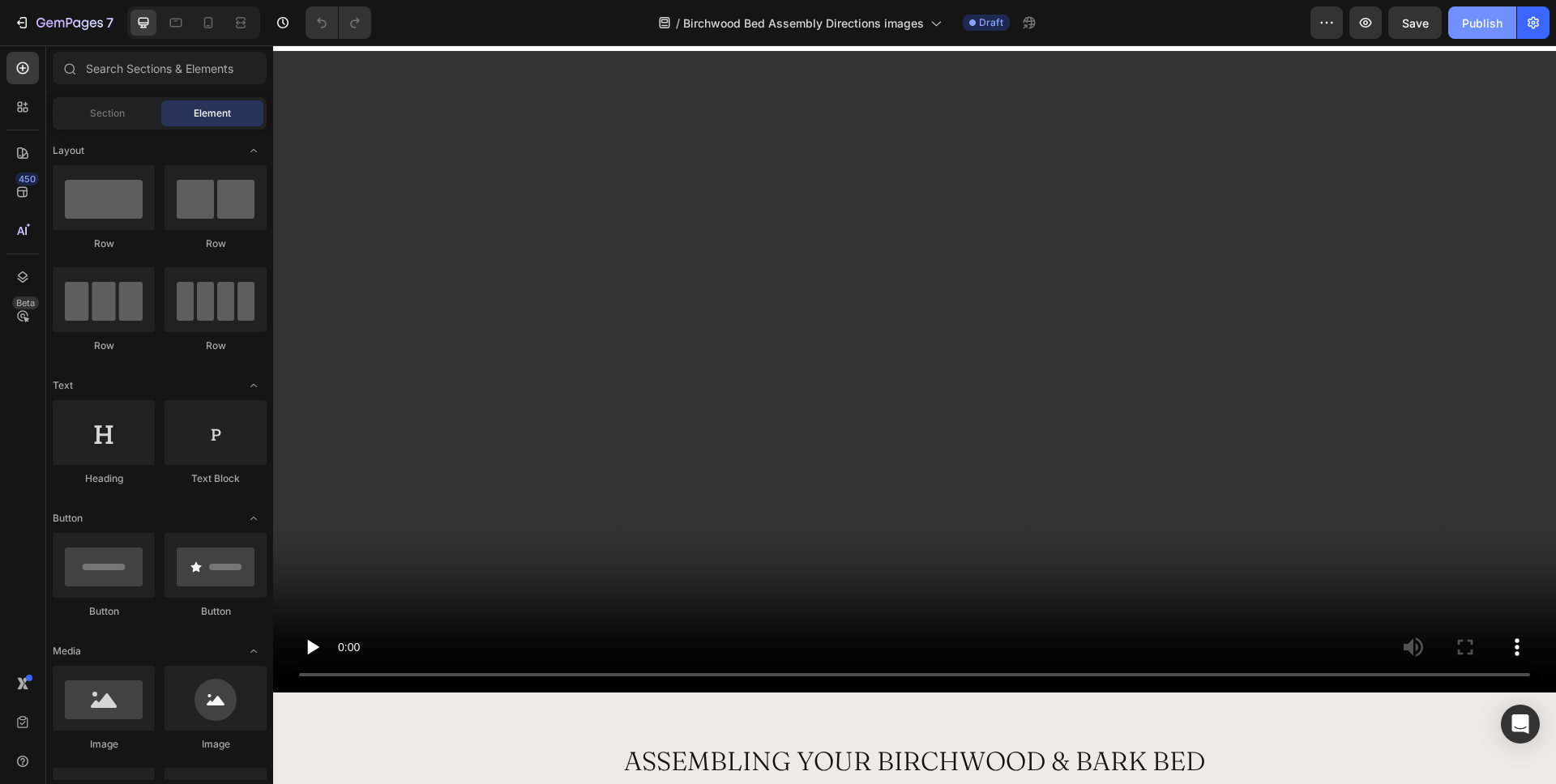
click at [1476, 17] on div "Publish" at bounding box center [1482, 23] width 41 height 17
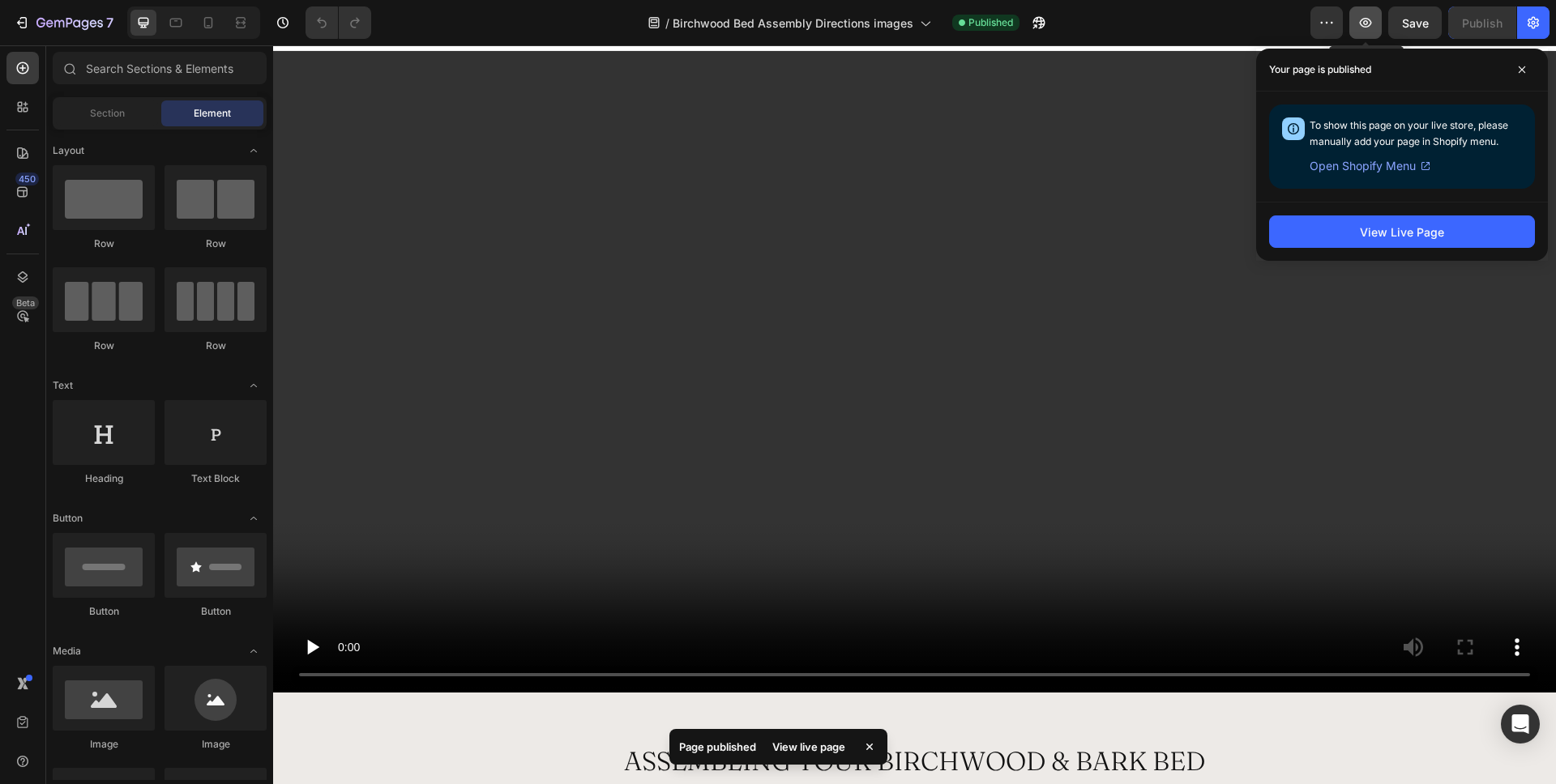
click at [1358, 22] on icon "button" at bounding box center [1365, 22] width 17 height 16
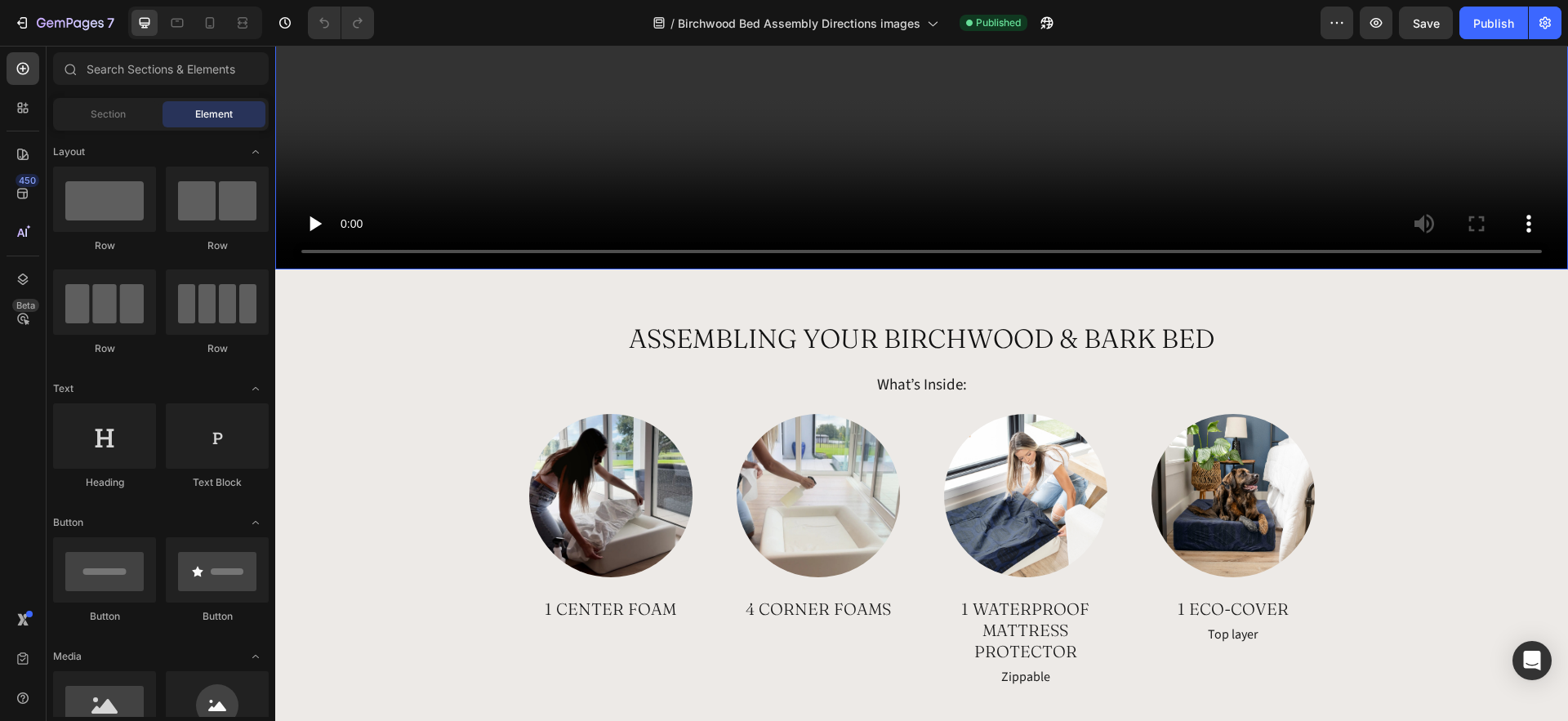
scroll to position [463, 0]
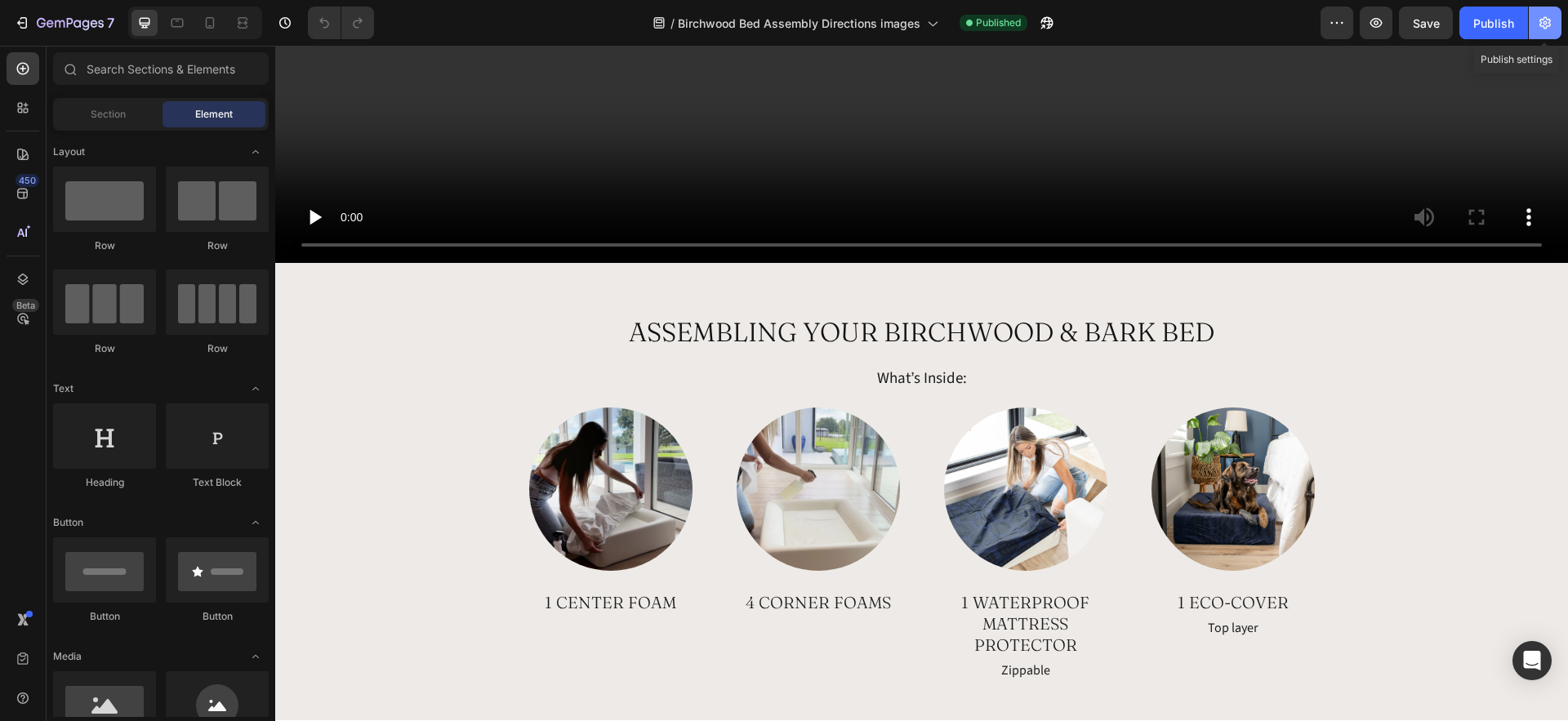
click at [1548, 17] on icon "button" at bounding box center [1545, 23] width 17 height 17
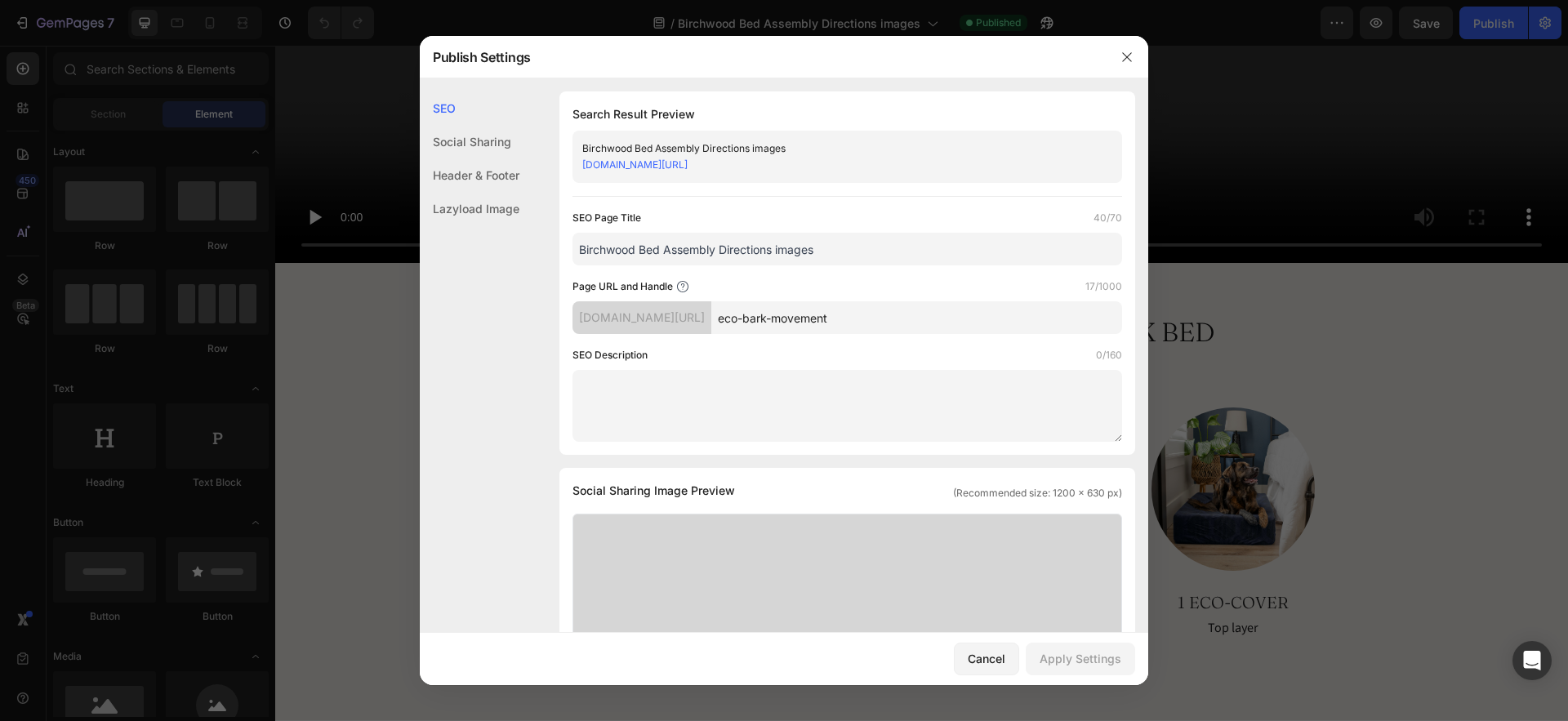
click at [1316, 91] on div at bounding box center [784, 360] width 1568 height 721
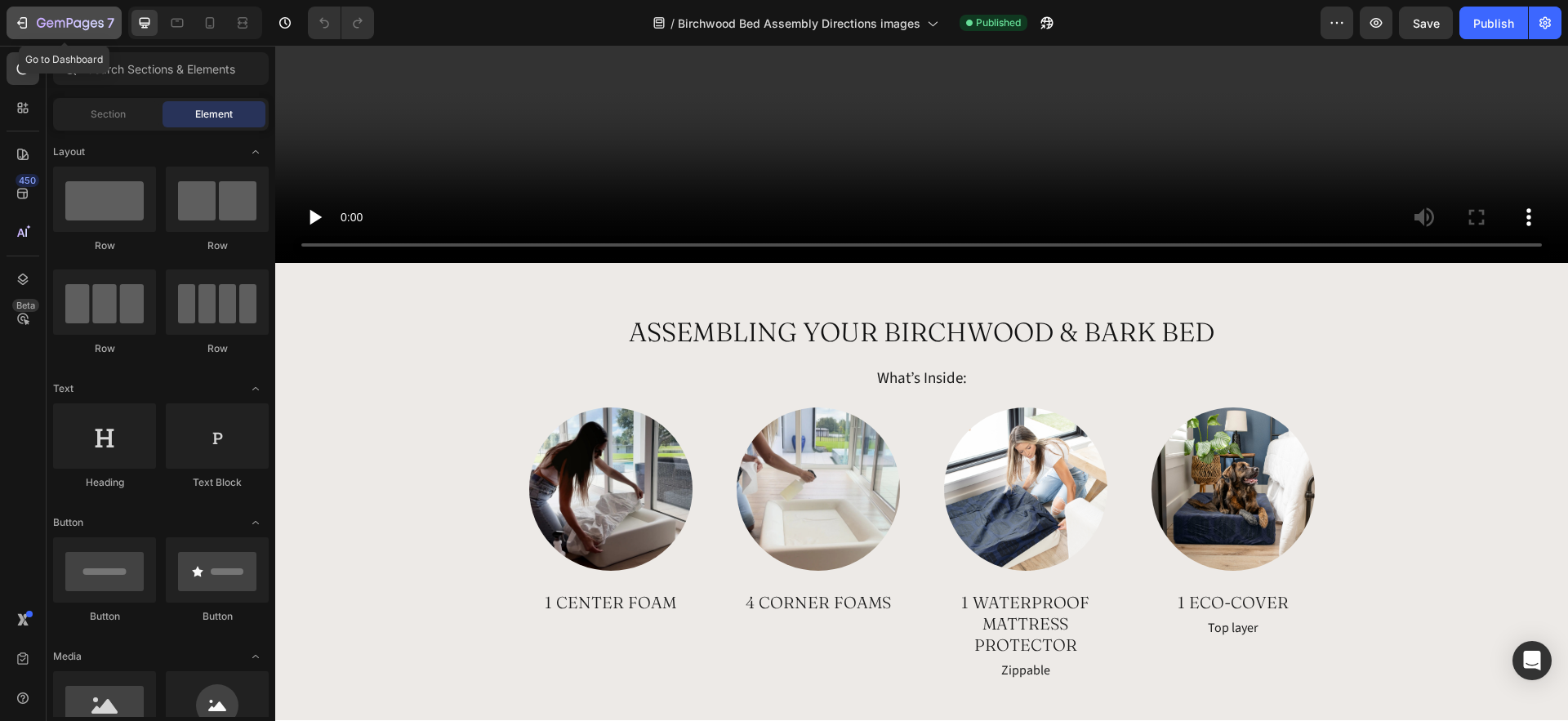
click at [65, 23] on icon "button" at bounding box center [60, 24] width 10 height 8
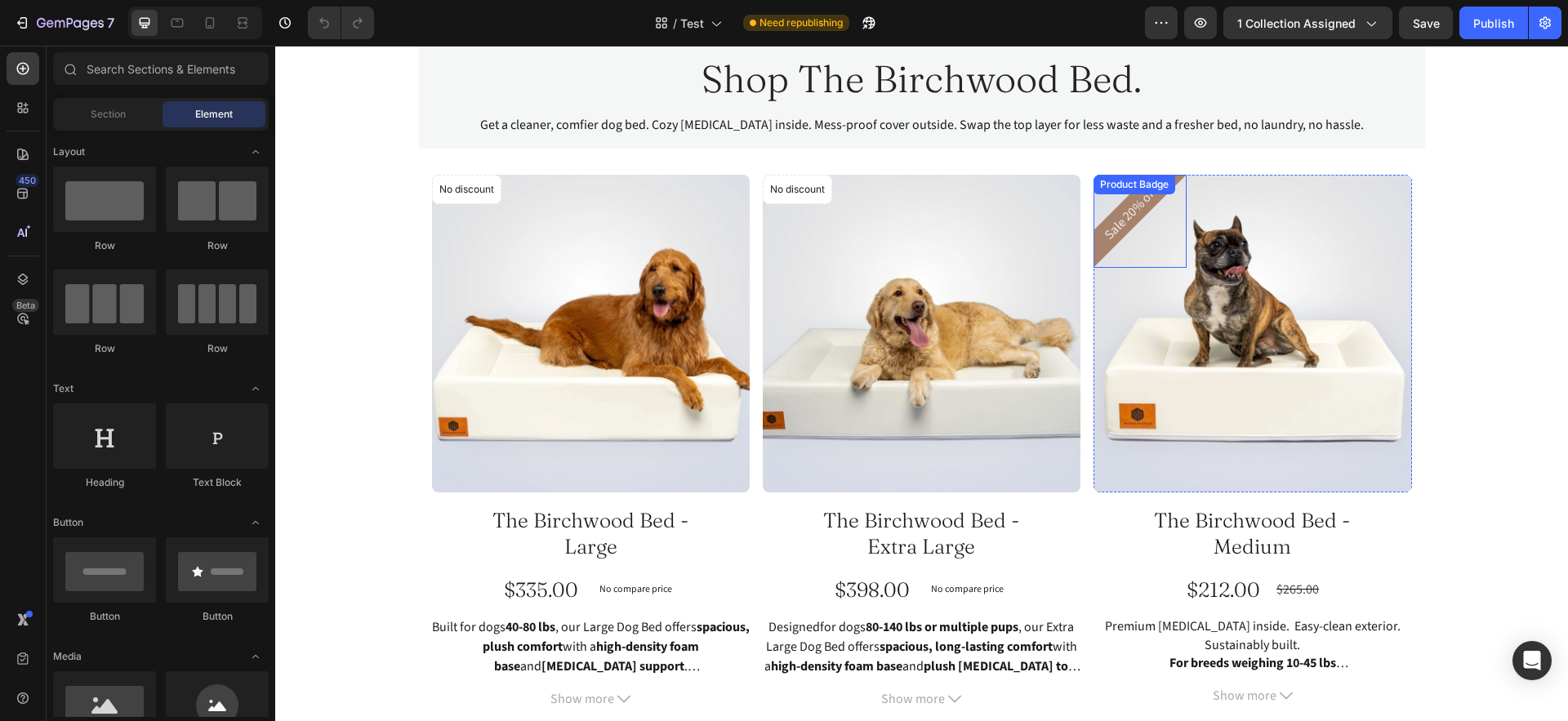
scroll to position [111, 0]
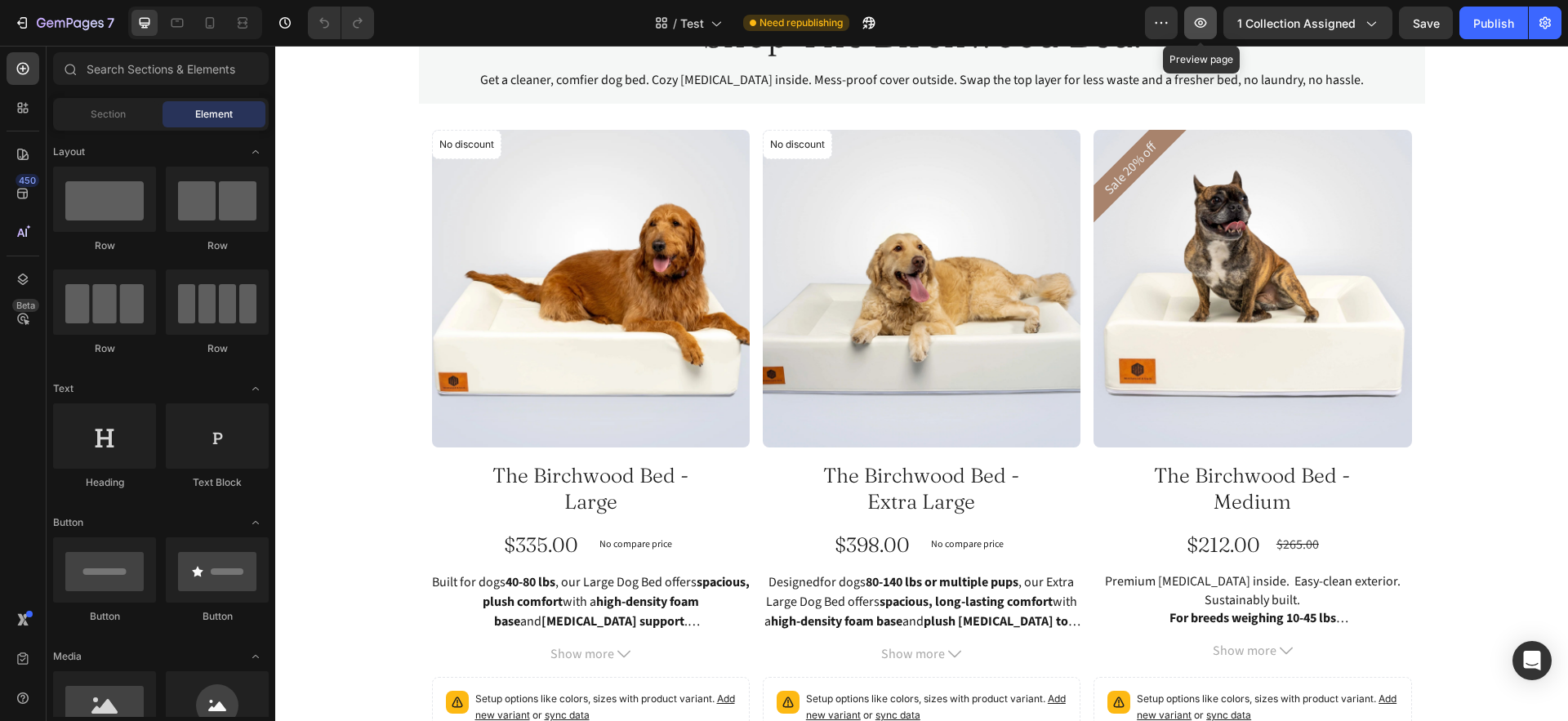
click at [1200, 22] on icon "button" at bounding box center [1200, 23] width 13 height 10
click at [42, 29] on icon "button" at bounding box center [70, 24] width 67 height 14
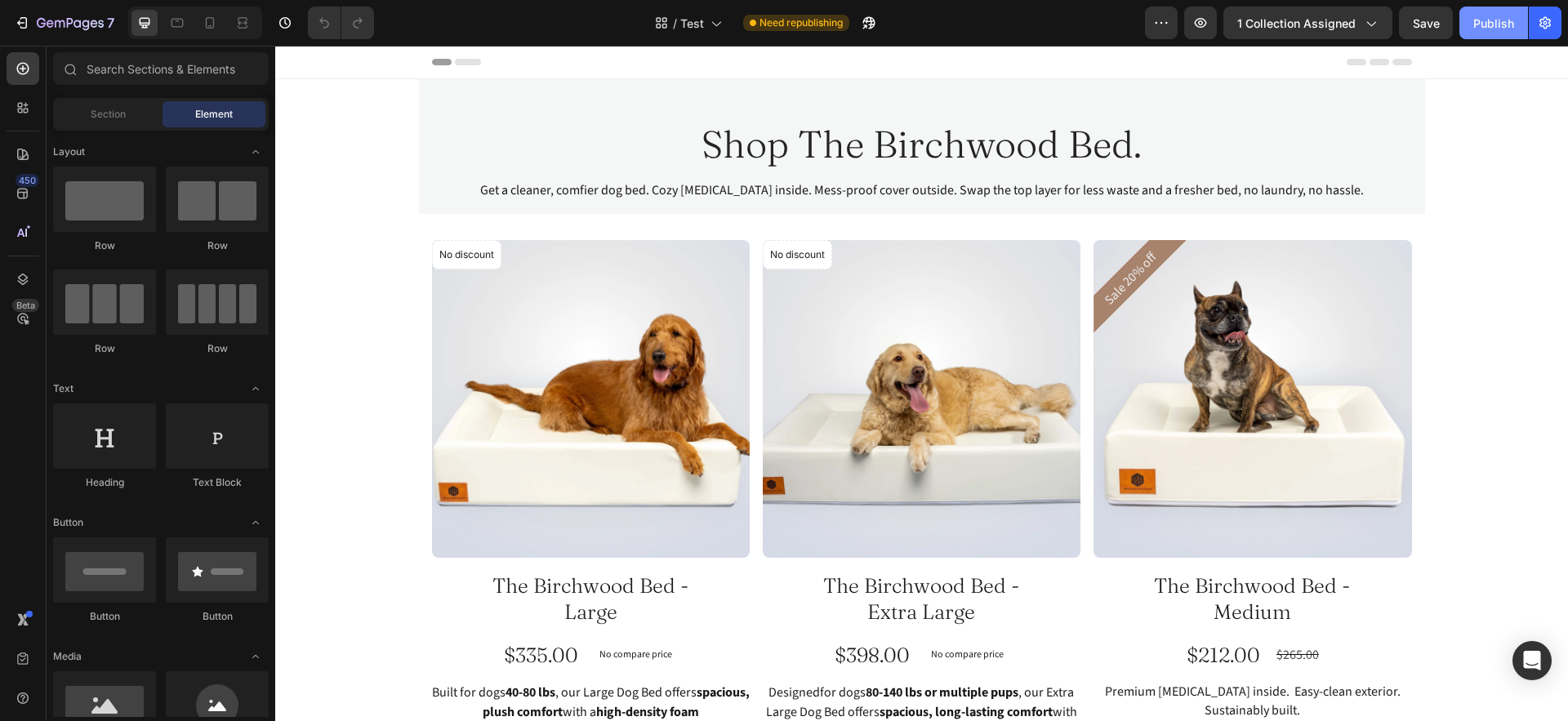
click at [1489, 23] on div "Publish" at bounding box center [1494, 23] width 41 height 18
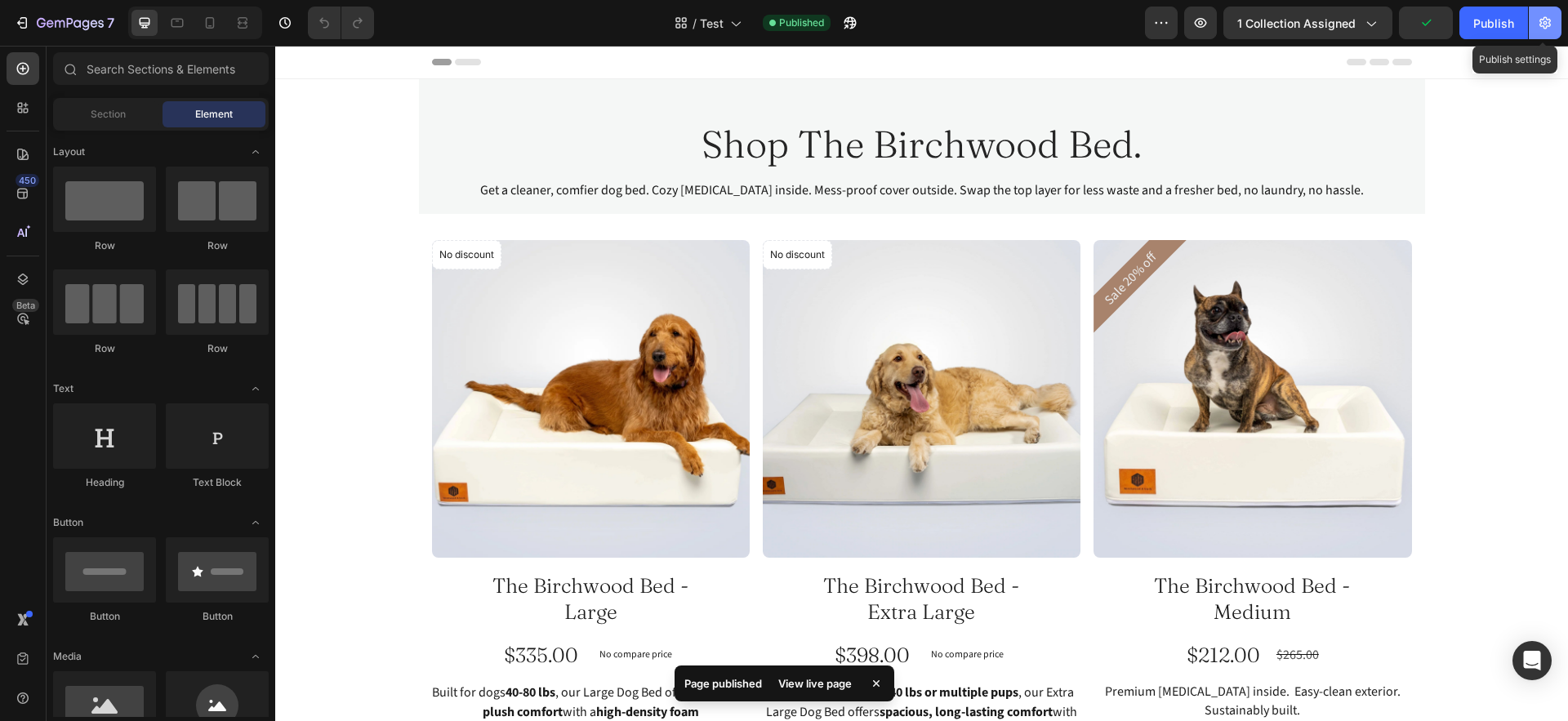
click at [1544, 37] on button "button" at bounding box center [1545, 23] width 32 height 32
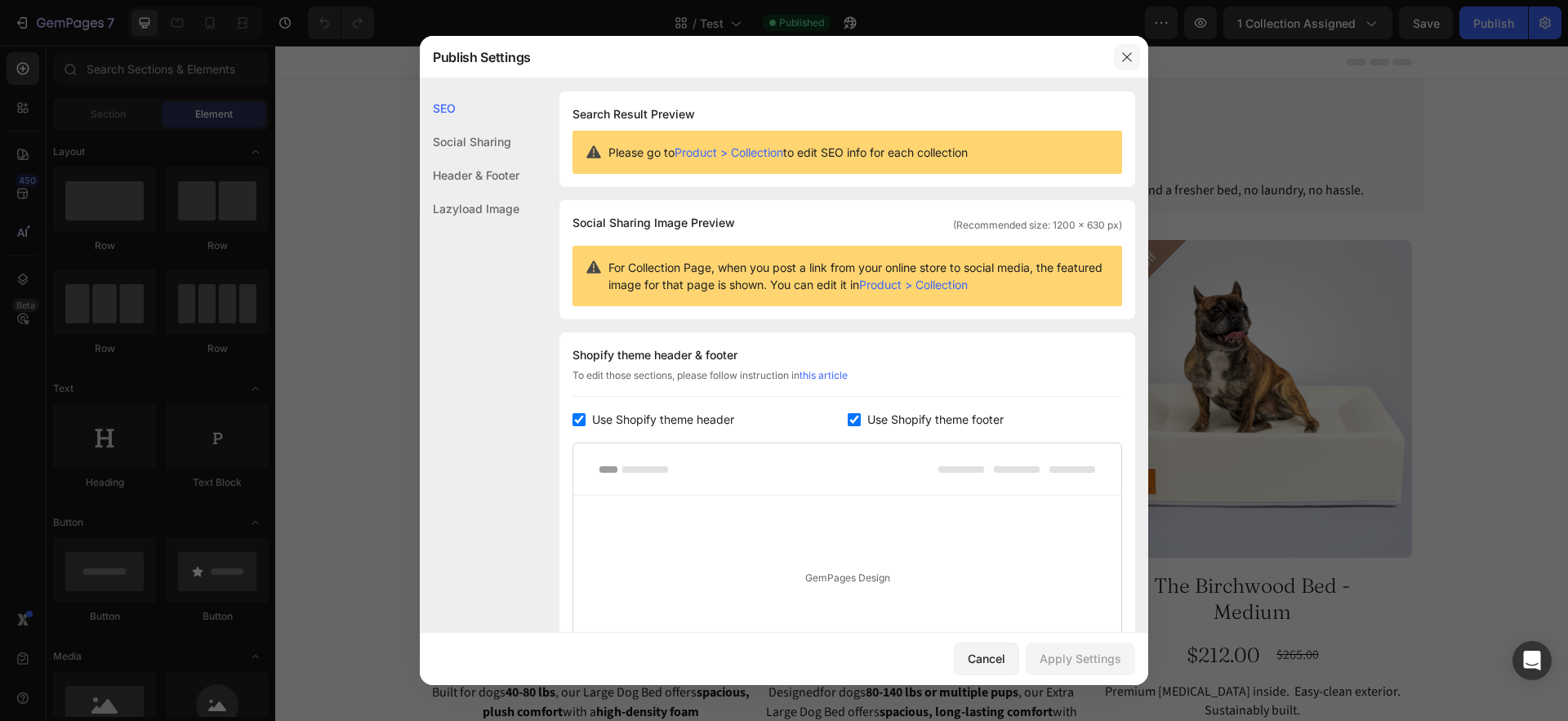
click at [1124, 59] on icon "button" at bounding box center [1126, 56] width 9 height 9
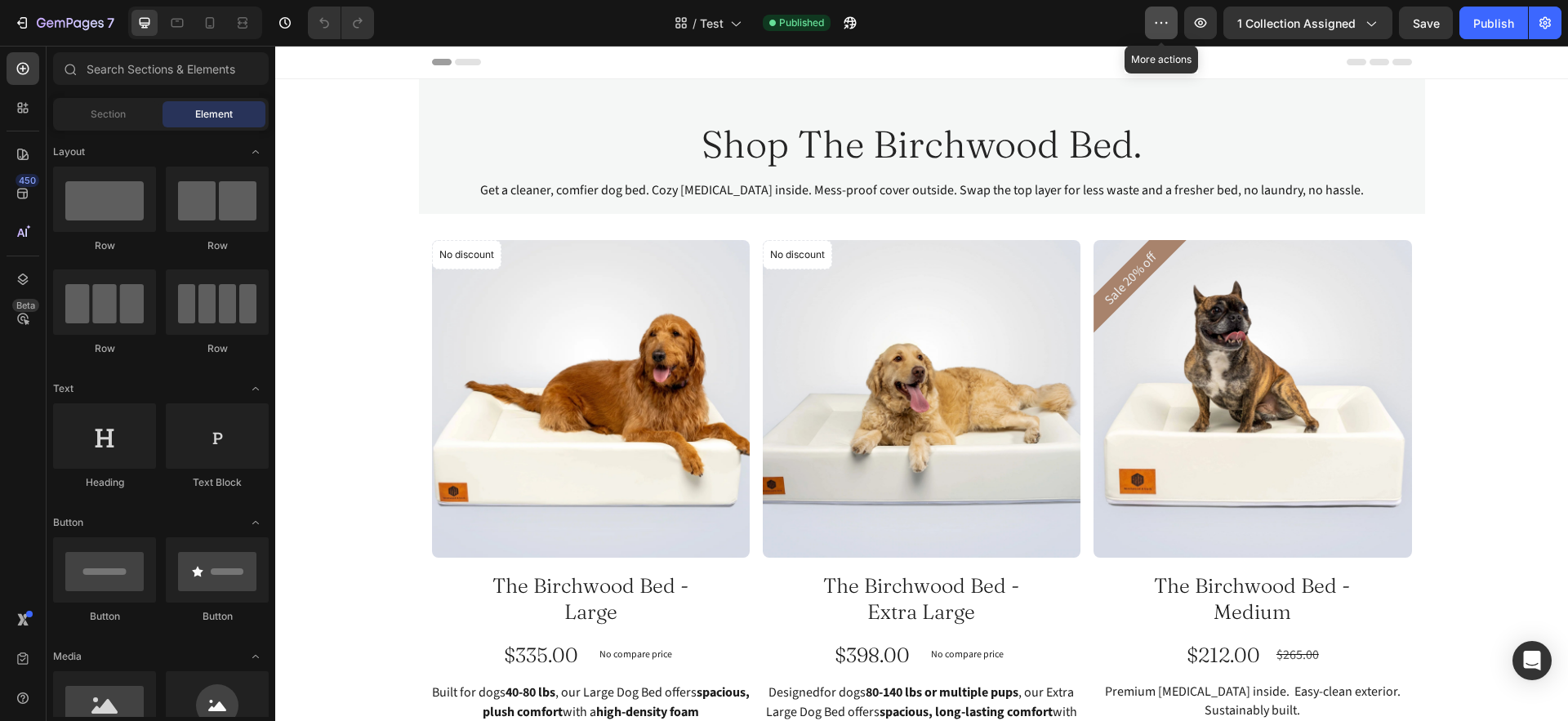
click at [1152, 23] on button "button" at bounding box center [1160, 23] width 32 height 32
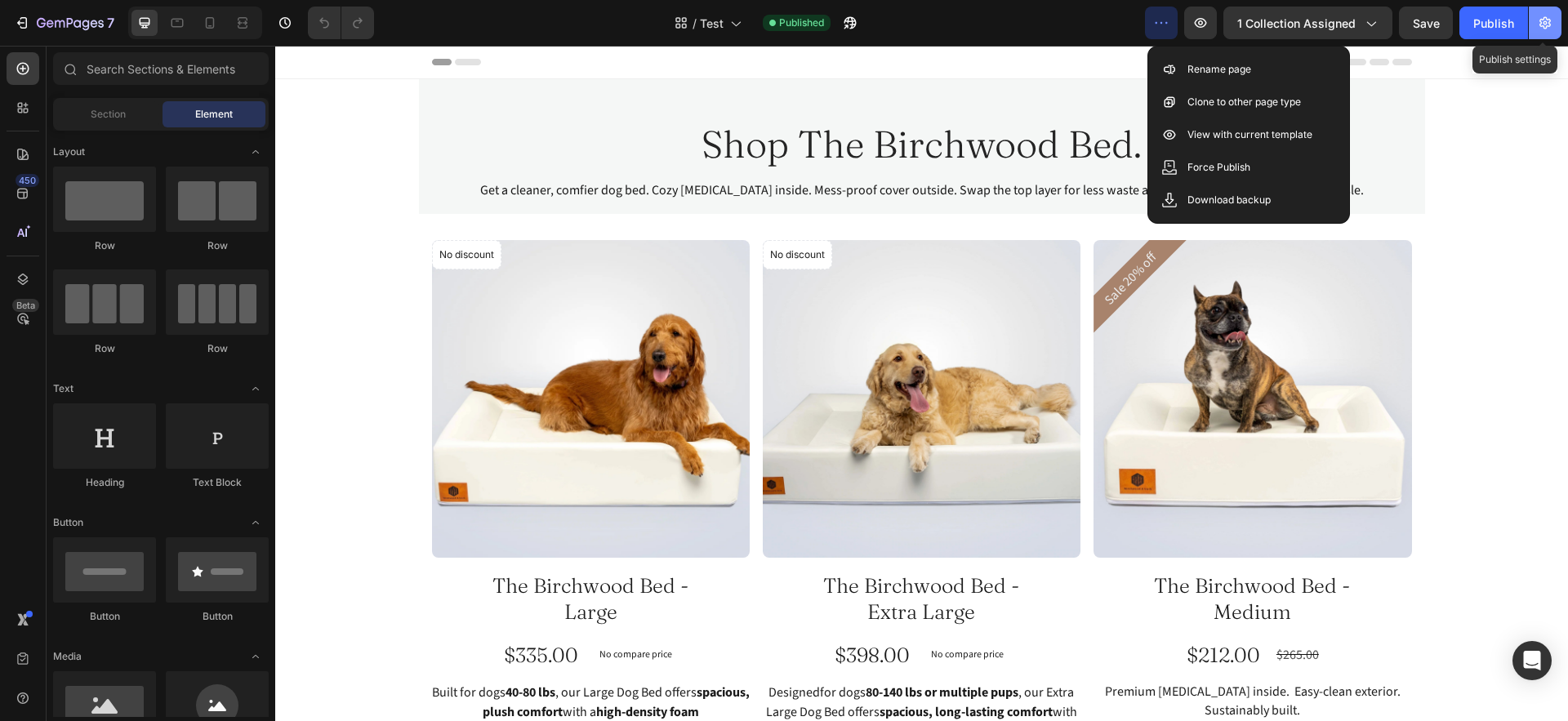
click at [1557, 28] on button "button" at bounding box center [1545, 23] width 32 height 32
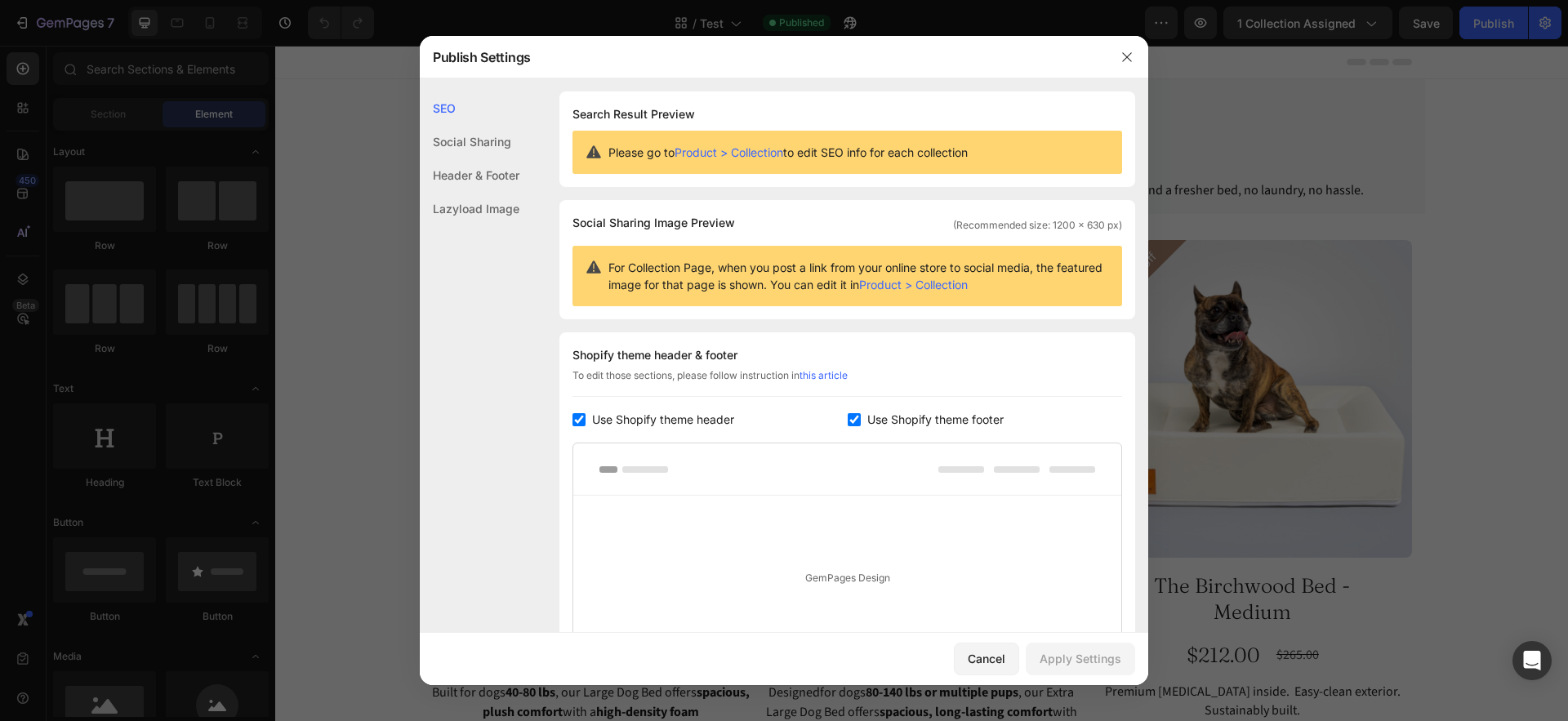
click at [437, 115] on div "SEO" at bounding box center [470, 108] width 100 height 33
click at [464, 158] on div "Social Sharing" at bounding box center [470, 175] width 100 height 33
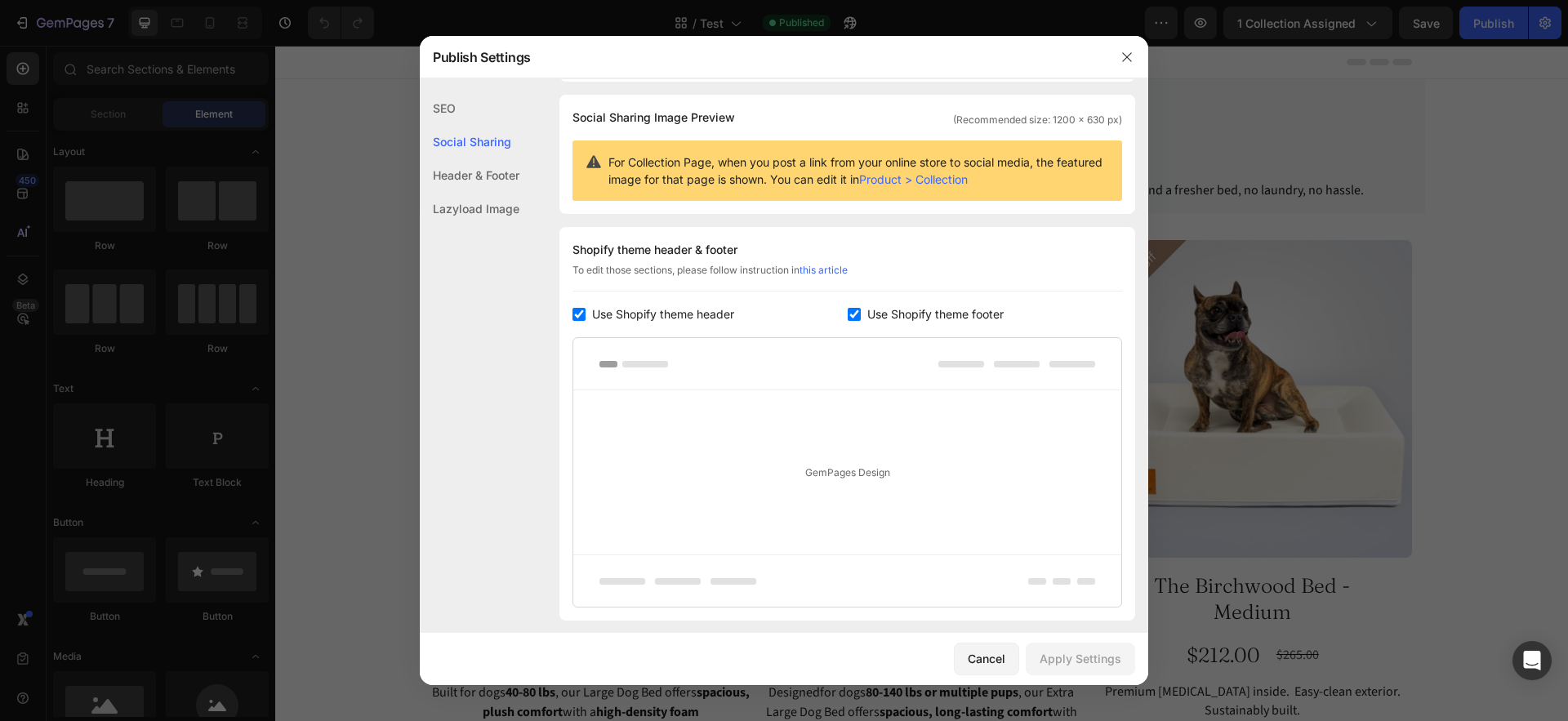
click at [478, 192] on div "Header & Footer" at bounding box center [470, 208] width 100 height 33
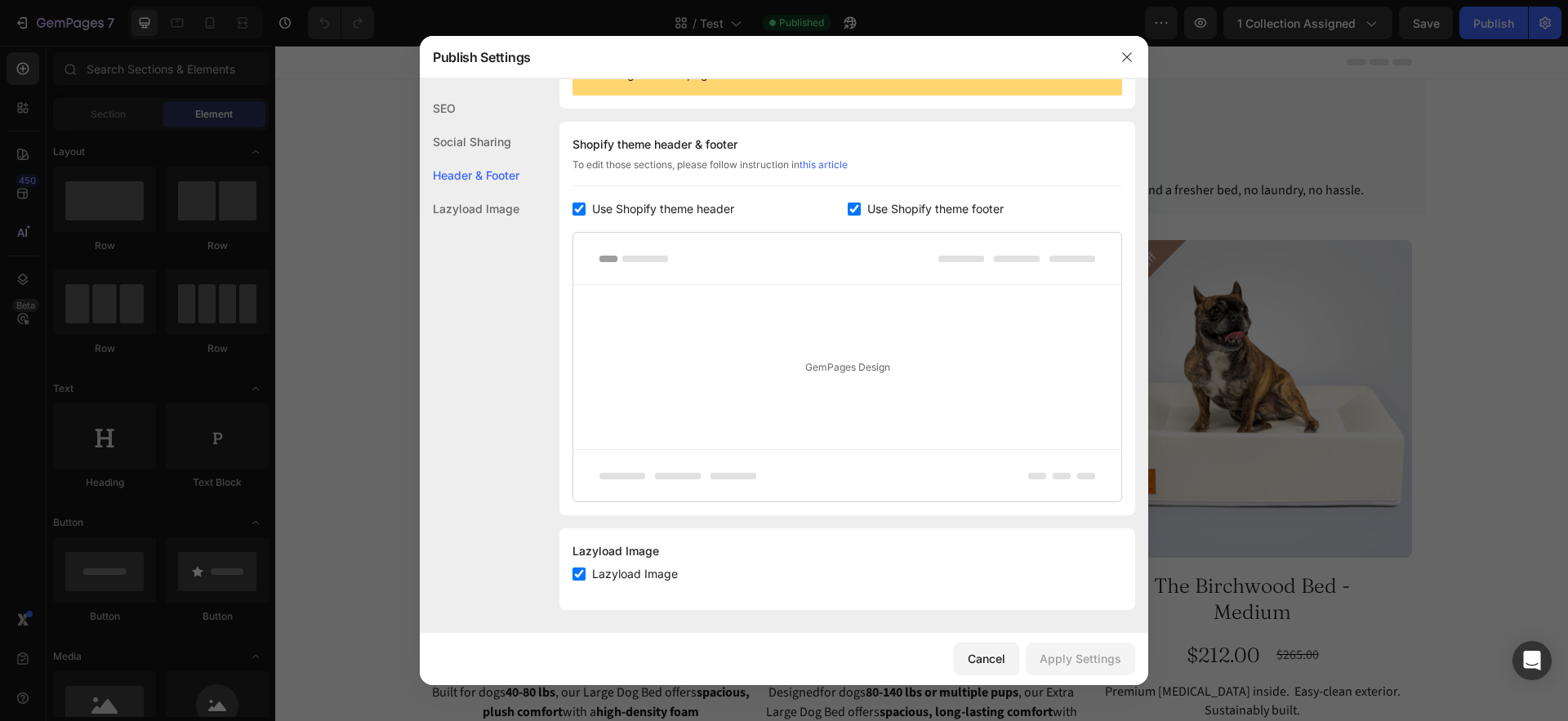
scroll to position [214, 0]
click at [490, 197] on div "Lazyload Image" at bounding box center [470, 208] width 100 height 33
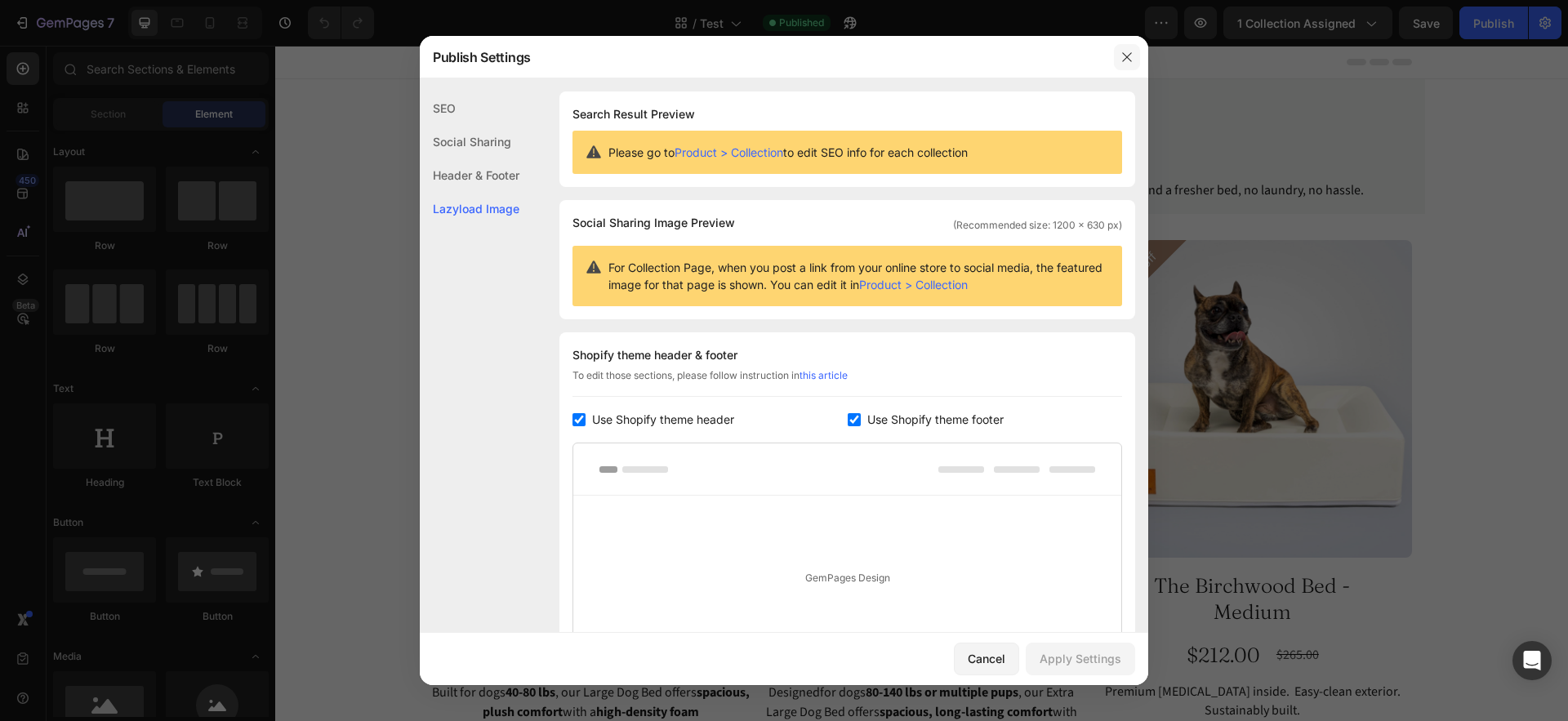
click at [1132, 53] on icon "button" at bounding box center [1126, 57] width 13 height 13
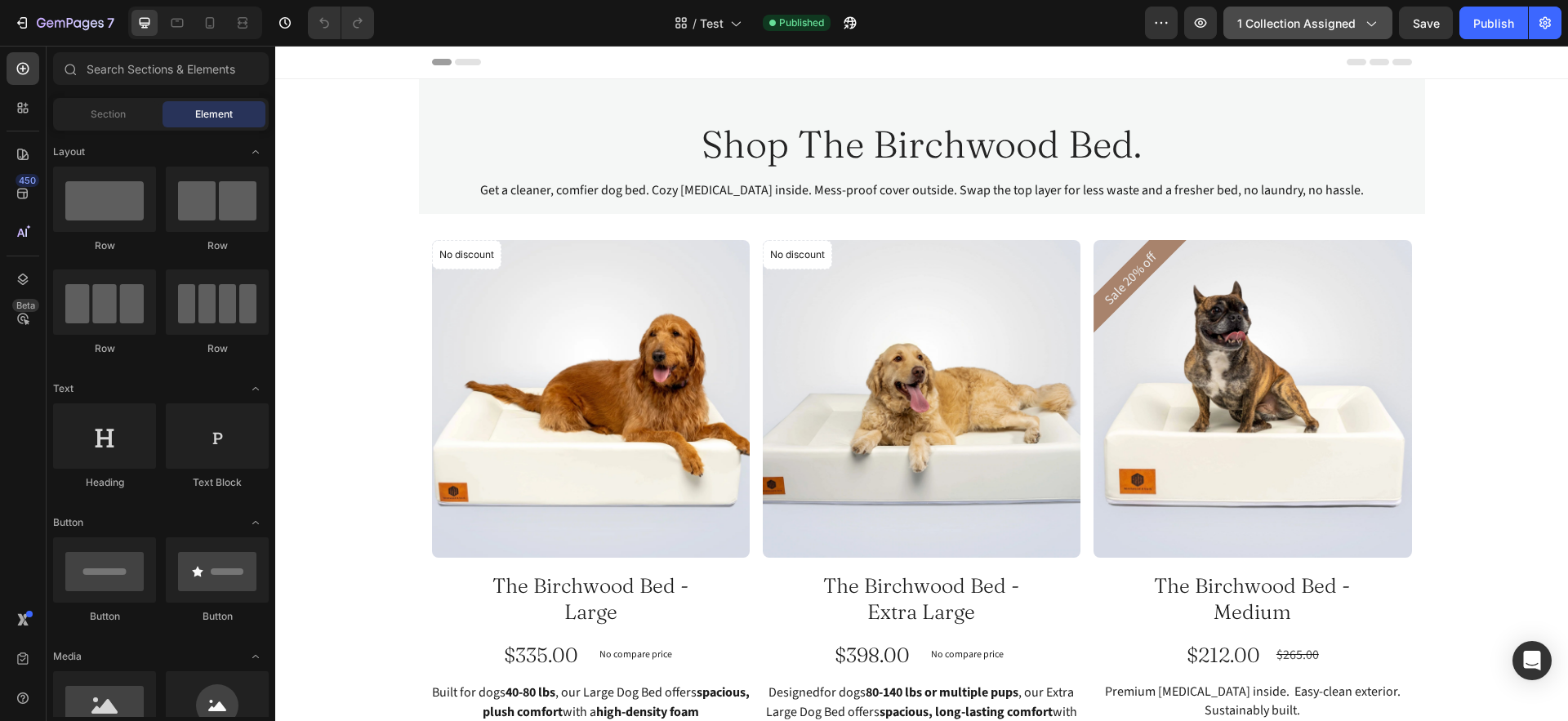
click at [1363, 23] on icon "button" at bounding box center [1369, 23] width 17 height 17
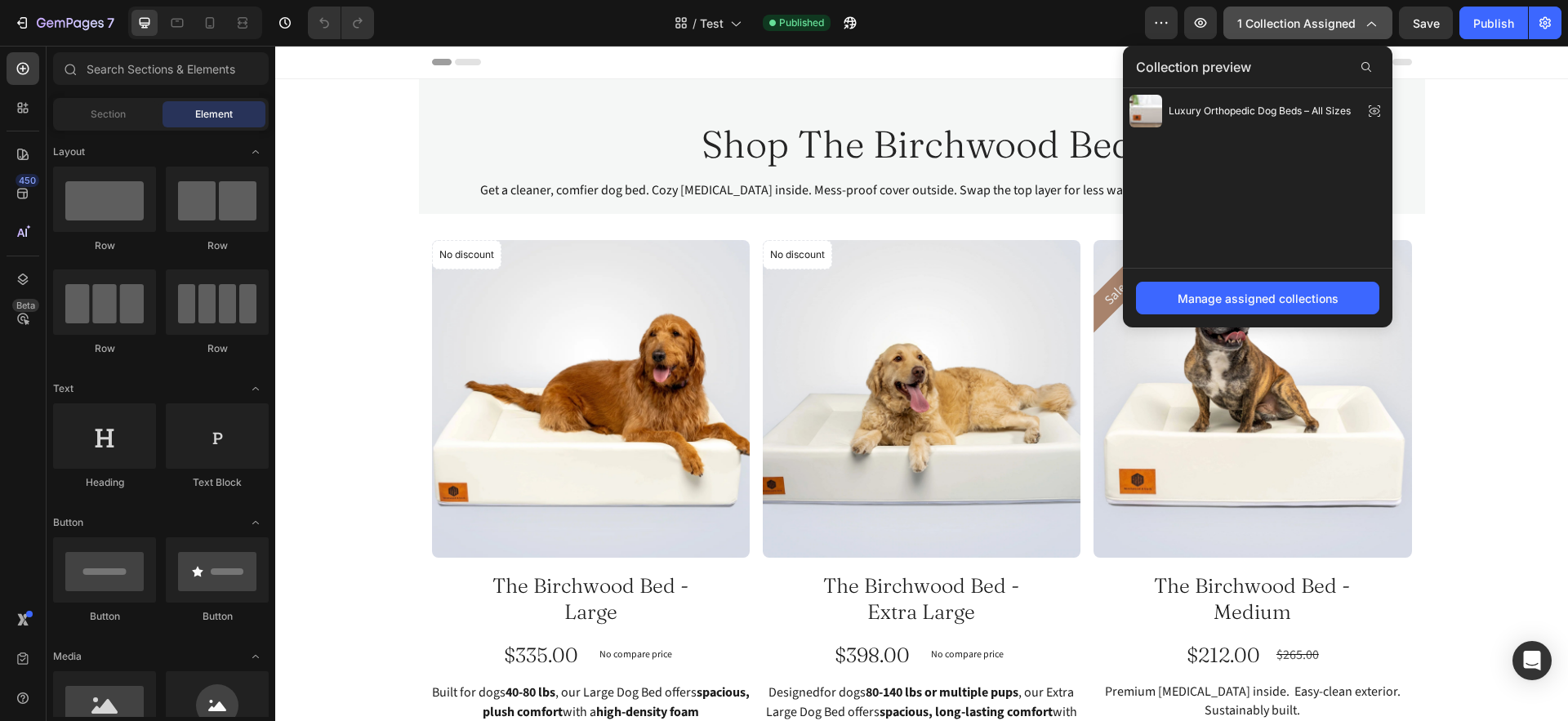
click at [1366, 19] on icon "button" at bounding box center [1369, 23] width 17 height 17
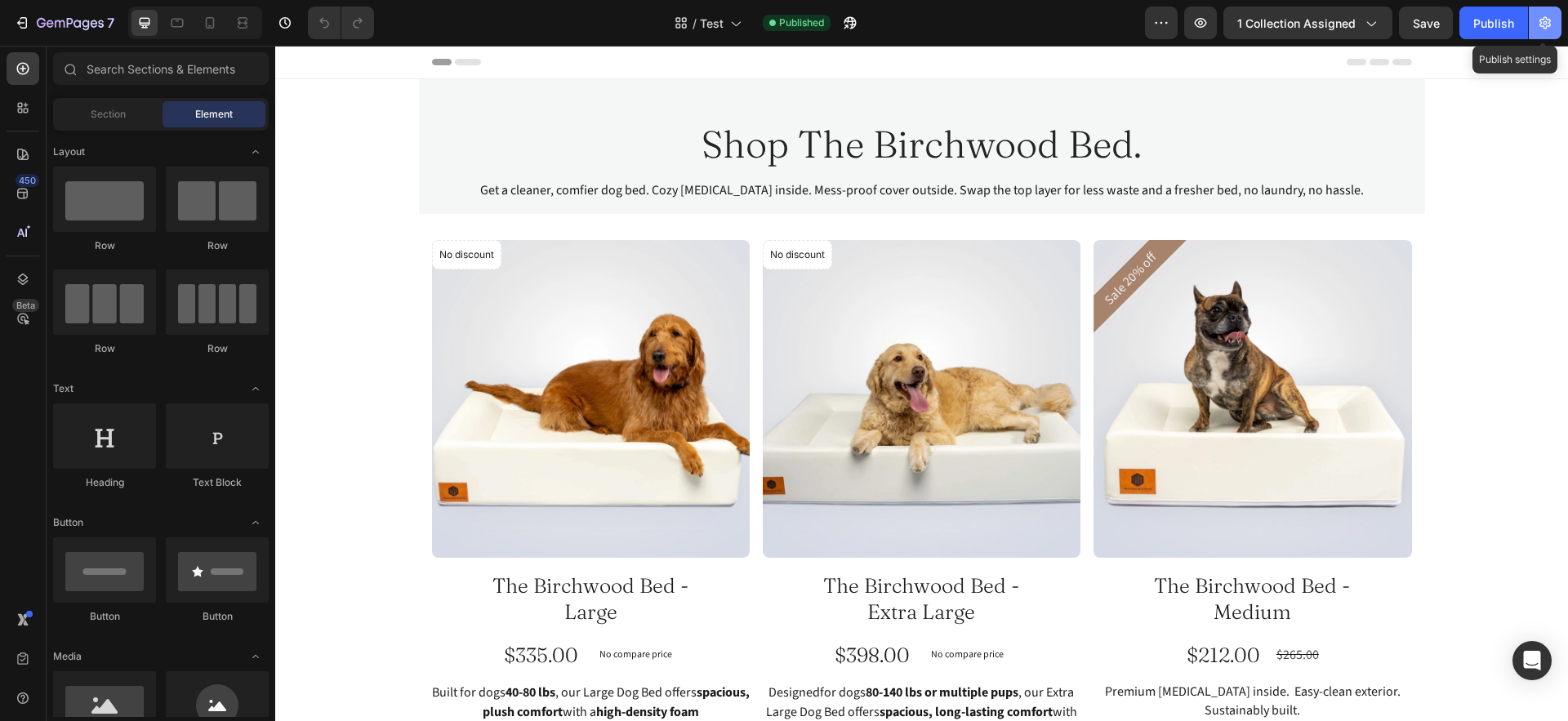
click at [1548, 23] on icon "button" at bounding box center [1545, 23] width 12 height 13
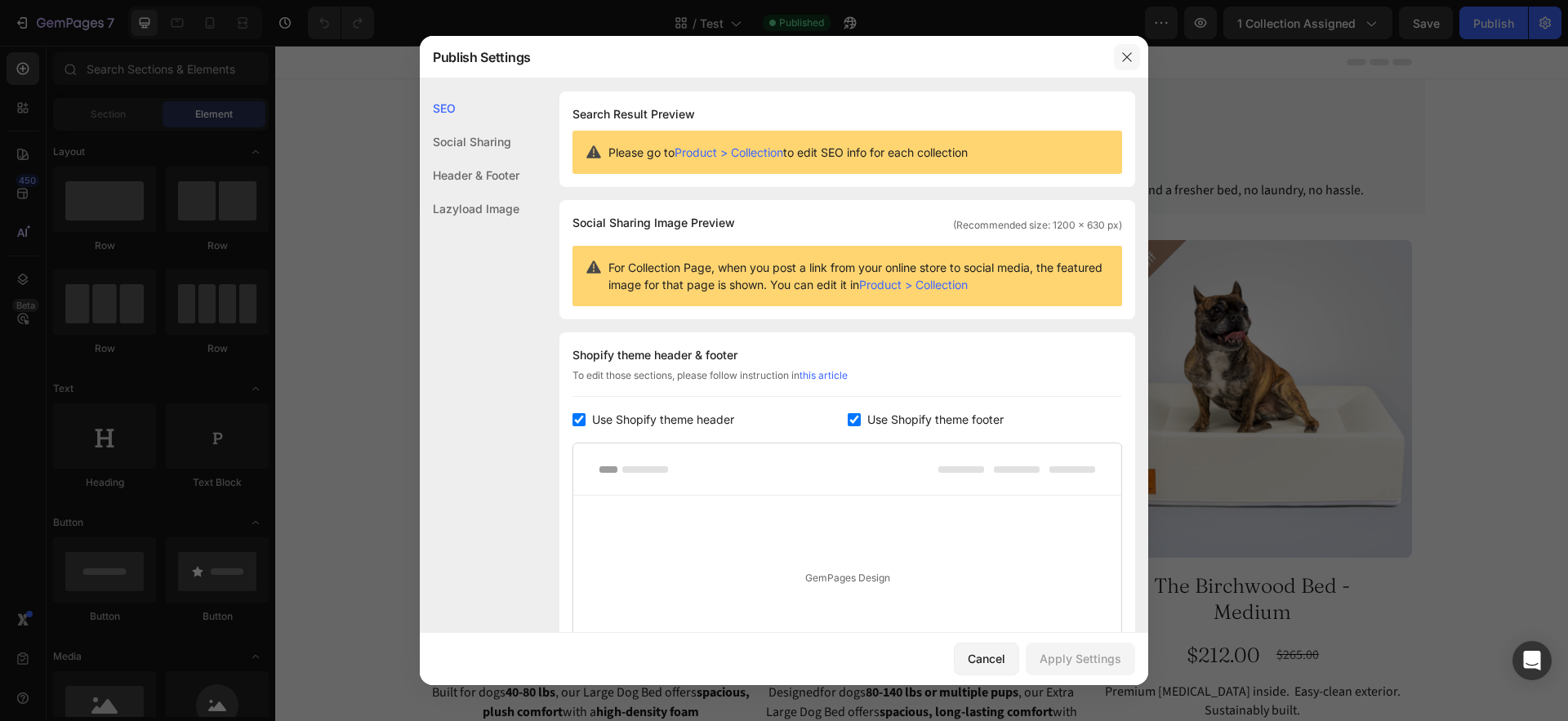
click at [1129, 57] on icon "button" at bounding box center [1126, 57] width 13 height 13
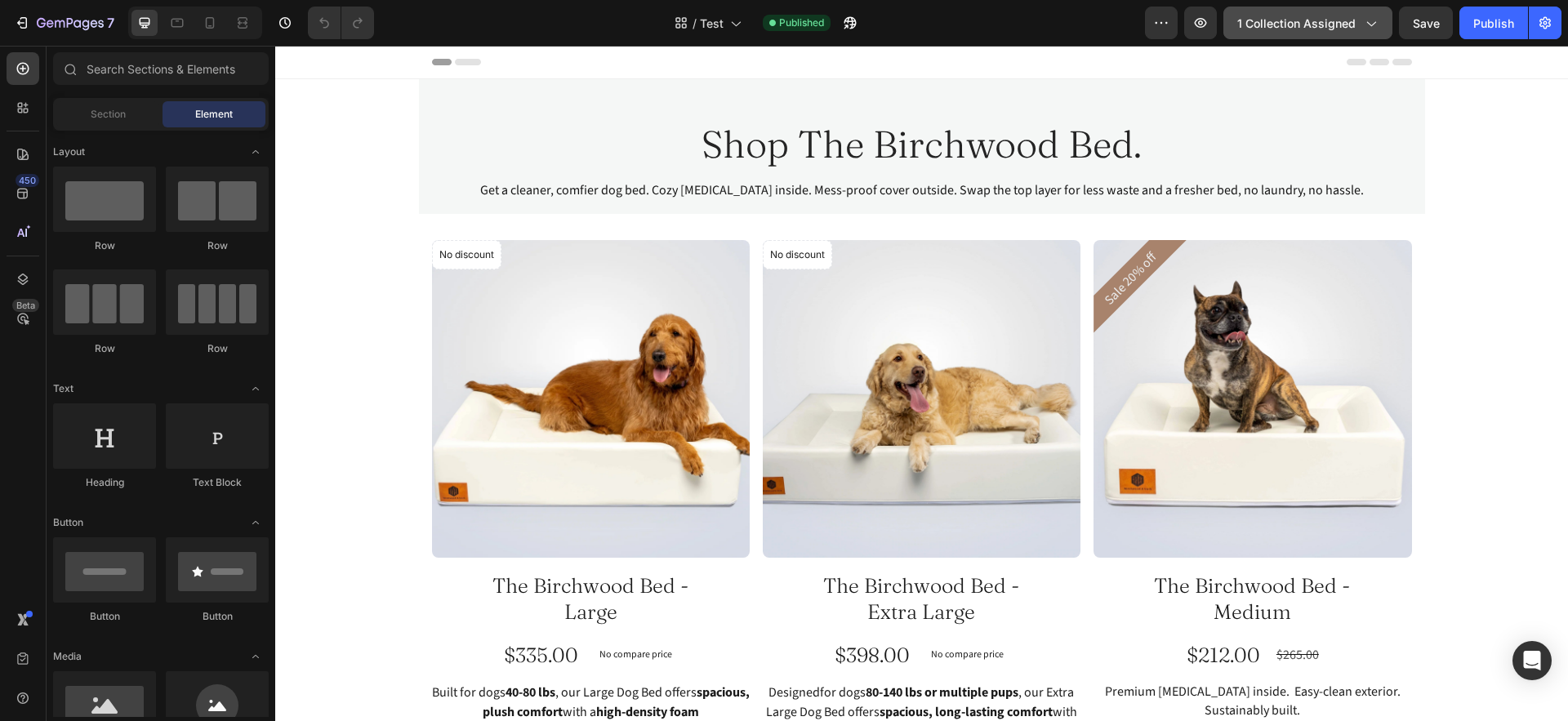
click at [1340, 27] on span "1 collection assigned" at bounding box center [1296, 23] width 118 height 18
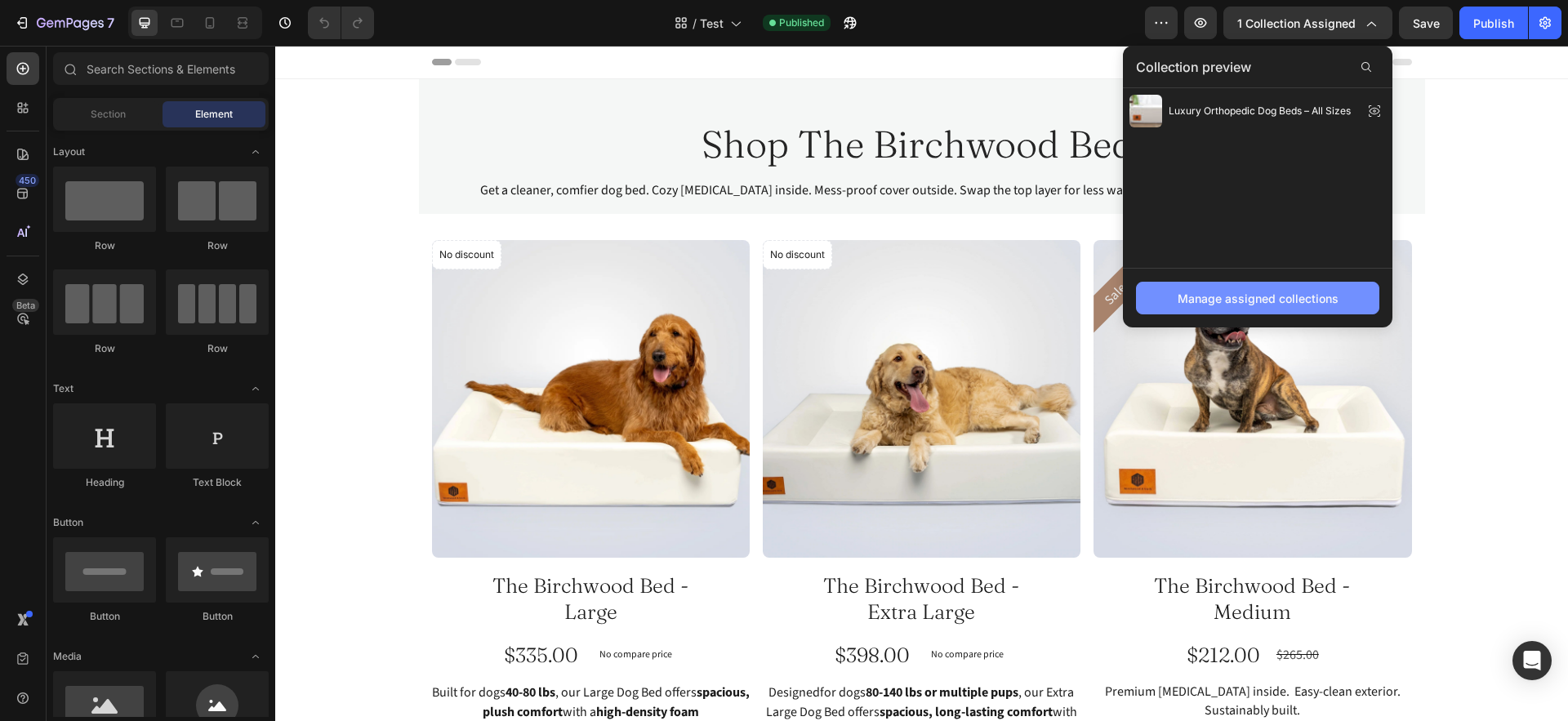
click at [1277, 287] on button "Manage assigned collections" at bounding box center [1257, 297] width 244 height 32
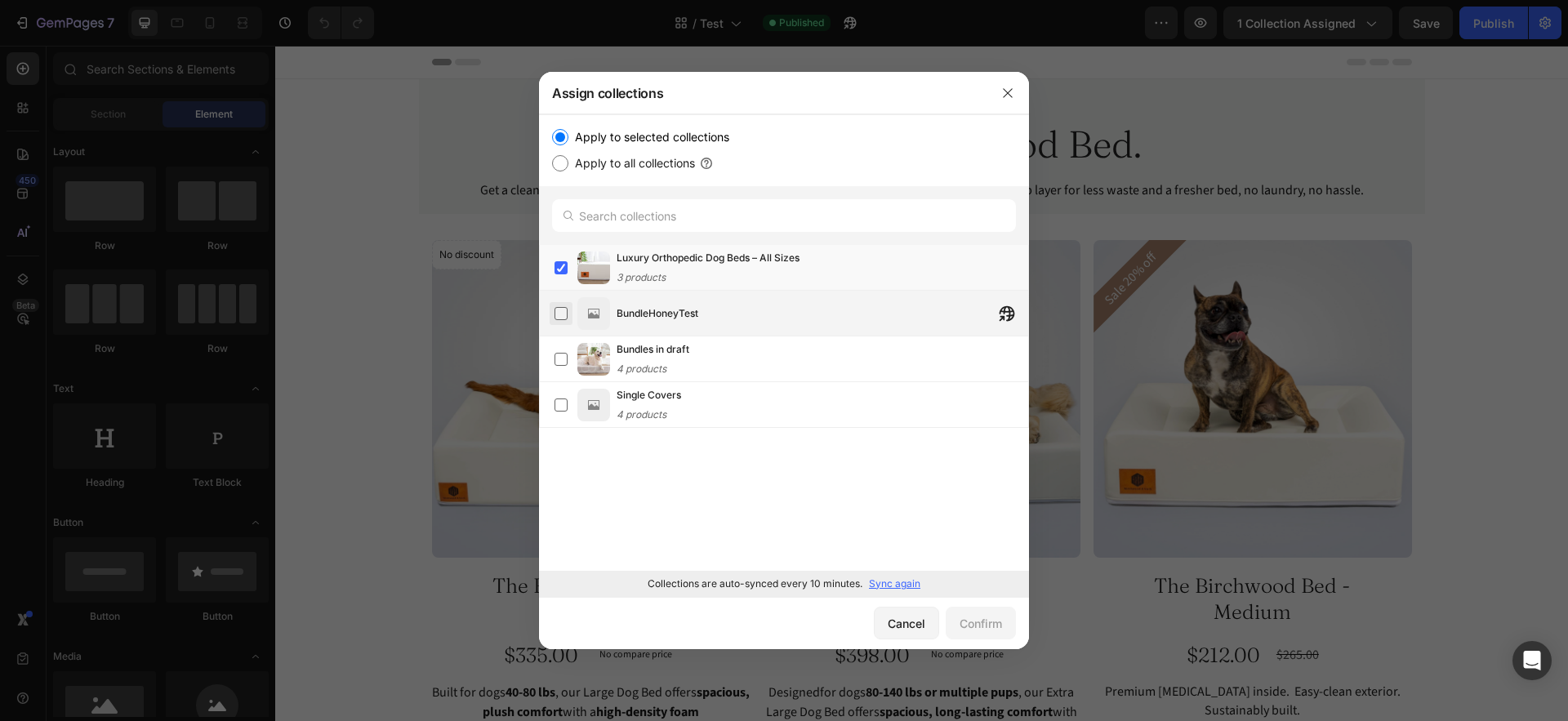
click at [559, 313] on label at bounding box center [560, 313] width 13 height 13
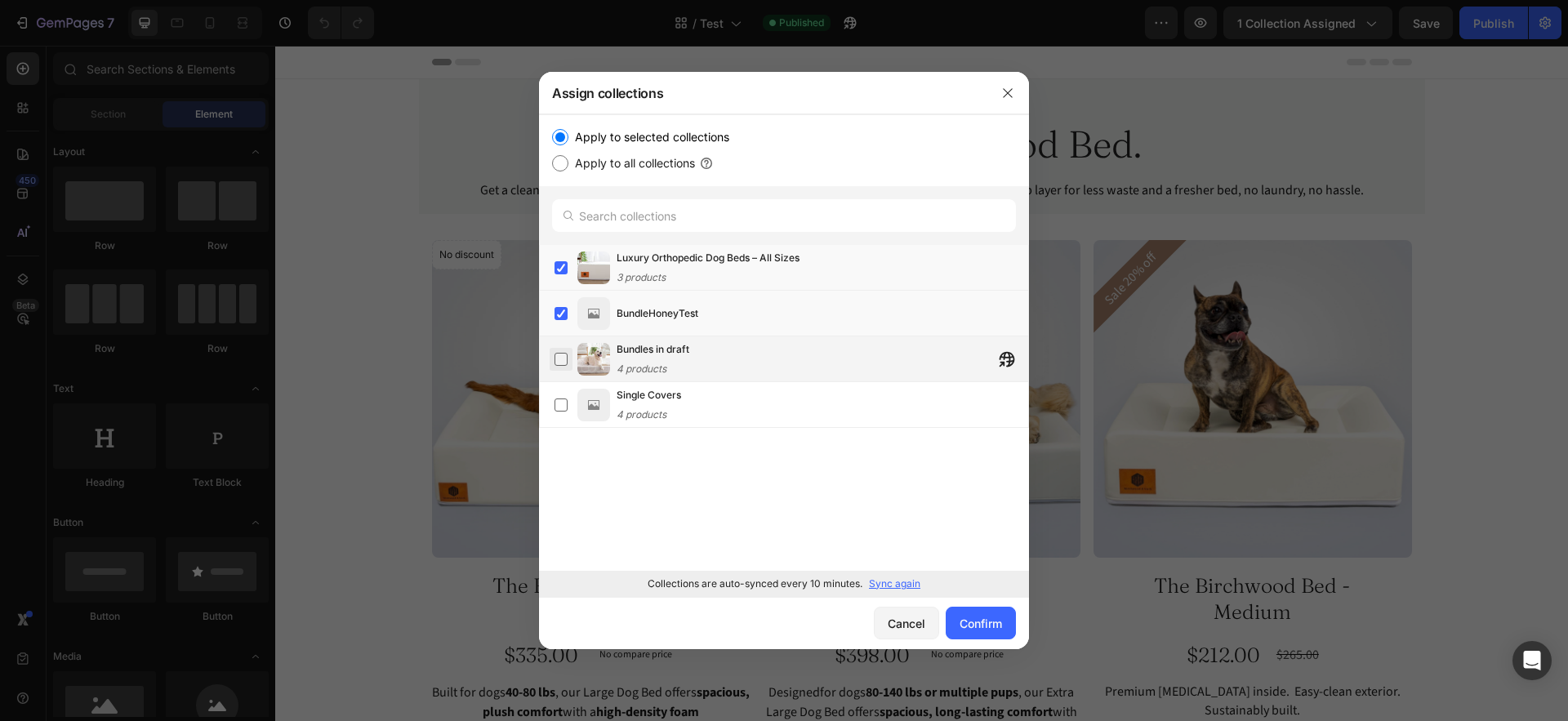
click at [560, 366] on label at bounding box center [560, 359] width 13 height 13
click at [560, 398] on label at bounding box center [560, 404] width 13 height 13
click at [992, 618] on div "Confirm" at bounding box center [980, 624] width 42 height 18
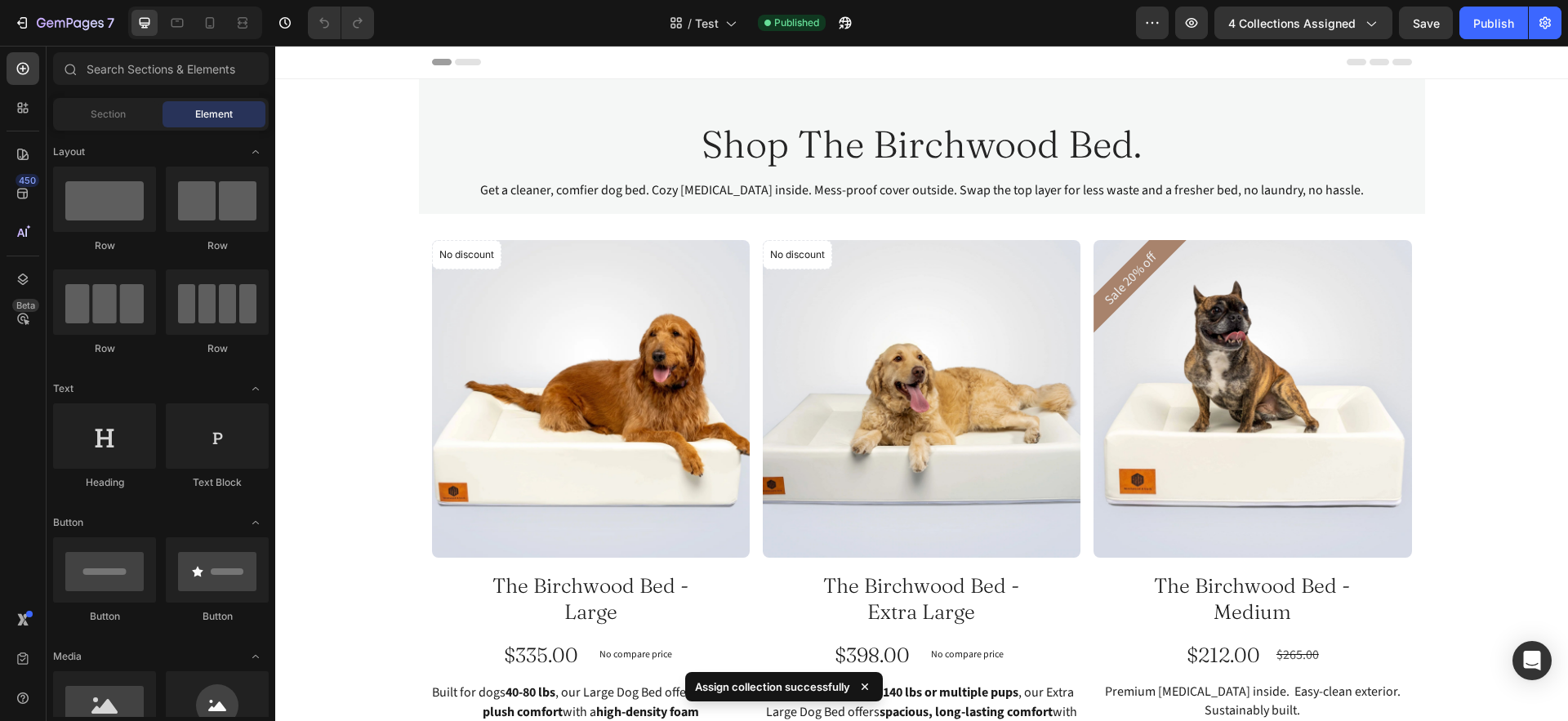
click at [1504, 5] on div "7 Version history / Test Published Preview 4 collections assigned Save Publish" at bounding box center [784, 23] width 1568 height 47
click at [1494, 25] on div "Publish" at bounding box center [1494, 23] width 41 height 18
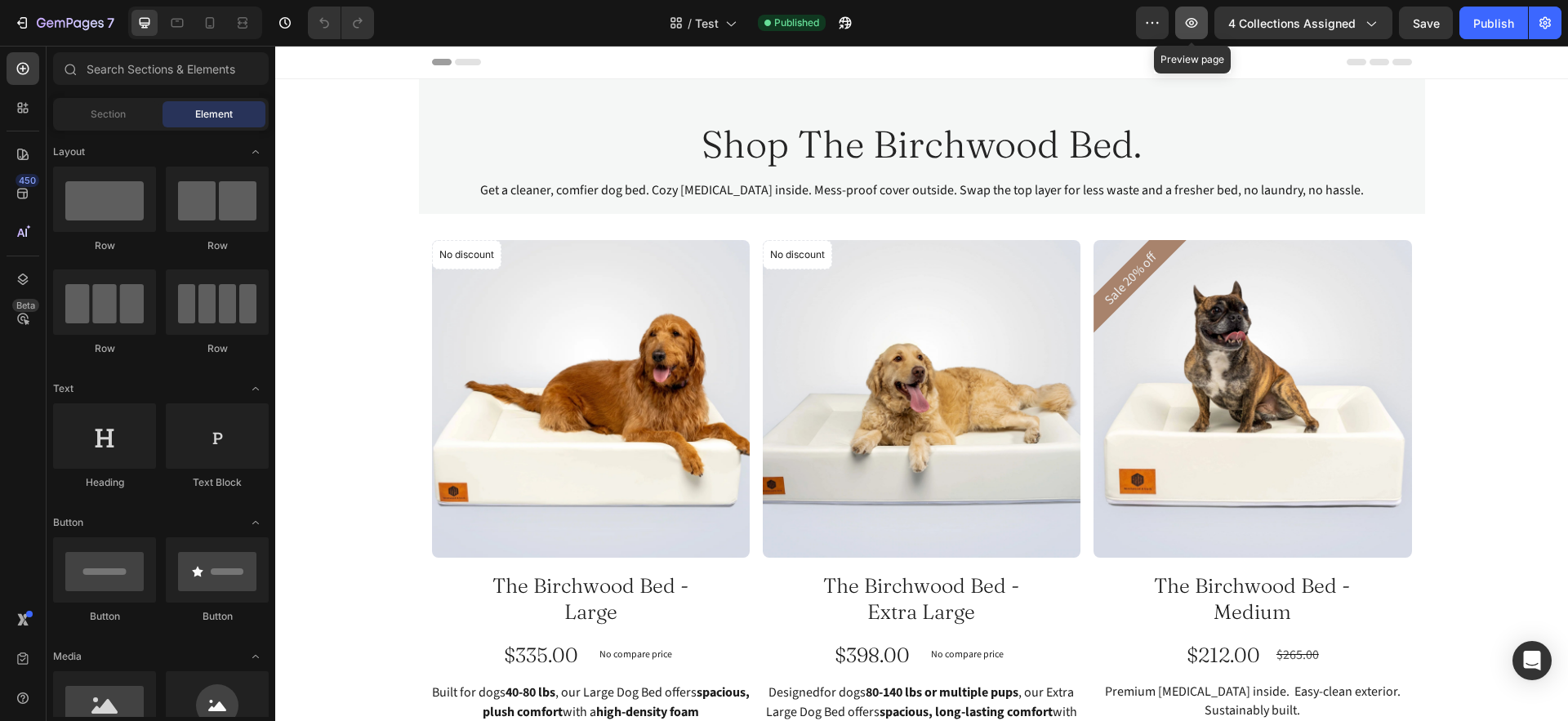
click at [1179, 22] on button "button" at bounding box center [1190, 23] width 32 height 32
click at [71, 23] on icon "button" at bounding box center [69, 23] width 7 height 10
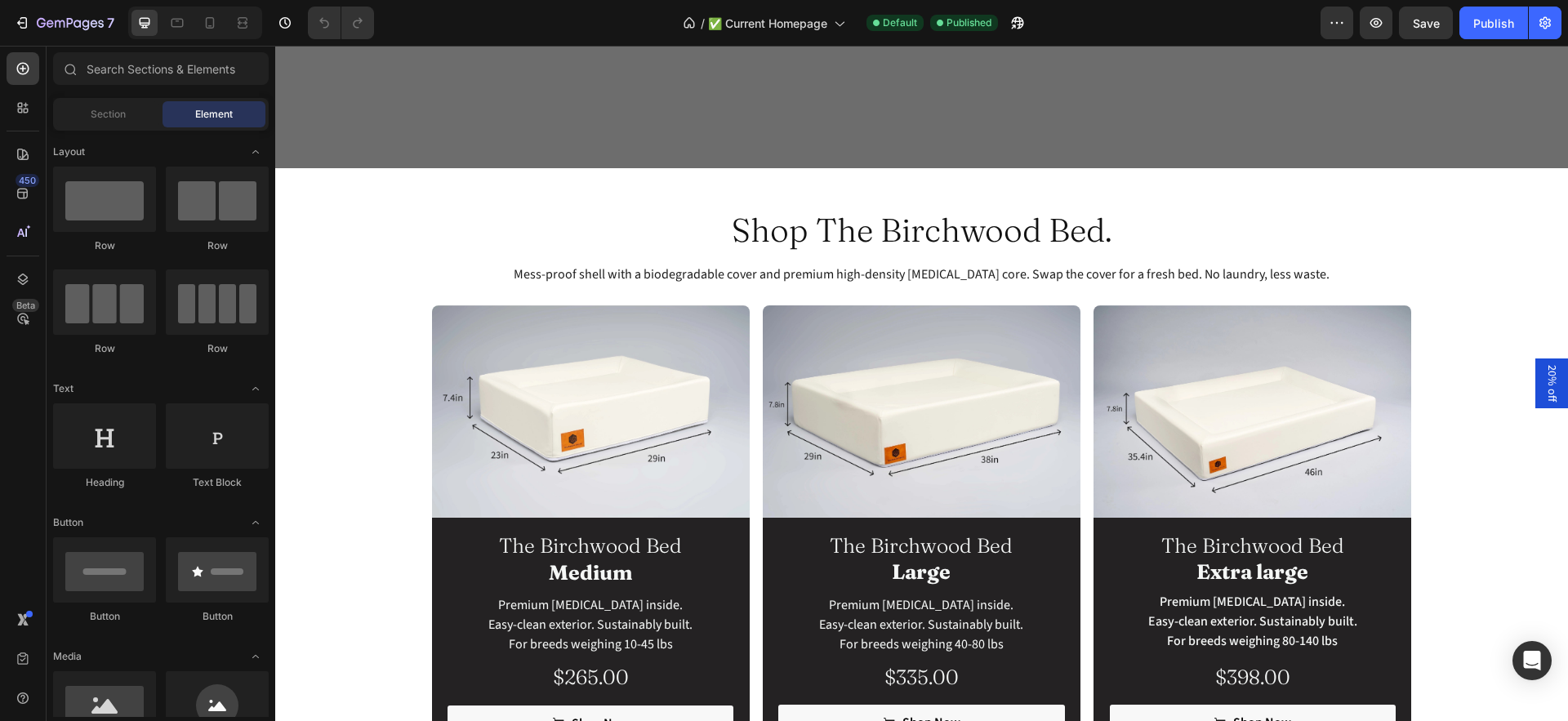
scroll to position [518, 0]
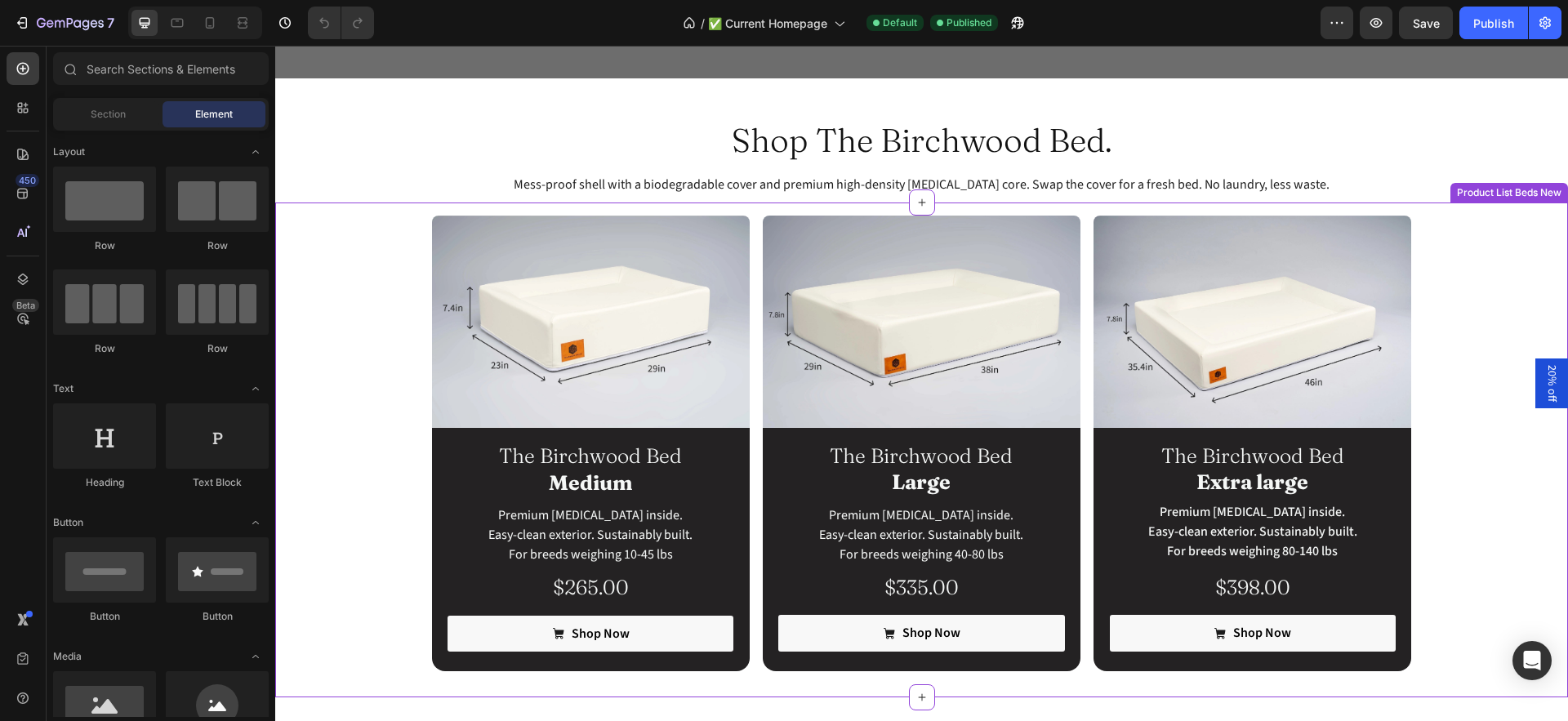
click at [1462, 263] on div "Image The Birchwood Bed Medium Heading Premium [MEDICAL_DATA] inside. Easy-clea…" at bounding box center [920, 443] width 1292 height 456
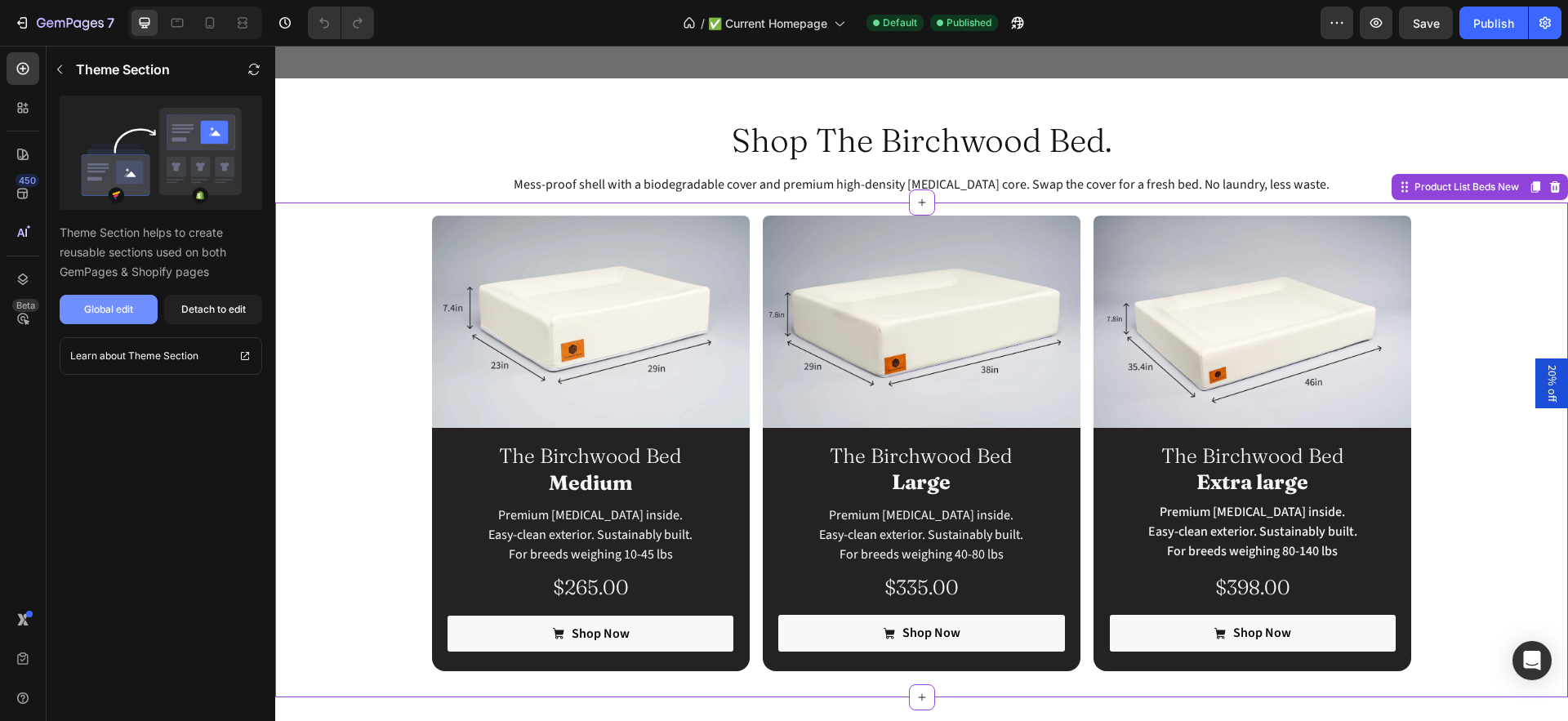
click at [85, 316] on div "Global edit" at bounding box center [109, 309] width 49 height 15
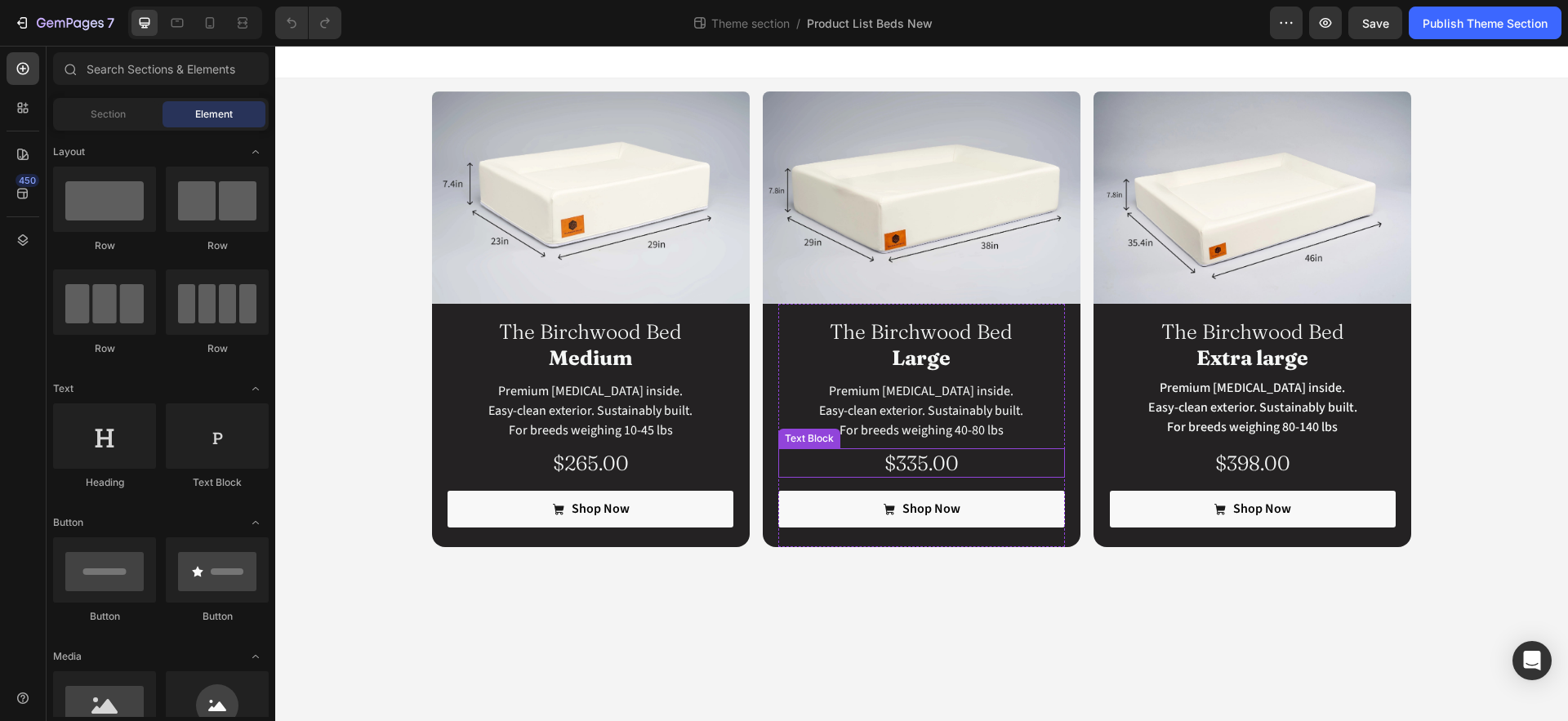
click at [897, 459] on p "$335.00" at bounding box center [920, 464] width 283 height 27
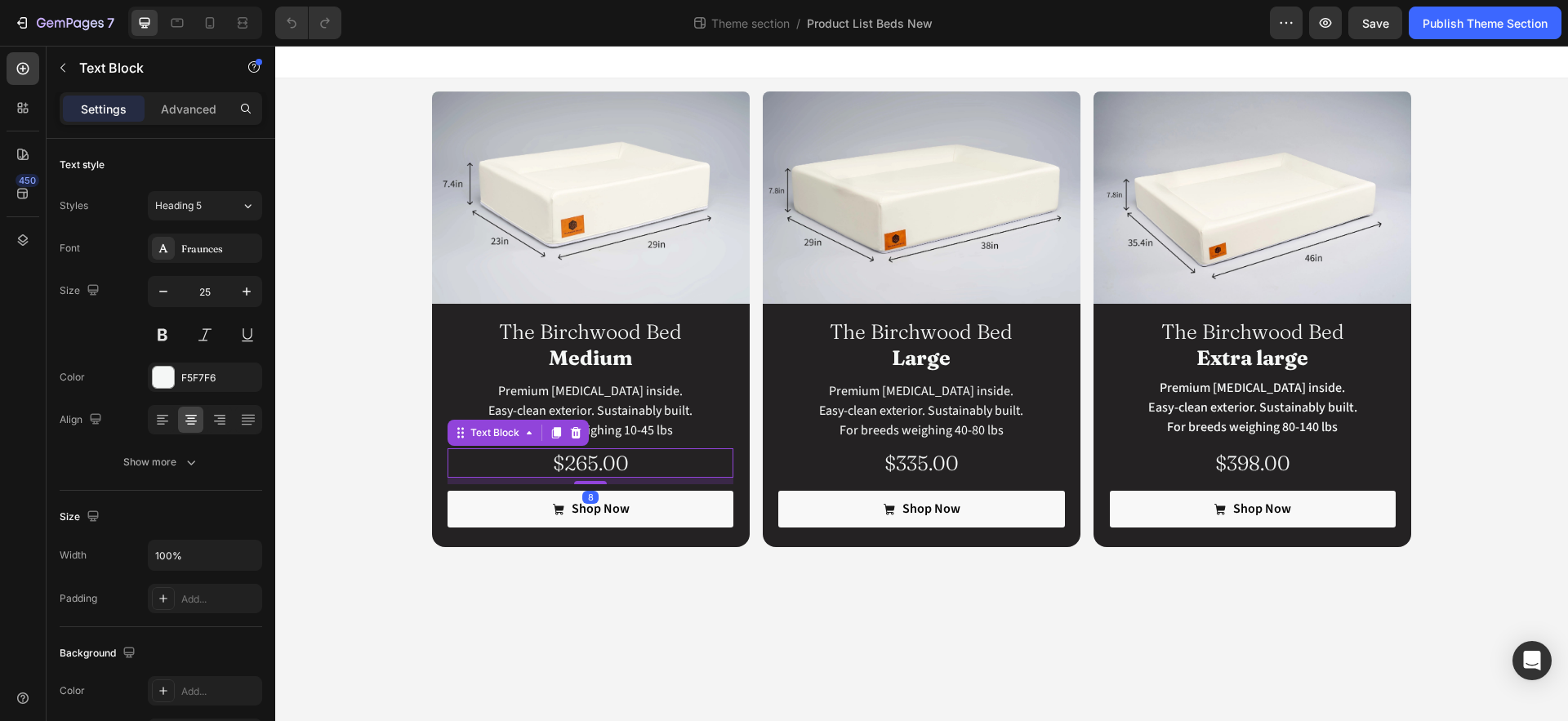
click at [612, 462] on p "$265.00" at bounding box center [590, 464] width 283 height 27
click at [49, 22] on icon "button" at bounding box center [70, 24] width 67 height 14
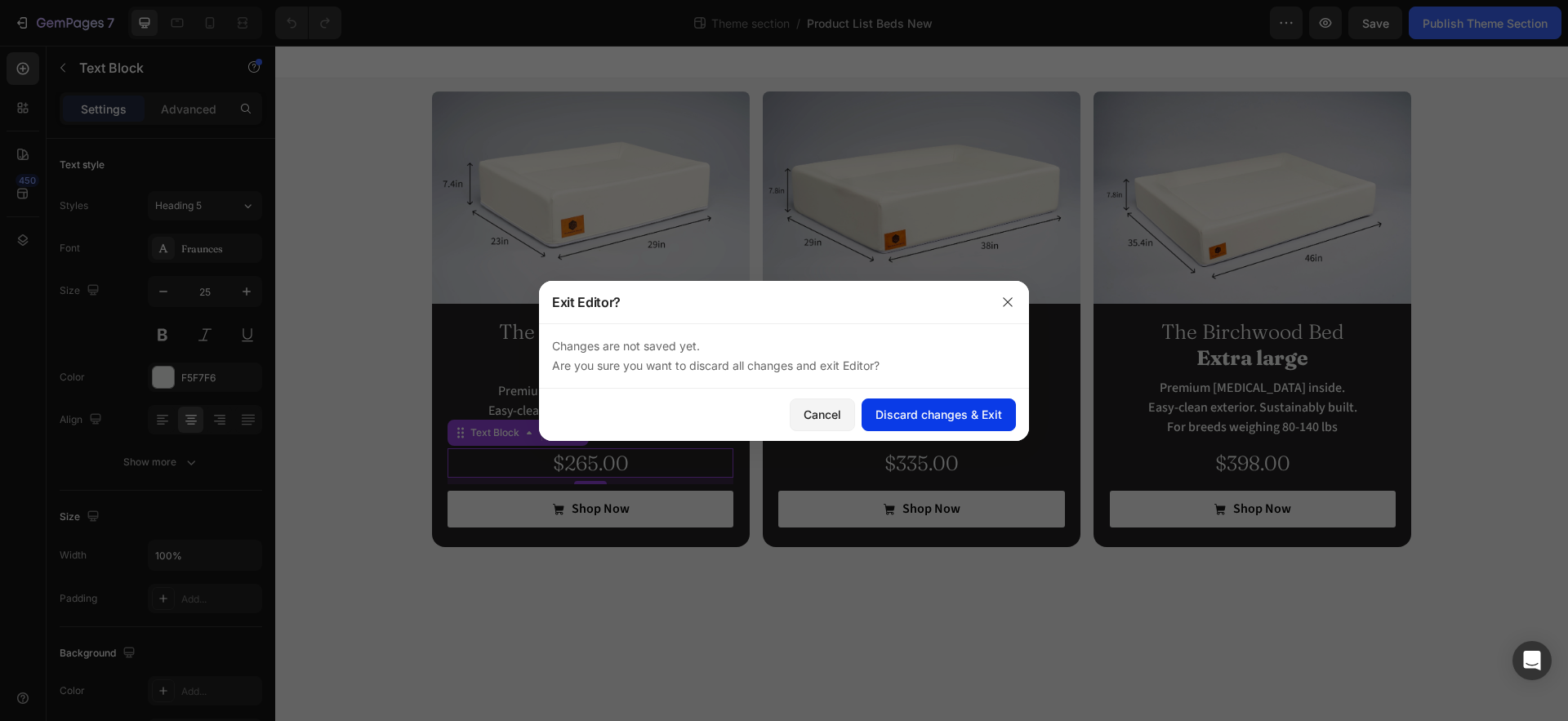
click at [956, 408] on div "Discard changes & Exit" at bounding box center [938, 415] width 126 height 18
